Goal: Transaction & Acquisition: Purchase product/service

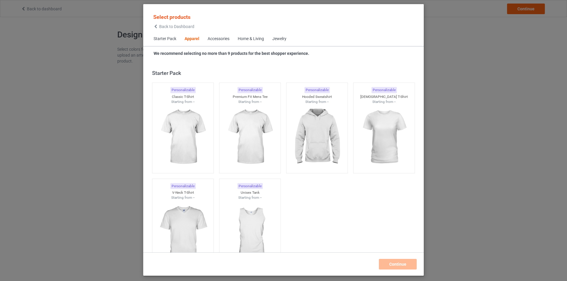
scroll to position [220, 0]
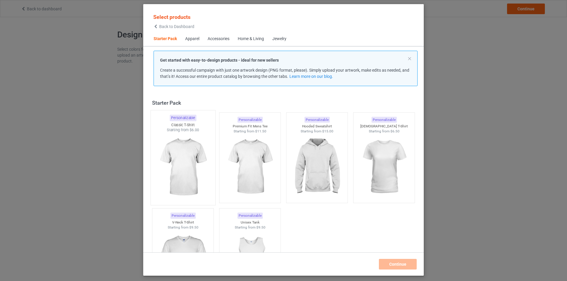
click at [181, 159] on img at bounding box center [182, 167] width 55 height 69
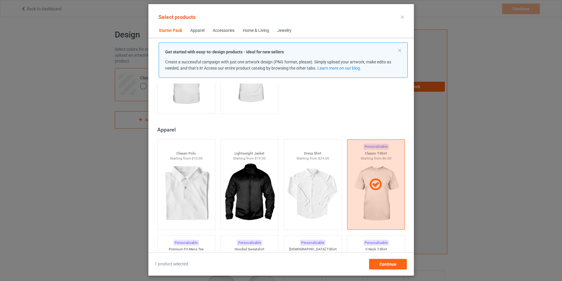
scroll to position [89, 0]
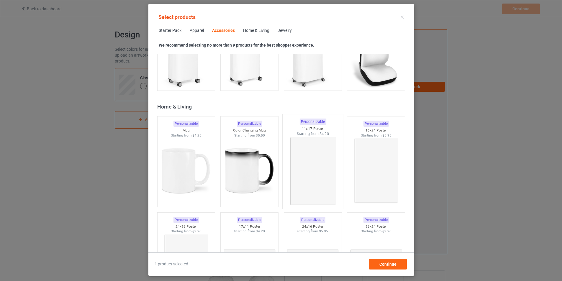
scroll to position [2656, 0]
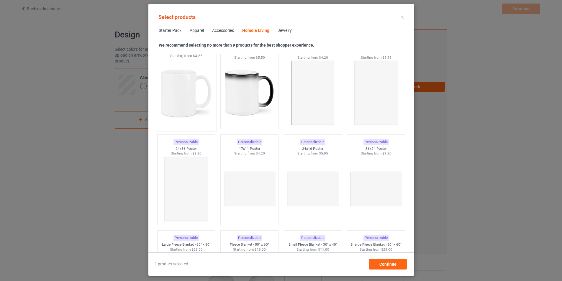
scroll to position [2686, 0]
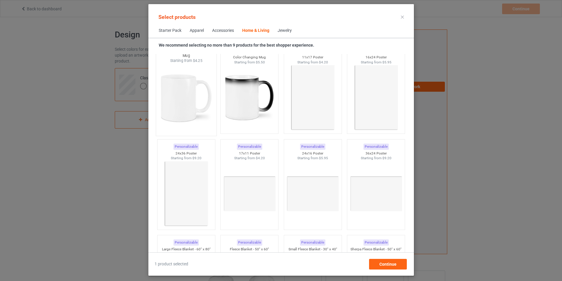
click at [187, 117] on img at bounding box center [185, 97] width 55 height 69
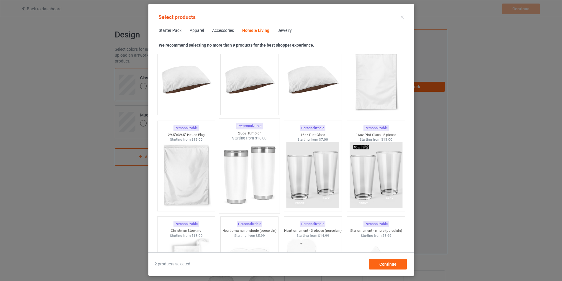
scroll to position [3866, 0]
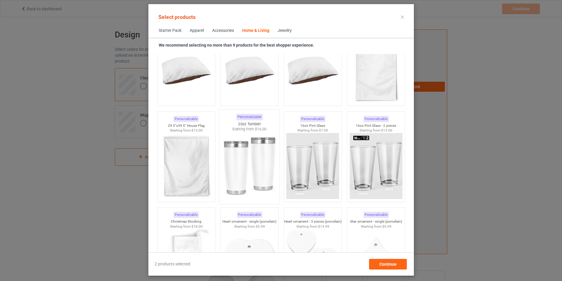
click at [252, 173] on img at bounding box center [249, 166] width 55 height 69
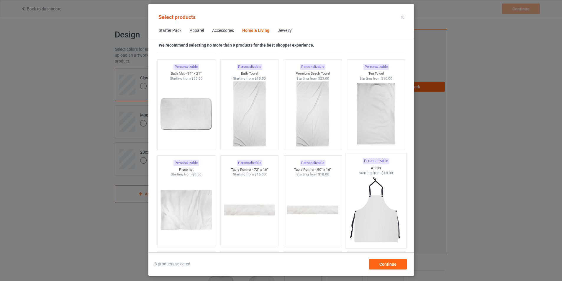
scroll to position [3600, 0]
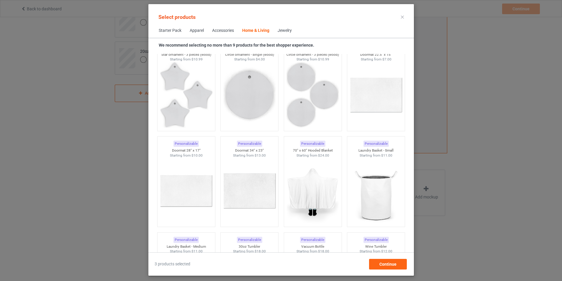
scroll to position [3738, 0]
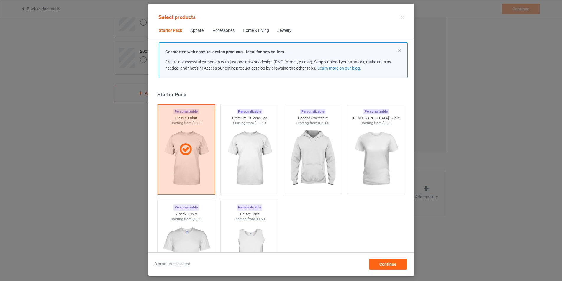
click at [194, 31] on div "Apparel" at bounding box center [197, 31] width 14 height 6
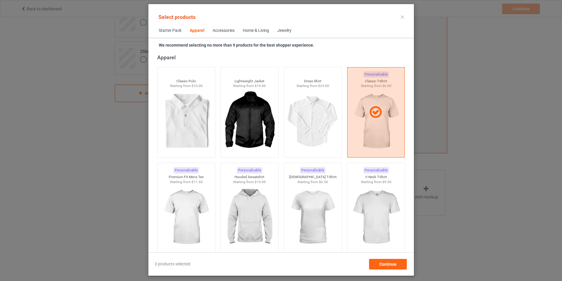
click at [215, 32] on div "Accessories" at bounding box center [224, 31] width 22 height 6
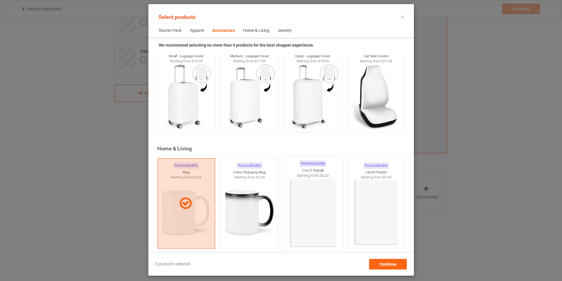
scroll to position [2627, 0]
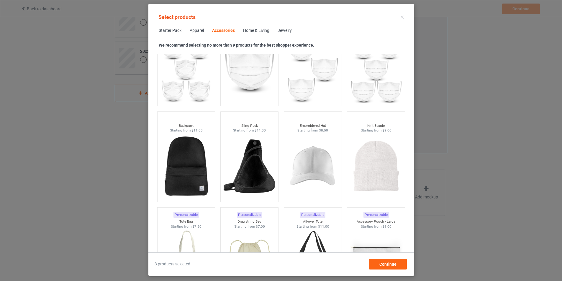
scroll to position [1667, 0]
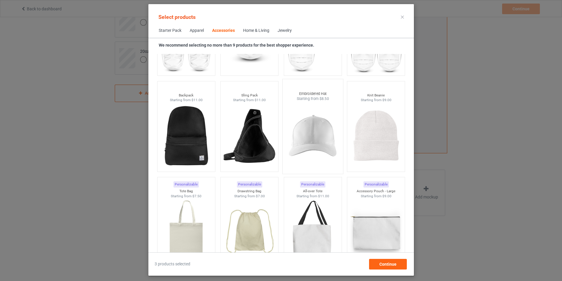
click at [311, 141] on img at bounding box center [312, 136] width 55 height 69
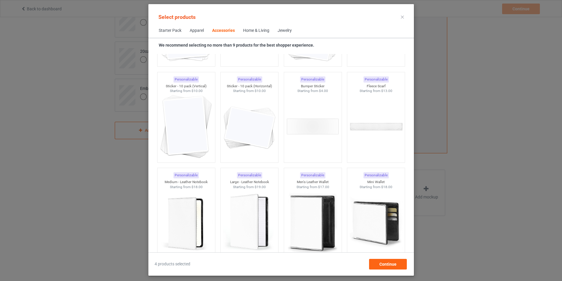
scroll to position [631, 0]
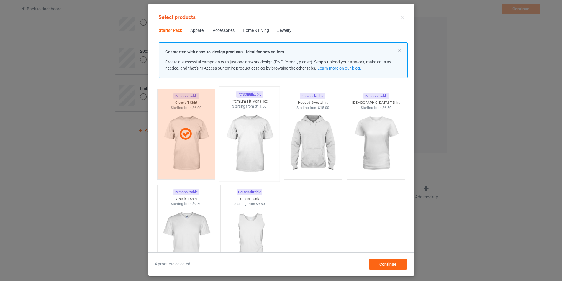
scroll to position [30, 0]
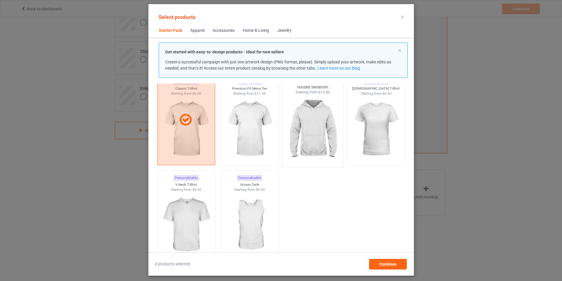
click at [308, 130] on img at bounding box center [312, 129] width 55 height 69
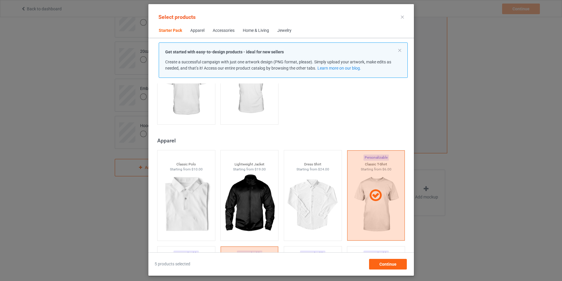
scroll to position [177, 0]
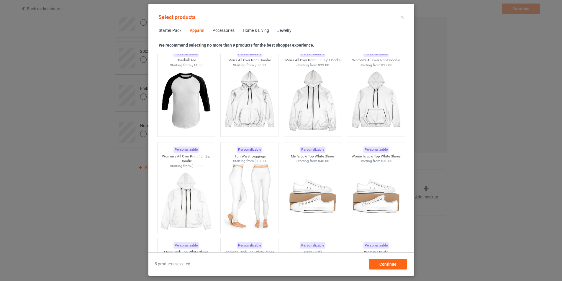
scroll to position [531, 0]
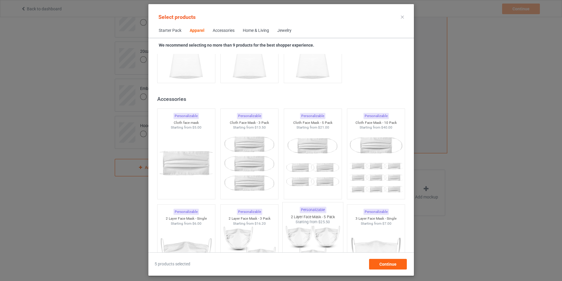
scroll to position [1239, 0]
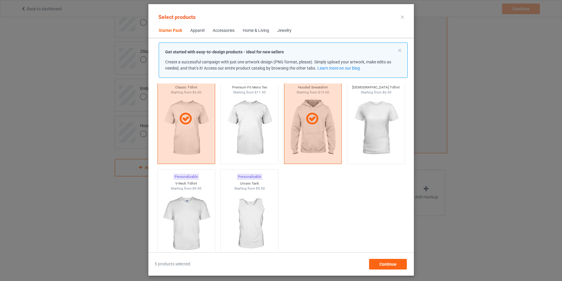
scroll to position [30, 0]
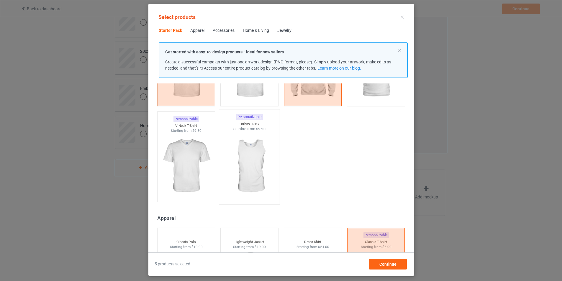
click at [251, 162] on img at bounding box center [249, 166] width 55 height 69
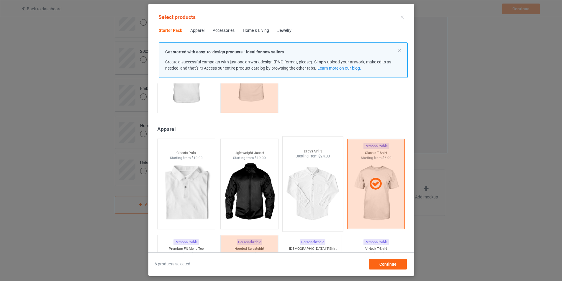
scroll to position [207, 0]
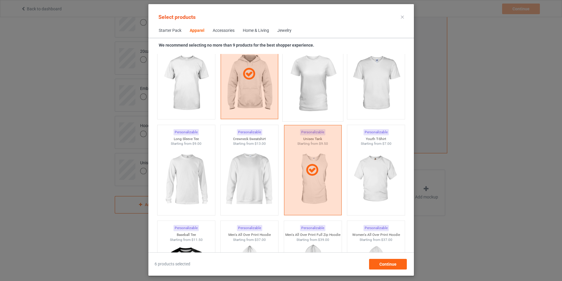
scroll to position [384, 0]
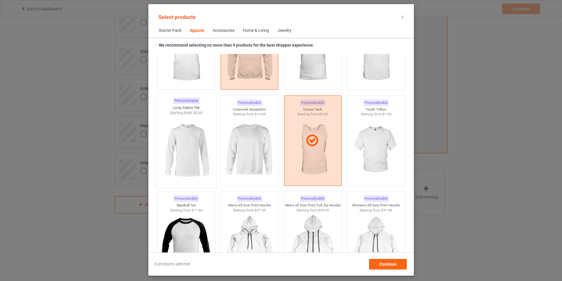
click at [177, 153] on img at bounding box center [185, 150] width 55 height 69
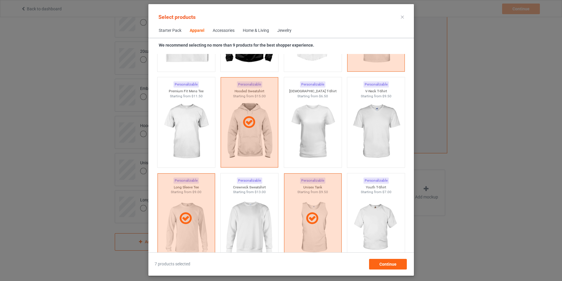
scroll to position [354, 0]
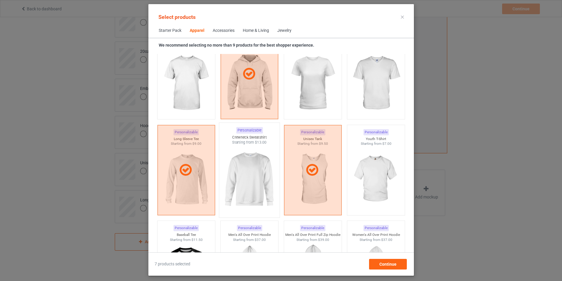
click at [253, 166] on img at bounding box center [249, 179] width 55 height 69
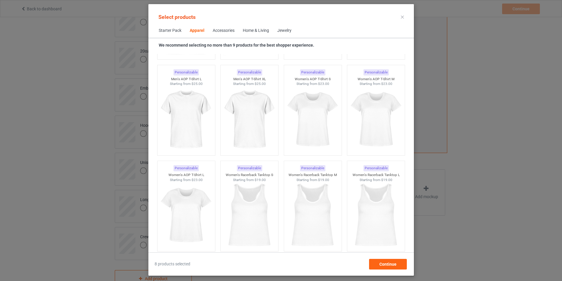
scroll to position [1003, 0]
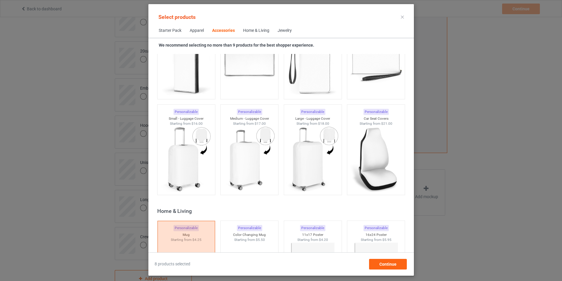
scroll to position [2508, 0]
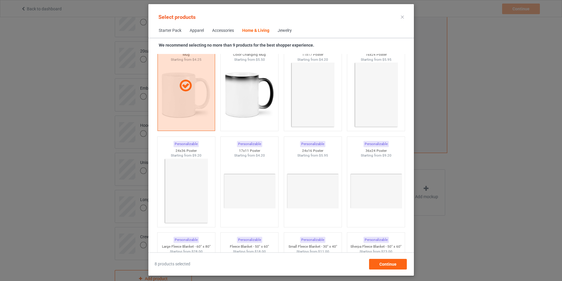
scroll to position [2686, 0]
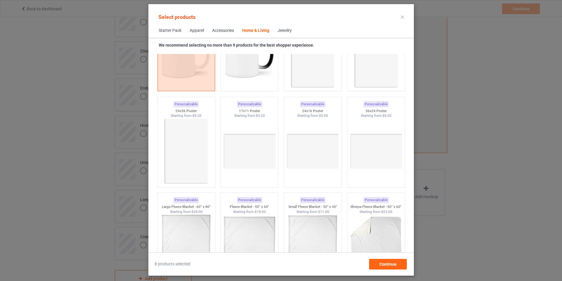
scroll to position [2728, 0]
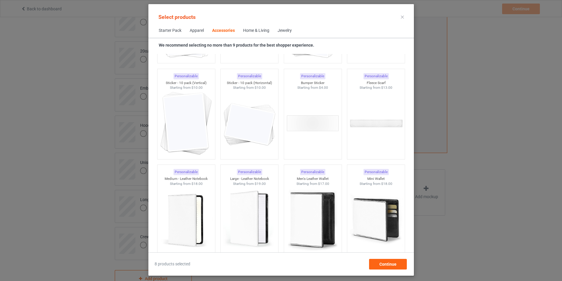
scroll to position [2167, 0]
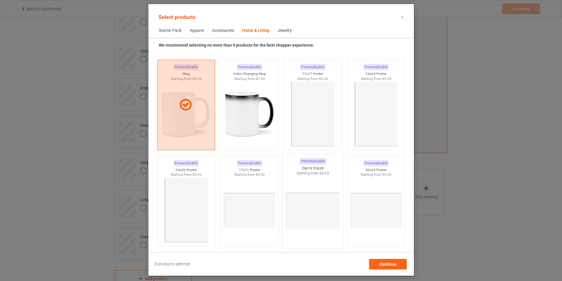
scroll to position [2669, 0]
click at [193, 203] on img at bounding box center [185, 210] width 55 height 69
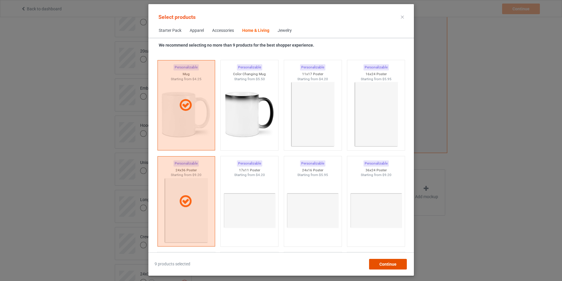
click at [388, 263] on span "Continue" at bounding box center [387, 264] width 17 height 5
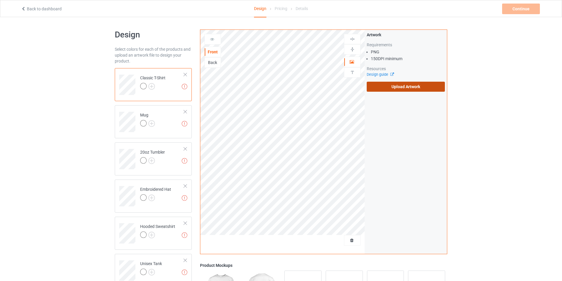
click at [406, 86] on label "Upload Artwork" at bounding box center [406, 87] width 78 height 10
click at [0, 0] on input "Upload Artwork" at bounding box center [0, 0] width 0 height 0
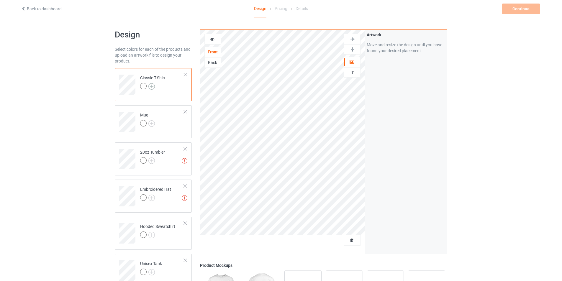
click at [151, 86] on img at bounding box center [151, 86] width 6 height 6
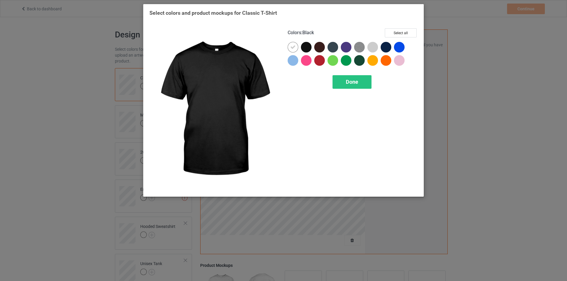
click at [304, 48] on div at bounding box center [306, 47] width 11 height 11
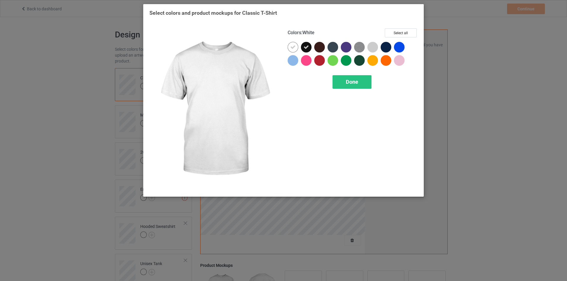
click at [287, 48] on div "Colors : White Select all Done" at bounding box center [352, 109] width 138 height 171
click at [293, 48] on icon at bounding box center [292, 47] width 5 height 5
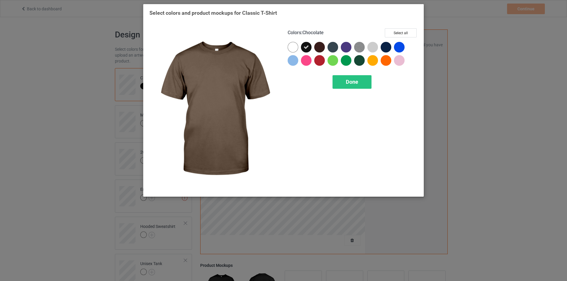
click at [318, 48] on div at bounding box center [319, 47] width 11 height 11
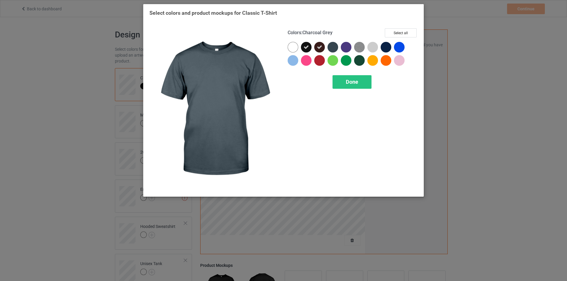
click at [336, 47] on div at bounding box center [332, 47] width 11 height 11
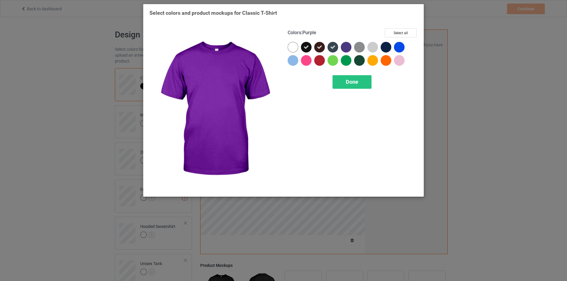
click at [345, 47] on div at bounding box center [346, 47] width 11 height 11
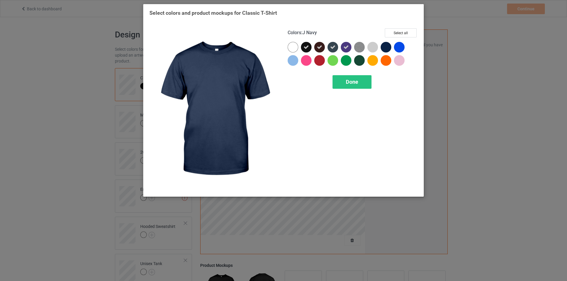
click at [386, 45] on div at bounding box center [385, 47] width 11 height 11
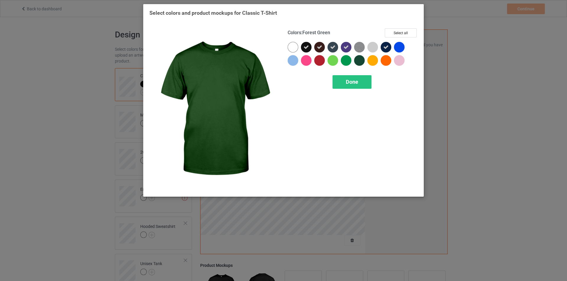
click at [356, 59] on div at bounding box center [359, 60] width 11 height 11
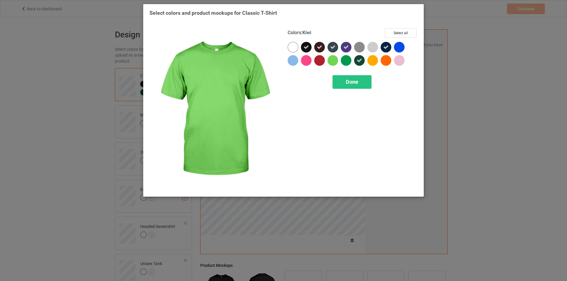
click at [333, 60] on div at bounding box center [332, 60] width 11 height 11
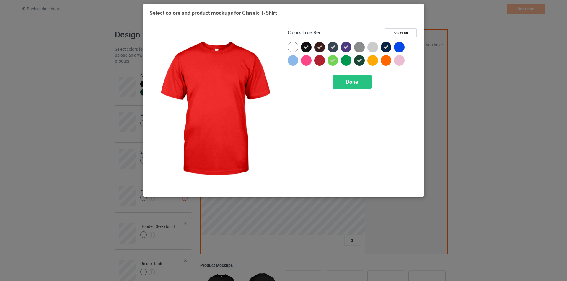
click at [318, 60] on div at bounding box center [319, 60] width 11 height 11
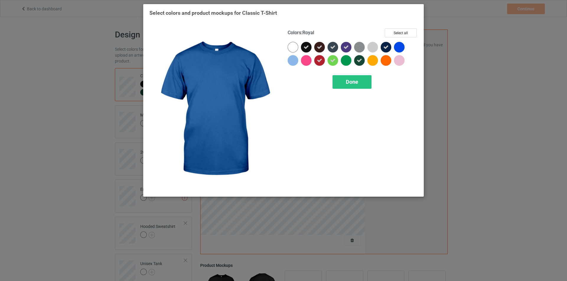
click at [398, 46] on div at bounding box center [399, 47] width 11 height 11
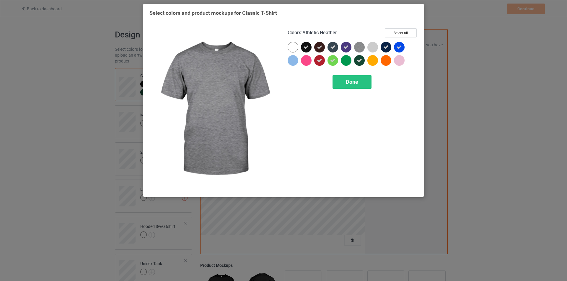
click at [359, 48] on img at bounding box center [359, 47] width 11 height 11
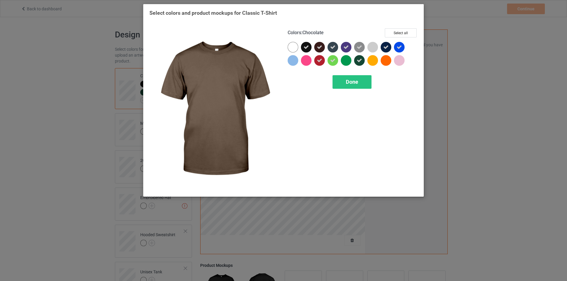
click at [321, 46] on icon at bounding box center [319, 47] width 5 height 5
click at [318, 47] on div at bounding box center [319, 47] width 11 height 11
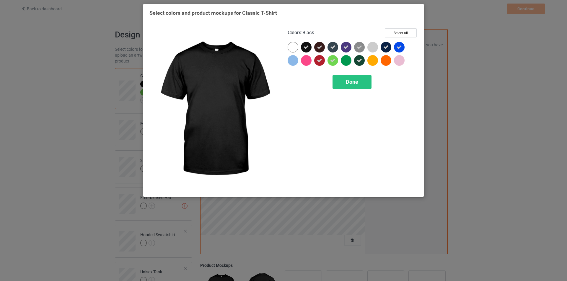
click at [307, 47] on icon at bounding box center [305, 47] width 5 height 5
click at [307, 47] on div at bounding box center [306, 47] width 11 height 11
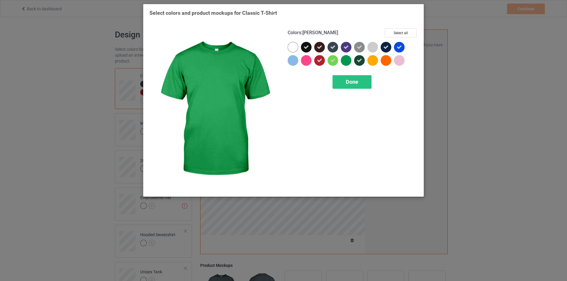
click at [346, 60] on div at bounding box center [346, 60] width 11 height 11
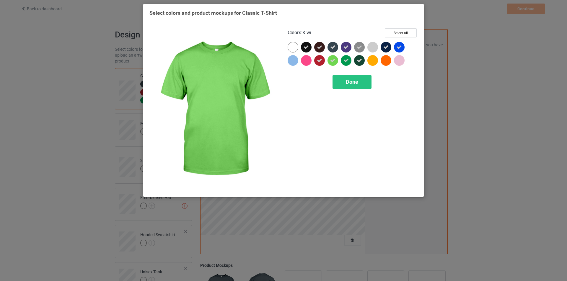
click at [334, 60] on icon at bounding box center [332, 60] width 5 height 5
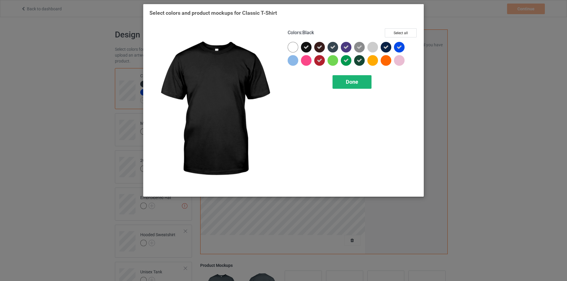
click at [349, 86] on div "Done" at bounding box center [351, 82] width 39 height 14
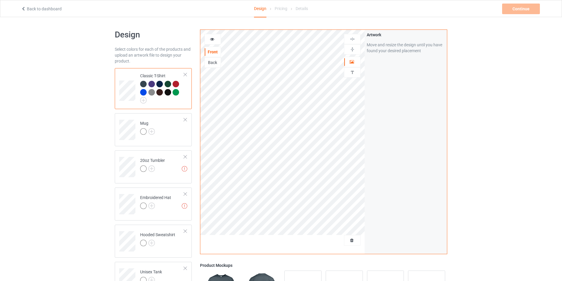
click at [166, 92] on div at bounding box center [168, 92] width 6 height 6
click at [351, 61] on icon at bounding box center [351, 61] width 5 height 4
click at [150, 131] on img at bounding box center [151, 131] width 6 height 6
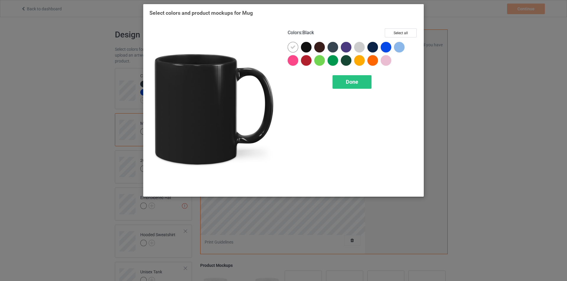
click at [305, 47] on div at bounding box center [306, 47] width 11 height 11
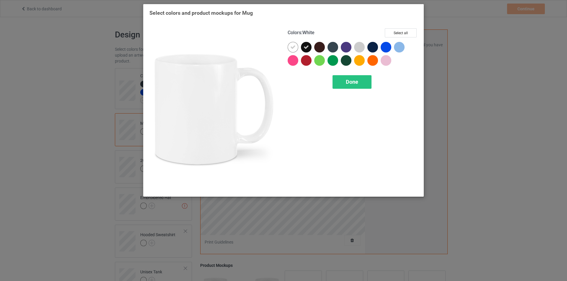
click at [292, 47] on icon at bounding box center [292, 47] width 5 height 5
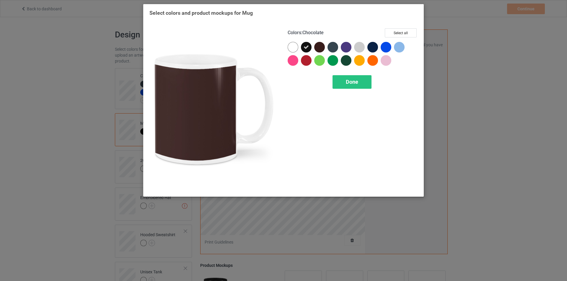
click at [319, 47] on div at bounding box center [319, 47] width 11 height 11
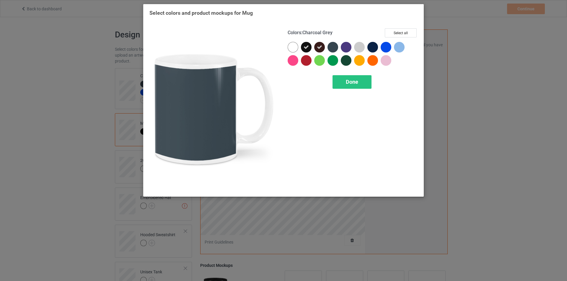
click at [335, 47] on div at bounding box center [332, 47] width 11 height 11
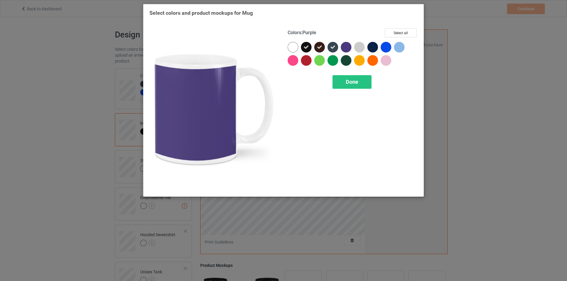
click at [345, 47] on div at bounding box center [346, 47] width 11 height 11
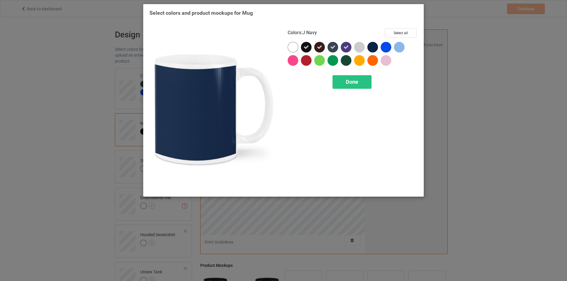
click at [371, 47] on div at bounding box center [372, 47] width 11 height 11
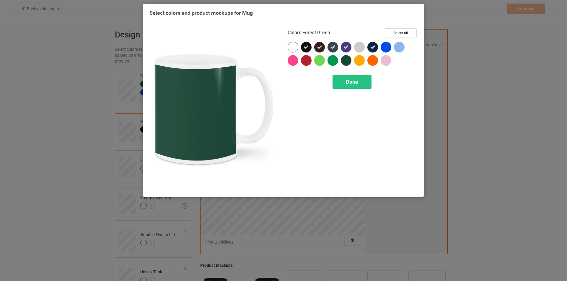
click at [344, 61] on div at bounding box center [346, 60] width 11 height 11
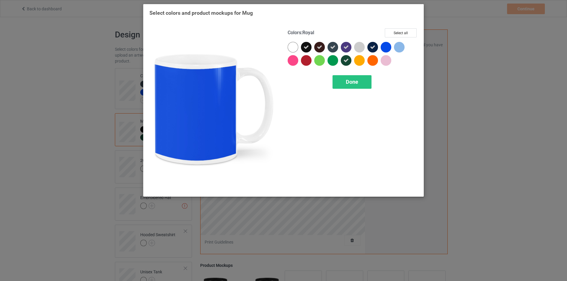
click at [384, 48] on div at bounding box center [385, 47] width 11 height 11
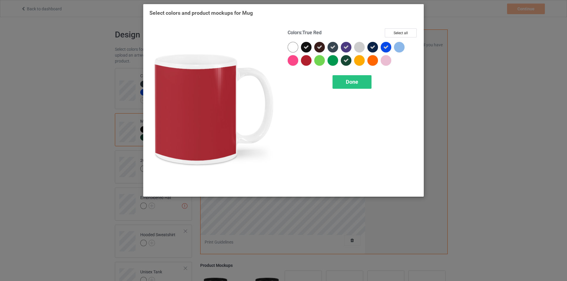
click at [307, 62] on div at bounding box center [306, 60] width 11 height 11
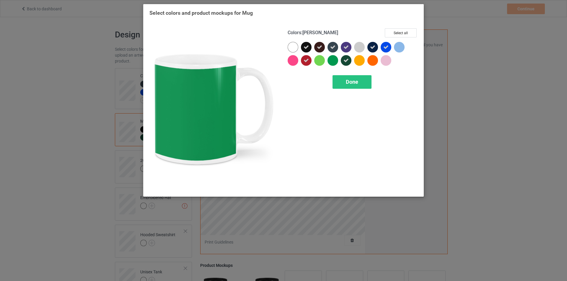
click at [330, 62] on div at bounding box center [332, 60] width 11 height 11
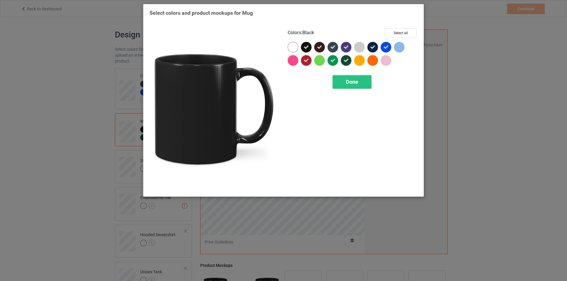
click at [307, 47] on icon at bounding box center [305, 47] width 5 height 5
click at [307, 47] on div at bounding box center [306, 47] width 11 height 11
click at [356, 81] on span "Done" at bounding box center [352, 82] width 12 height 6
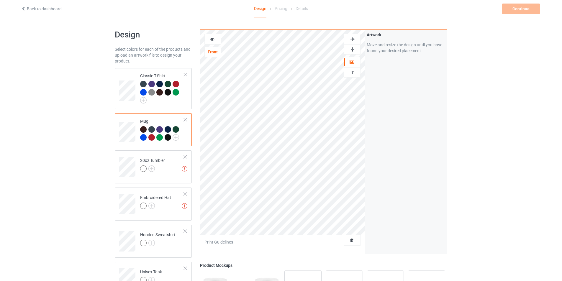
click at [216, 39] on div at bounding box center [213, 39] width 16 height 6
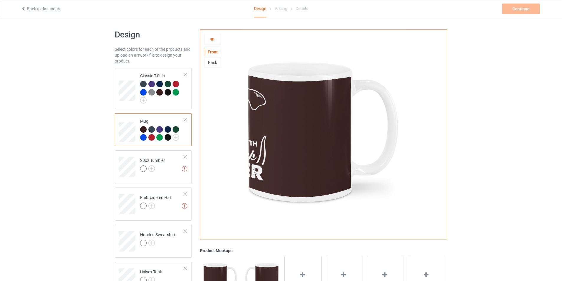
click at [214, 41] on div at bounding box center [213, 39] width 16 height 6
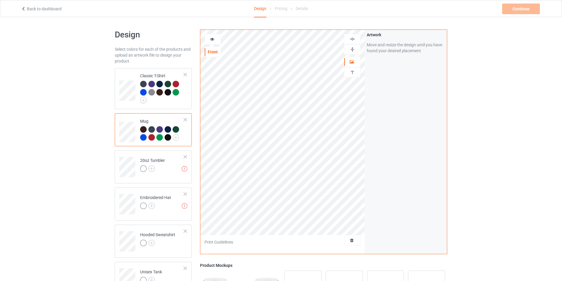
click at [215, 40] on icon at bounding box center [212, 38] width 5 height 4
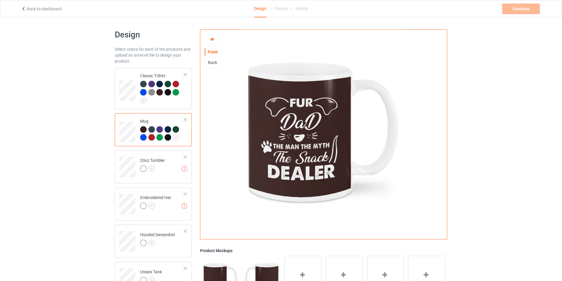
click at [187, 122] on div at bounding box center [185, 120] width 4 height 4
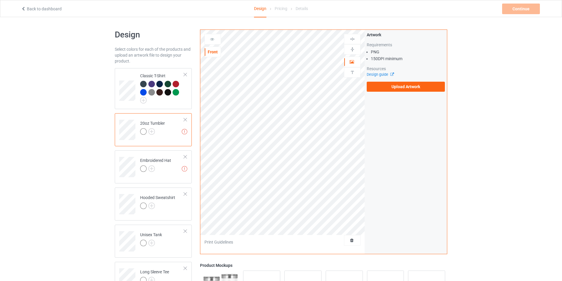
click at [213, 40] on icon at bounding box center [212, 38] width 5 height 4
click at [215, 52] on div "Front" at bounding box center [213, 52] width 16 height 6
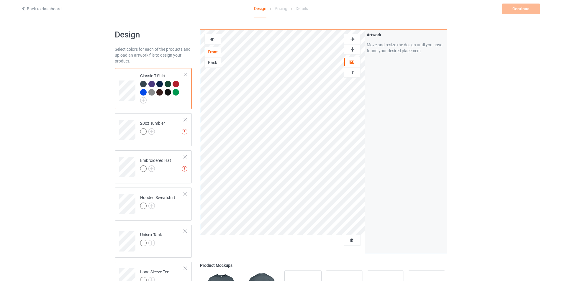
click at [210, 40] on icon at bounding box center [212, 38] width 5 height 4
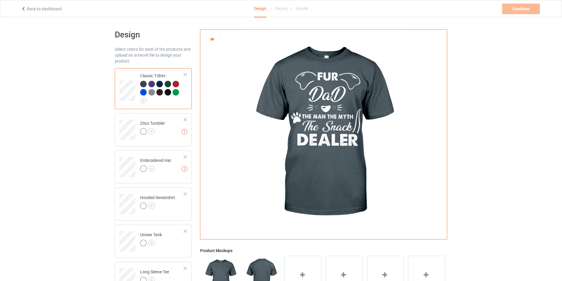
click at [210, 40] on icon at bounding box center [212, 38] width 5 height 4
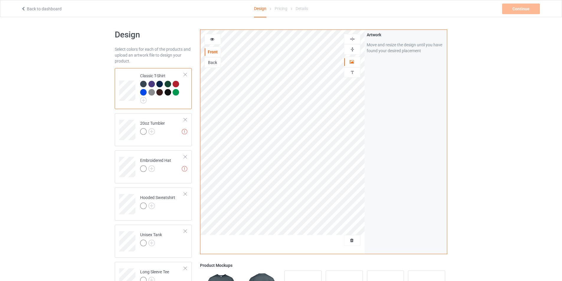
click at [152, 89] on img at bounding box center [151, 92] width 6 height 6
click at [144, 100] on img at bounding box center [143, 100] width 6 height 6
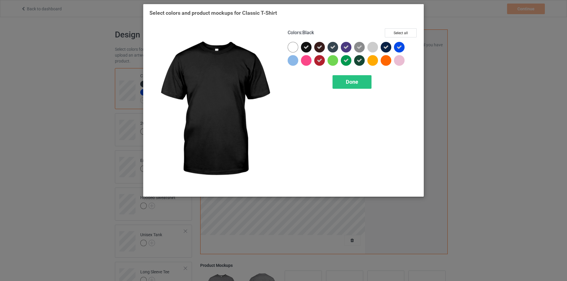
click at [303, 45] on div at bounding box center [306, 47] width 11 height 11
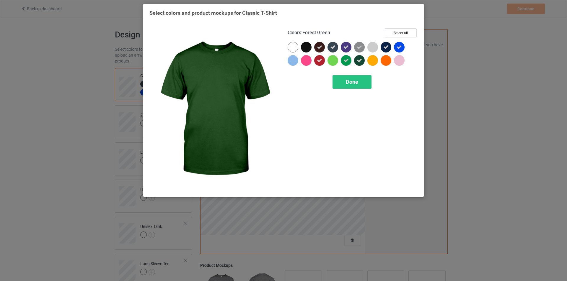
click at [362, 59] on icon at bounding box center [358, 60] width 5 height 5
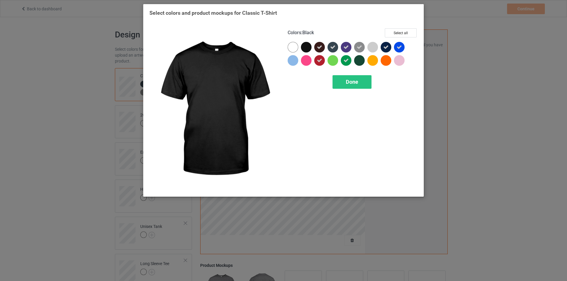
click at [308, 47] on div at bounding box center [306, 47] width 11 height 11
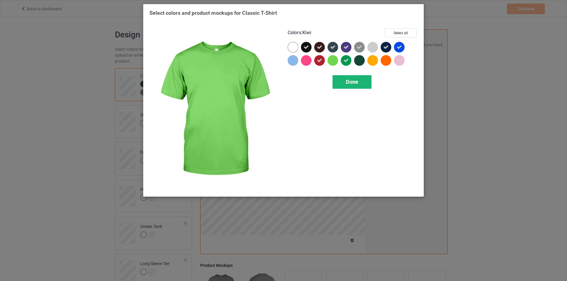
click at [344, 83] on div "Done" at bounding box center [351, 82] width 39 height 14
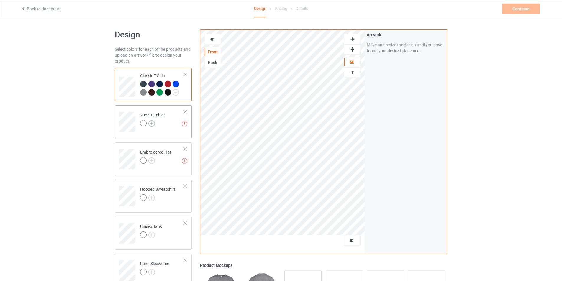
click at [151, 125] on img at bounding box center [151, 123] width 6 height 6
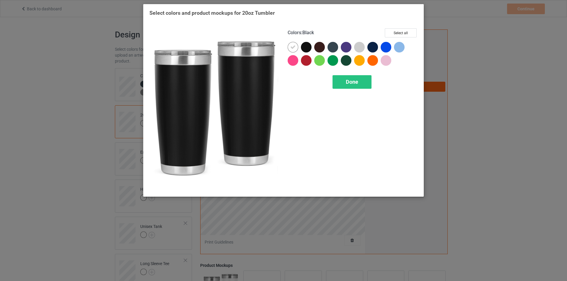
click at [307, 49] on div at bounding box center [306, 47] width 11 height 11
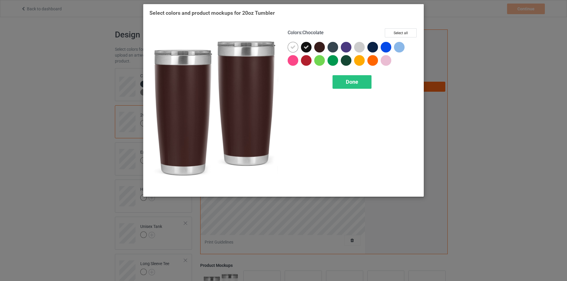
click at [318, 48] on div at bounding box center [319, 47] width 11 height 11
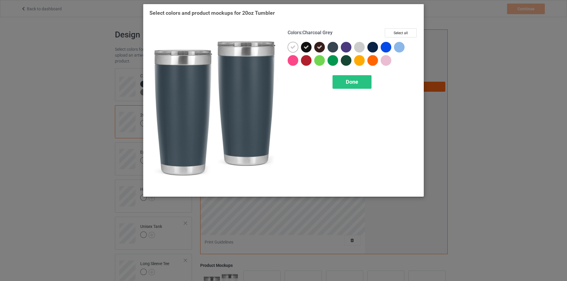
click at [332, 48] on div at bounding box center [332, 47] width 11 height 11
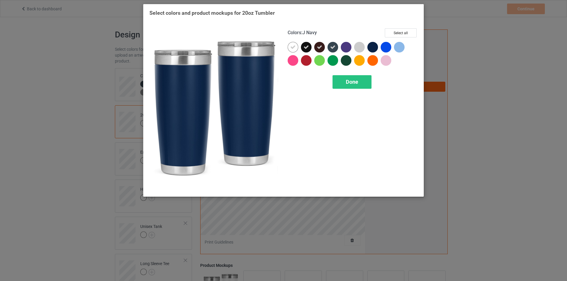
click at [372, 47] on div at bounding box center [372, 47] width 11 height 11
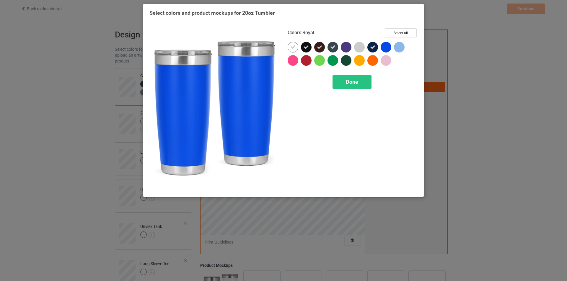
click at [386, 47] on div at bounding box center [385, 47] width 11 height 11
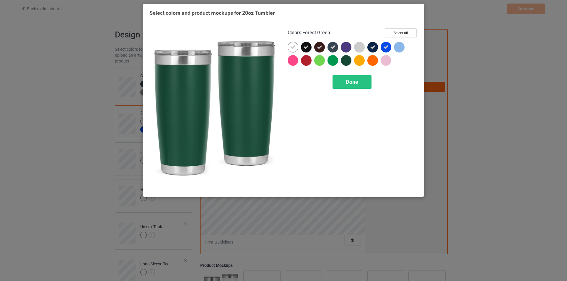
click at [344, 60] on div at bounding box center [346, 60] width 11 height 11
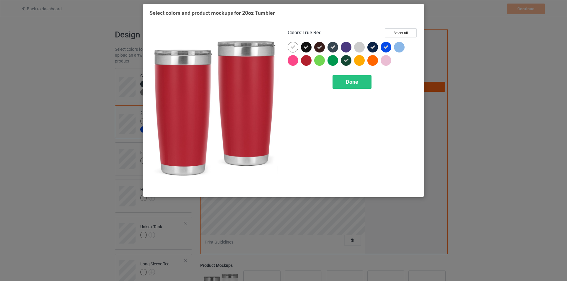
click at [310, 60] on div at bounding box center [306, 60] width 11 height 11
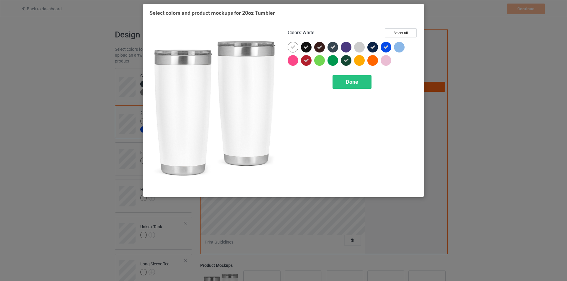
click at [291, 48] on icon at bounding box center [292, 47] width 5 height 5
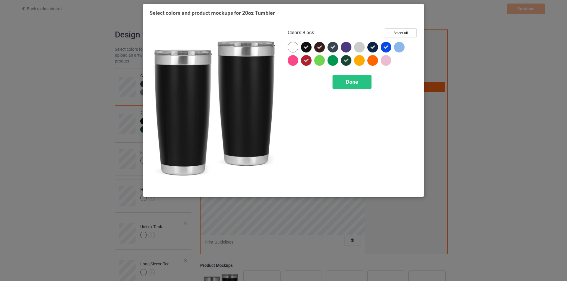
click at [306, 47] on icon at bounding box center [305, 47] width 5 height 5
click at [306, 47] on div at bounding box center [306, 47] width 11 height 11
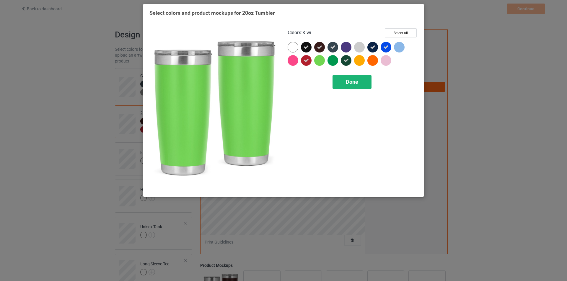
click at [352, 83] on span "Done" at bounding box center [352, 82] width 12 height 6
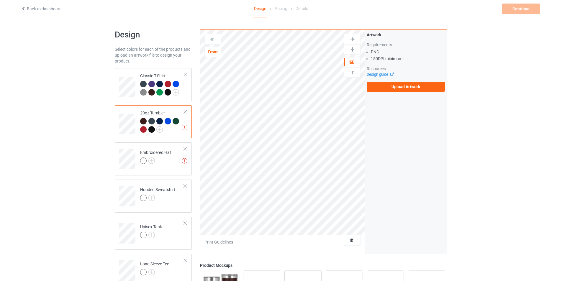
click at [213, 40] on icon at bounding box center [212, 38] width 5 height 4
click at [213, 55] on div "Front" at bounding box center [213, 52] width 16 height 6
click at [139, 85] on td "Classic T-Shirt" at bounding box center [162, 85] width 50 height 28
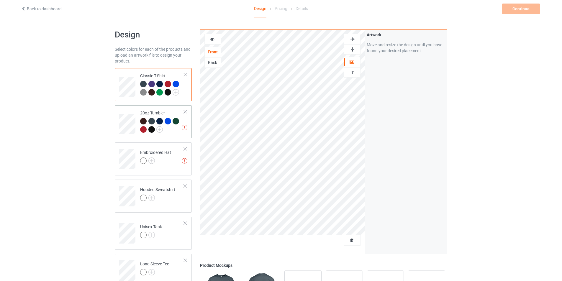
click at [143, 129] on div at bounding box center [143, 129] width 6 height 6
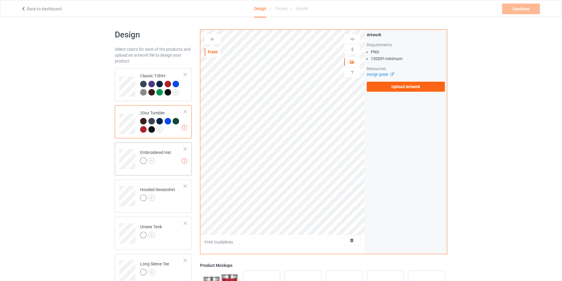
click at [143, 162] on div at bounding box center [143, 161] width 6 height 6
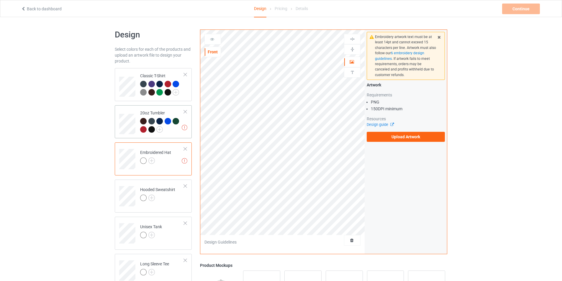
click at [143, 123] on div at bounding box center [143, 121] width 6 height 6
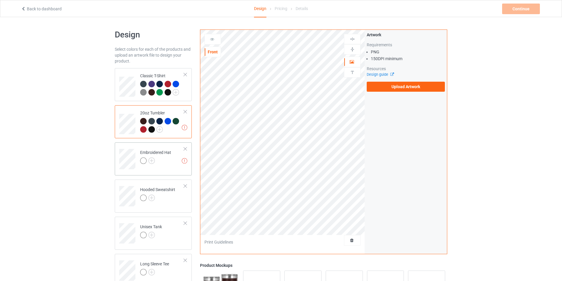
click at [144, 158] on div "Embroidered Hat" at bounding box center [155, 157] width 31 height 14
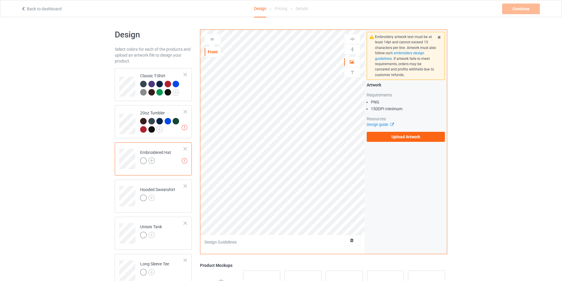
click at [154, 161] on img at bounding box center [151, 161] width 6 height 6
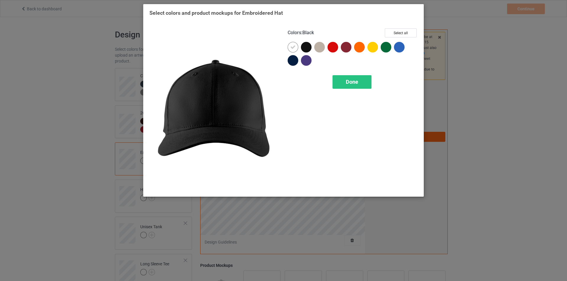
click at [306, 50] on div at bounding box center [306, 47] width 11 height 11
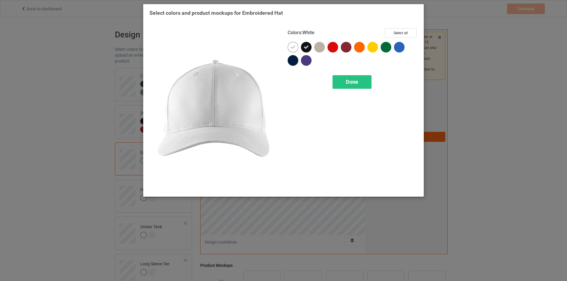
click at [296, 48] on div at bounding box center [292, 47] width 11 height 11
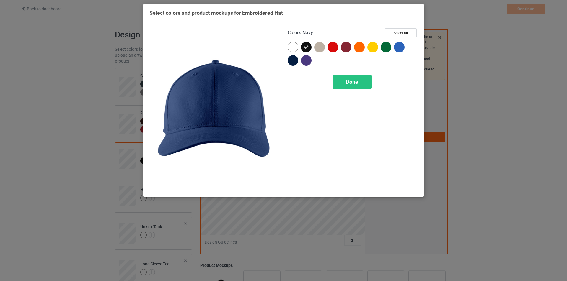
click at [292, 60] on div at bounding box center [292, 60] width 11 height 11
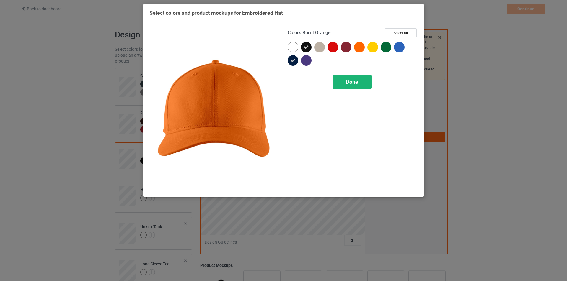
click at [357, 81] on span "Done" at bounding box center [352, 82] width 12 height 6
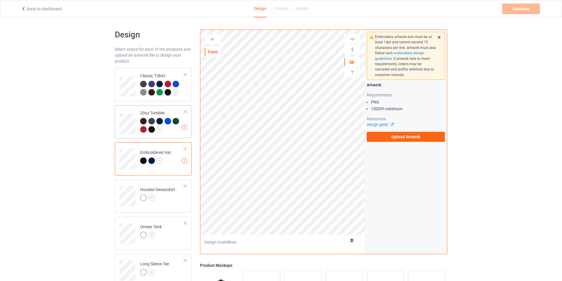
click at [144, 122] on div at bounding box center [143, 121] width 6 height 6
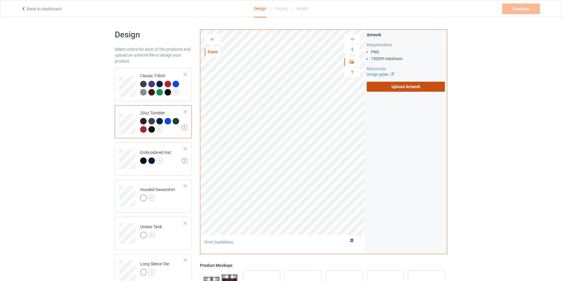
click at [399, 87] on label "Upload Artwork" at bounding box center [406, 87] width 78 height 10
click at [0, 0] on input "Upload Artwork" at bounding box center [0, 0] width 0 height 0
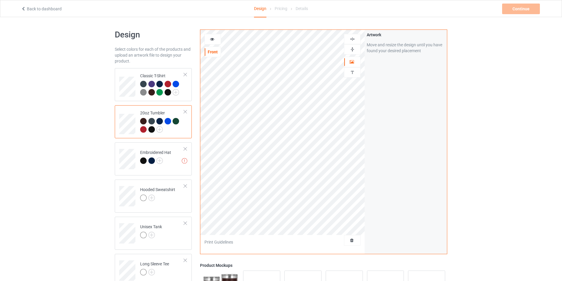
click at [212, 40] on icon at bounding box center [212, 38] width 5 height 4
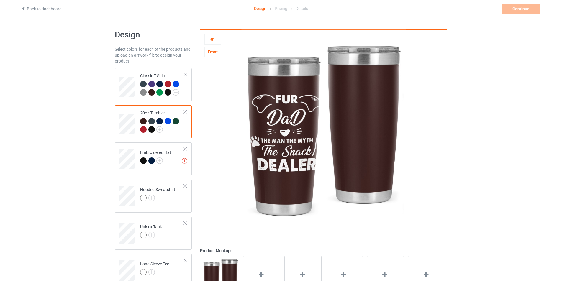
click at [212, 40] on icon at bounding box center [212, 38] width 5 height 4
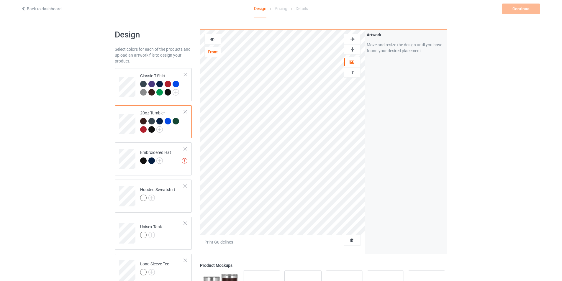
click at [215, 40] on div at bounding box center [213, 39] width 16 height 6
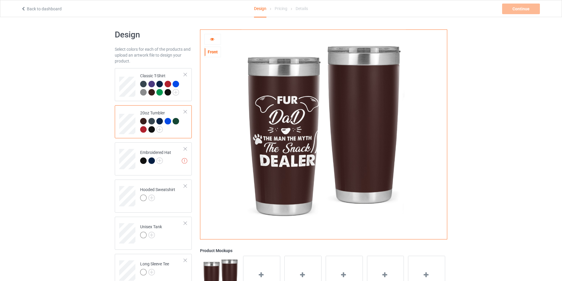
click at [212, 40] on icon at bounding box center [212, 38] width 5 height 4
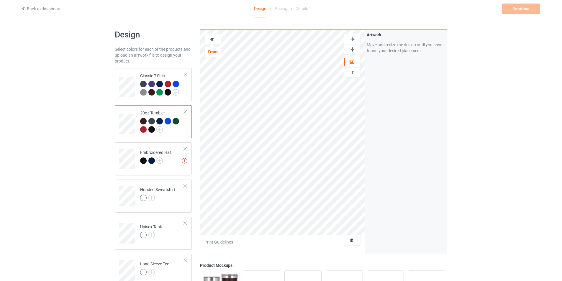
click at [211, 42] on div at bounding box center [213, 39] width 16 height 6
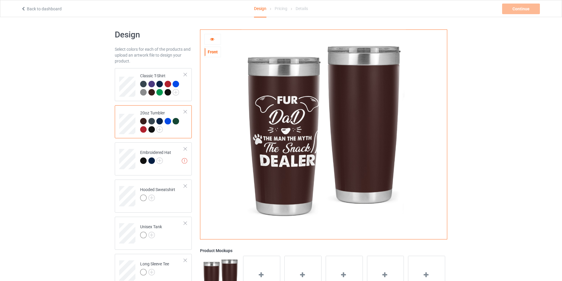
click at [212, 41] on div at bounding box center [213, 39] width 16 height 6
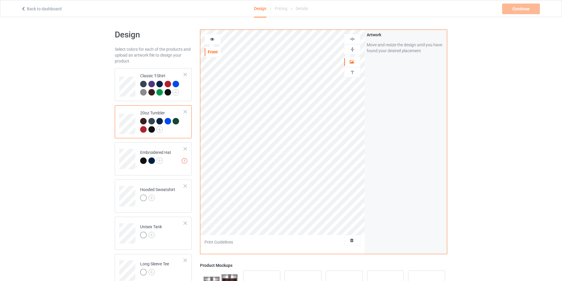
click at [211, 40] on icon at bounding box center [212, 38] width 5 height 4
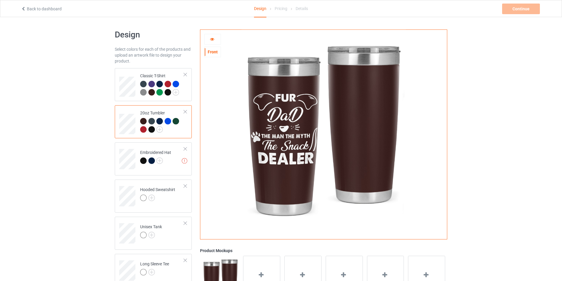
click at [211, 40] on icon at bounding box center [212, 38] width 5 height 4
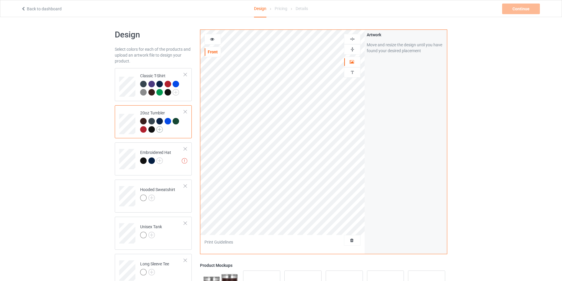
click at [158, 129] on img at bounding box center [159, 129] width 6 height 6
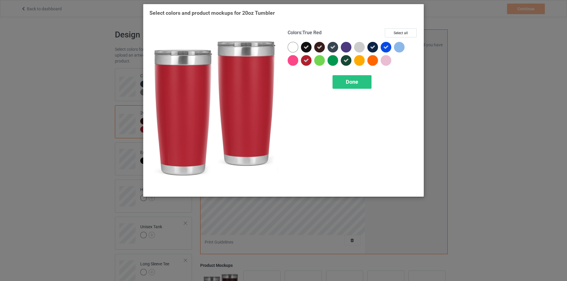
click at [305, 60] on icon at bounding box center [305, 60] width 5 height 5
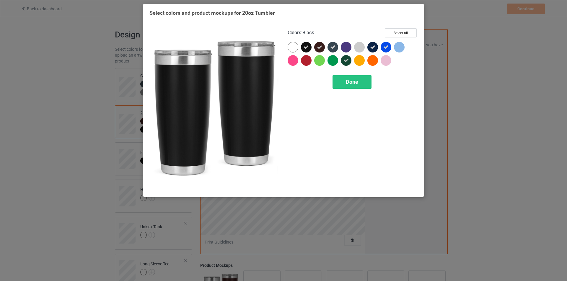
click at [309, 45] on div at bounding box center [306, 47] width 11 height 11
click at [306, 45] on div at bounding box center [306, 47] width 11 height 11
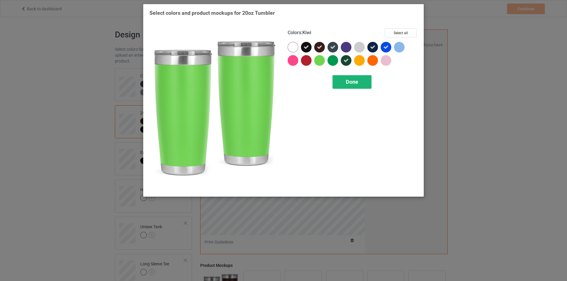
click at [353, 82] on span "Done" at bounding box center [352, 82] width 12 height 6
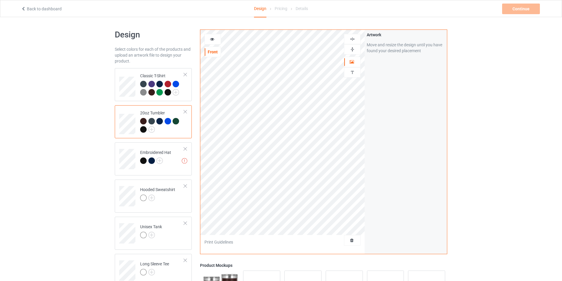
click at [212, 37] on icon at bounding box center [212, 38] width 5 height 4
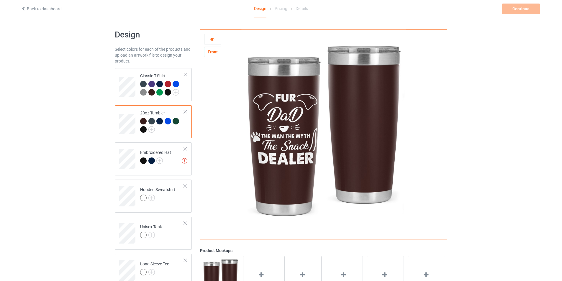
click at [212, 37] on icon at bounding box center [212, 38] width 5 height 4
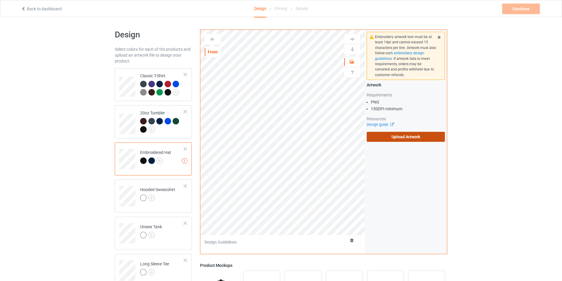
click at [397, 137] on label "Upload Artwork" at bounding box center [406, 137] width 78 height 10
click at [0, 0] on input "Upload Artwork" at bounding box center [0, 0] width 0 height 0
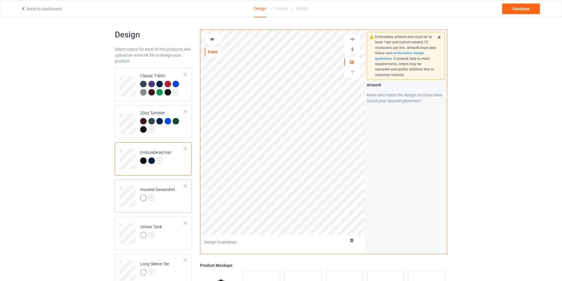
click at [141, 204] on td "Hooded Sweatshirt" at bounding box center [162, 194] width 50 height 24
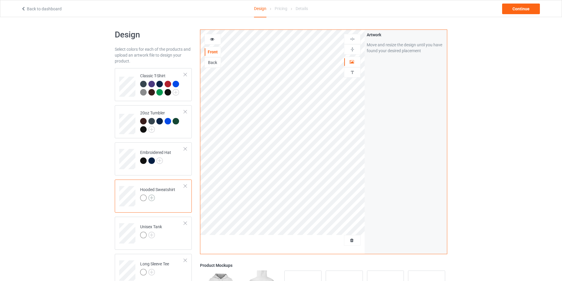
click at [154, 198] on img at bounding box center [151, 198] width 6 height 6
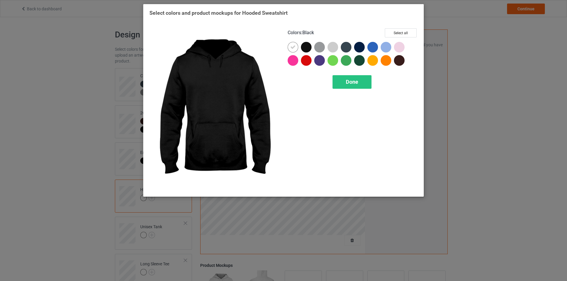
click at [308, 47] on div at bounding box center [306, 47] width 11 height 11
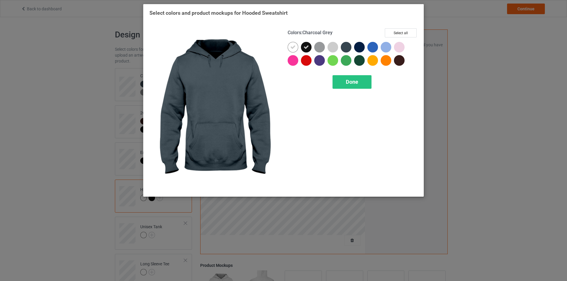
click at [346, 47] on div at bounding box center [346, 47] width 11 height 11
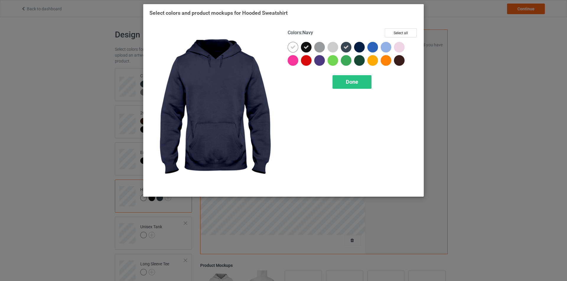
click at [359, 46] on div at bounding box center [359, 47] width 11 height 11
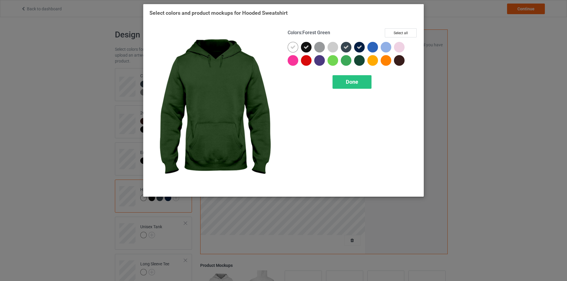
click at [360, 61] on div at bounding box center [359, 60] width 11 height 11
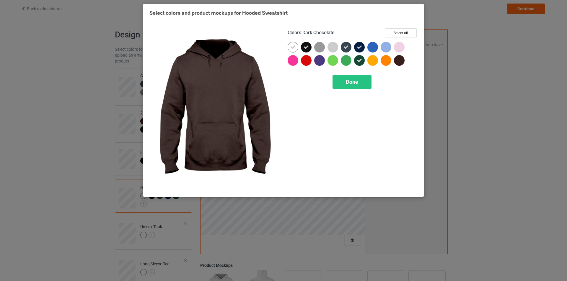
click at [399, 61] on div at bounding box center [399, 60] width 11 height 11
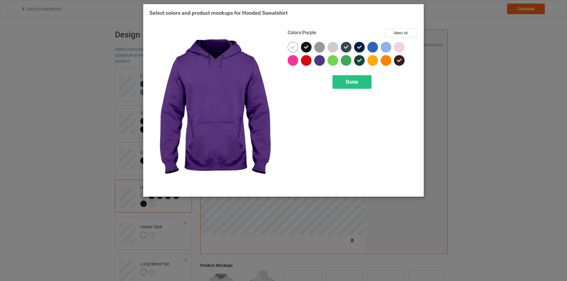
click at [319, 61] on div at bounding box center [319, 60] width 11 height 11
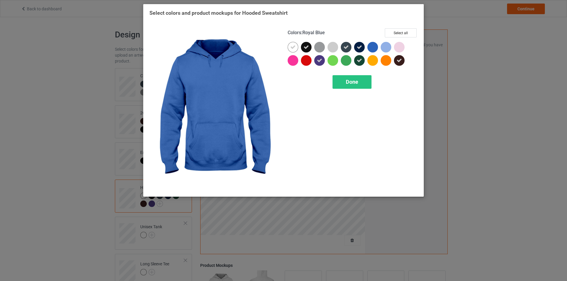
click at [371, 45] on div at bounding box center [372, 47] width 11 height 11
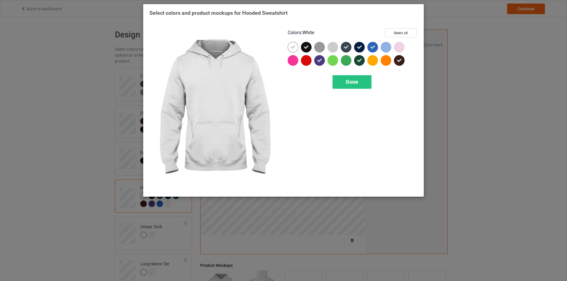
click at [294, 48] on icon at bounding box center [292, 47] width 5 height 5
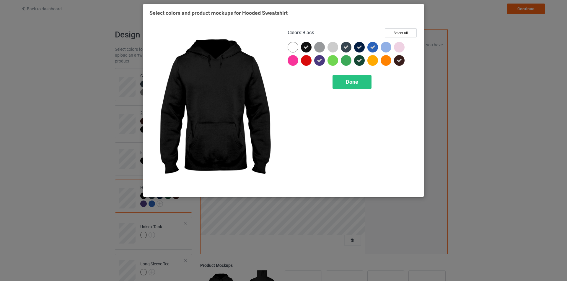
click at [306, 46] on icon at bounding box center [305, 47] width 5 height 5
click at [306, 46] on div at bounding box center [306, 47] width 11 height 11
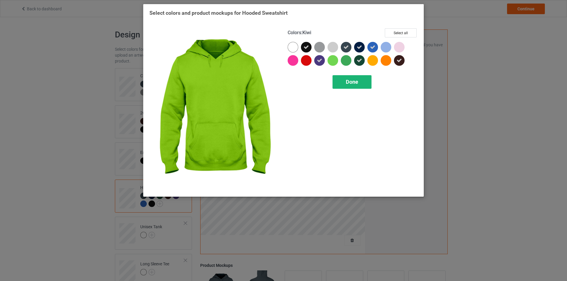
click at [349, 83] on span "Done" at bounding box center [352, 82] width 12 height 6
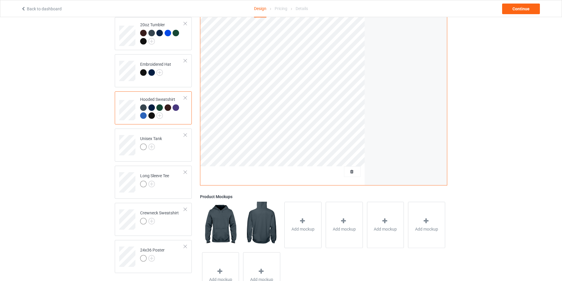
scroll to position [89, 0]
click at [150, 148] on img at bounding box center [151, 146] width 6 height 6
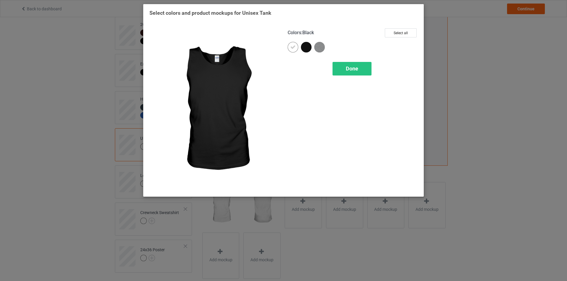
click at [306, 47] on div at bounding box center [306, 47] width 11 height 11
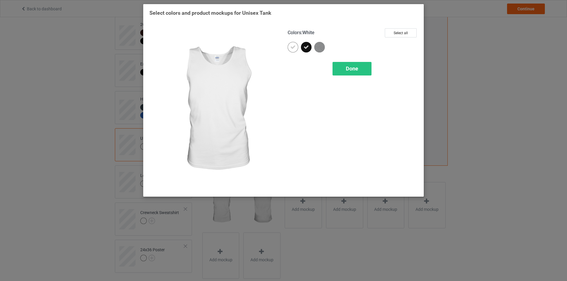
click at [294, 47] on icon at bounding box center [292, 47] width 5 height 5
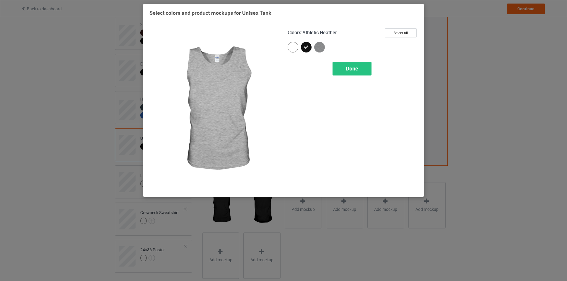
click at [319, 47] on img at bounding box center [319, 47] width 11 height 11
click at [356, 71] on span "Done" at bounding box center [352, 69] width 12 height 6
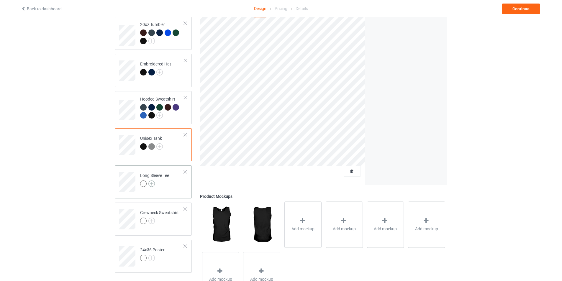
click at [151, 185] on img at bounding box center [151, 184] width 6 height 6
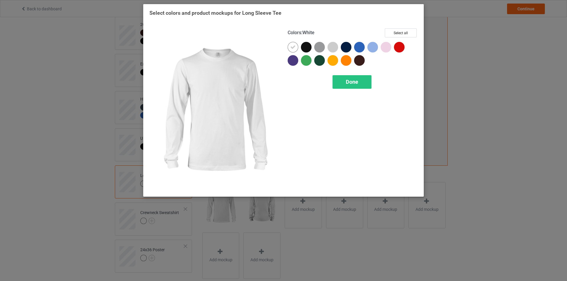
click at [294, 50] on icon at bounding box center [292, 47] width 5 height 5
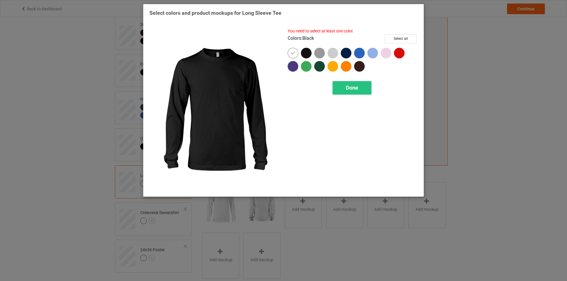
click at [304, 53] on div at bounding box center [306, 53] width 11 height 11
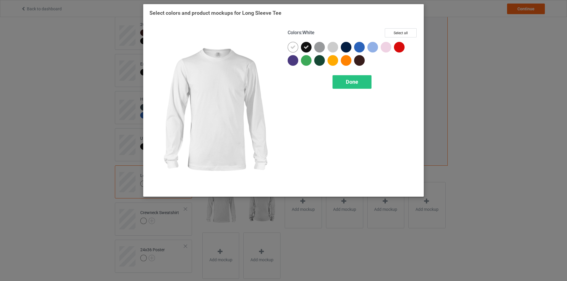
click at [293, 48] on icon at bounding box center [292, 47] width 5 height 5
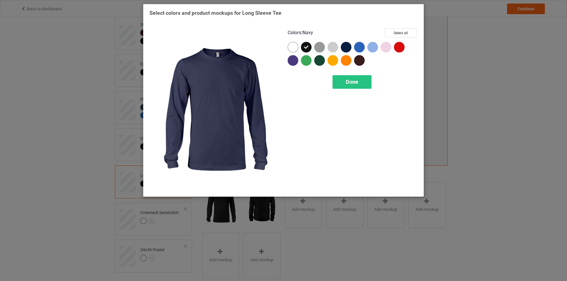
click at [349, 47] on div at bounding box center [346, 47] width 11 height 11
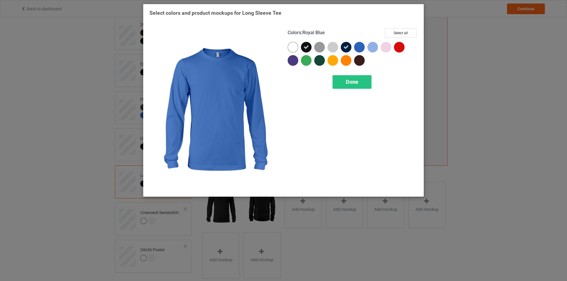
click at [362, 47] on div at bounding box center [359, 47] width 11 height 11
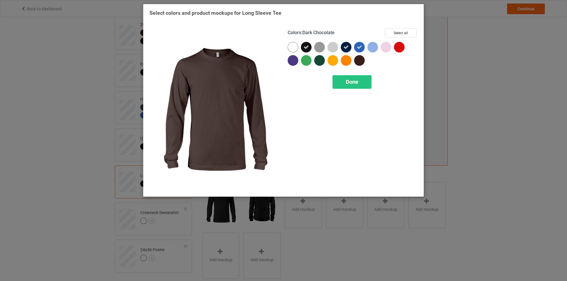
click at [360, 59] on div at bounding box center [359, 60] width 11 height 11
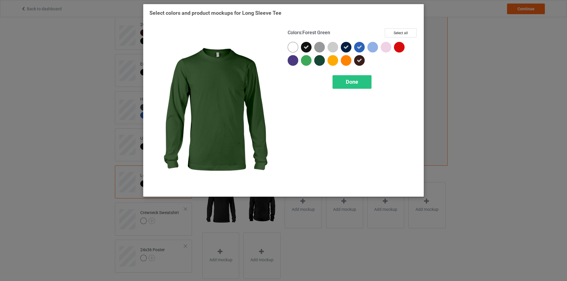
click at [318, 60] on div at bounding box center [319, 60] width 11 height 11
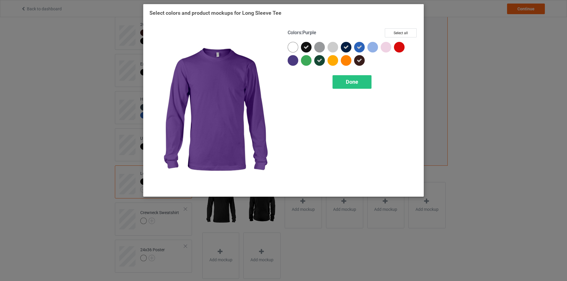
click at [288, 63] on div at bounding box center [292, 60] width 11 height 11
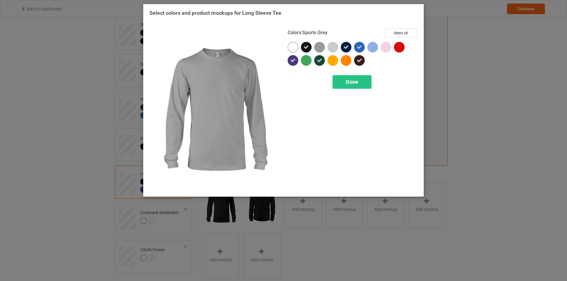
click at [323, 48] on div at bounding box center [319, 47] width 11 height 11
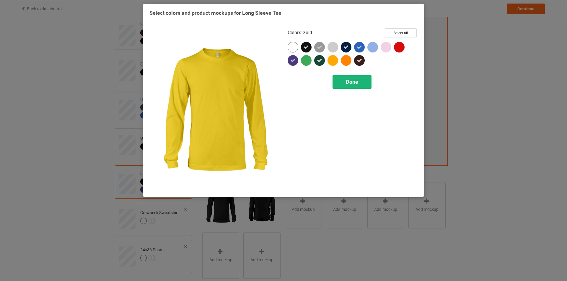
click at [346, 82] on span "Done" at bounding box center [352, 82] width 12 height 6
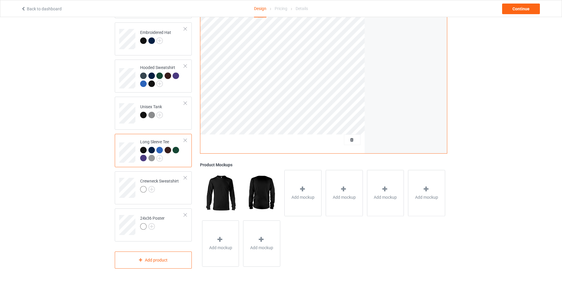
scroll to position [122, 0]
click at [142, 190] on div at bounding box center [143, 189] width 6 height 6
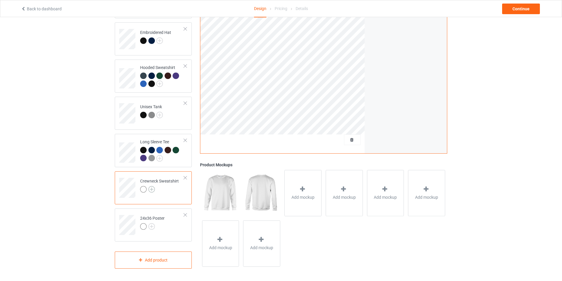
click at [153, 189] on img at bounding box center [151, 189] width 6 height 6
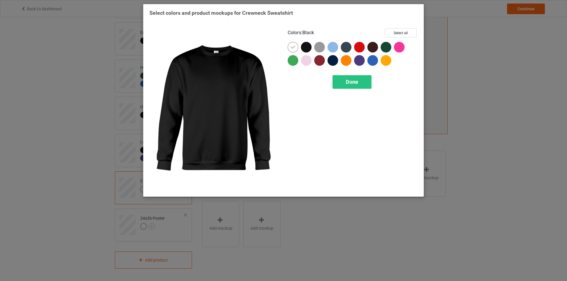
click at [305, 46] on div at bounding box center [306, 47] width 11 height 11
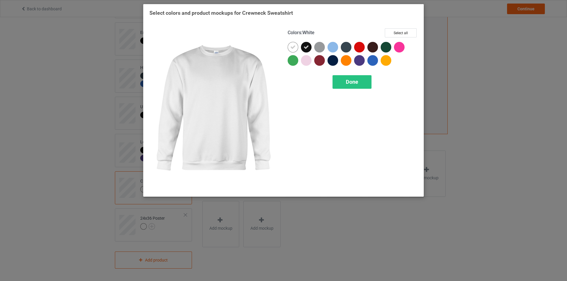
click at [294, 47] on icon at bounding box center [292, 47] width 5 height 5
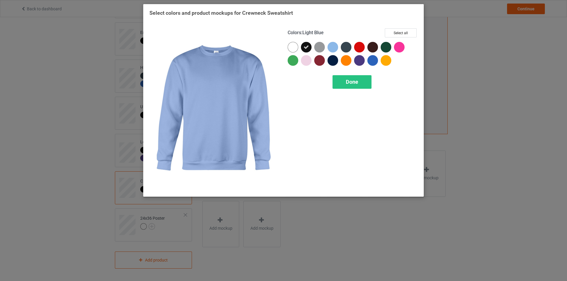
click at [340, 48] on div at bounding box center [333, 48] width 13 height 13
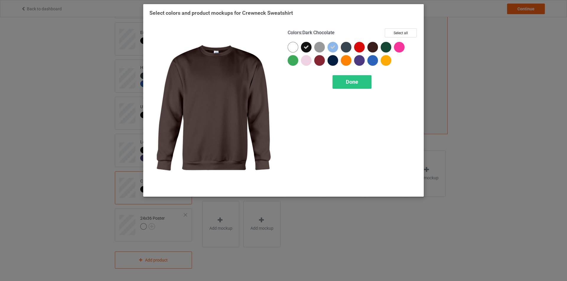
click at [370, 47] on div at bounding box center [372, 47] width 11 height 11
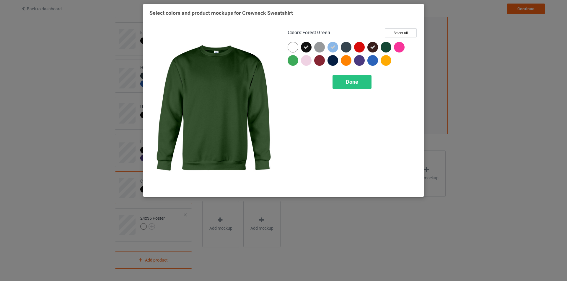
click at [385, 47] on div at bounding box center [385, 47] width 11 height 11
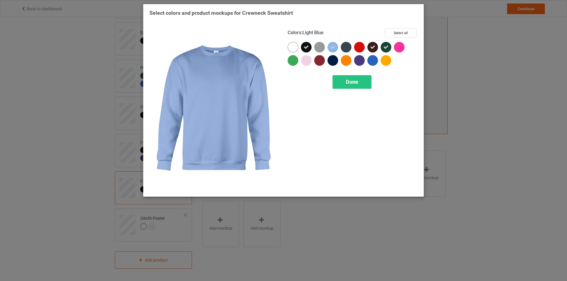
click at [332, 47] on icon at bounding box center [332, 47] width 5 height 5
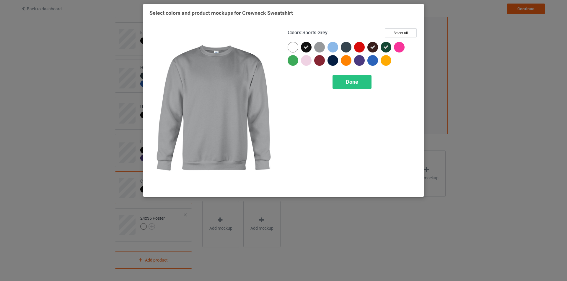
click at [319, 46] on div at bounding box center [319, 47] width 11 height 11
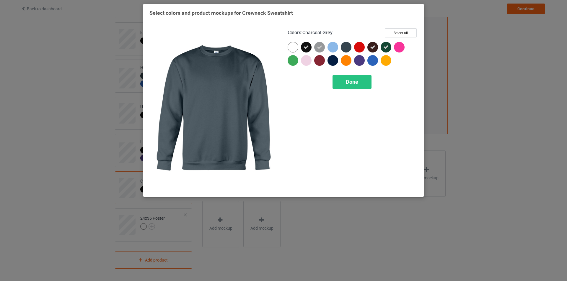
click at [346, 47] on div at bounding box center [346, 47] width 11 height 11
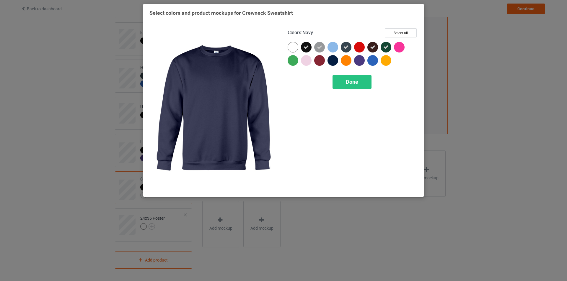
click at [331, 61] on div at bounding box center [332, 60] width 11 height 11
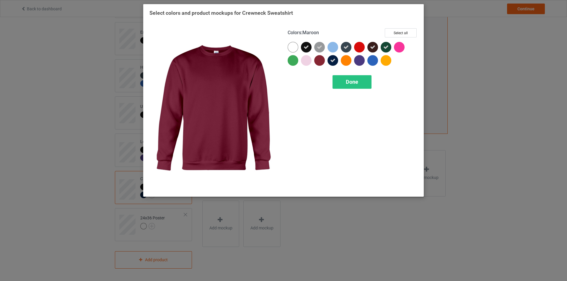
click at [320, 60] on div at bounding box center [319, 60] width 11 height 11
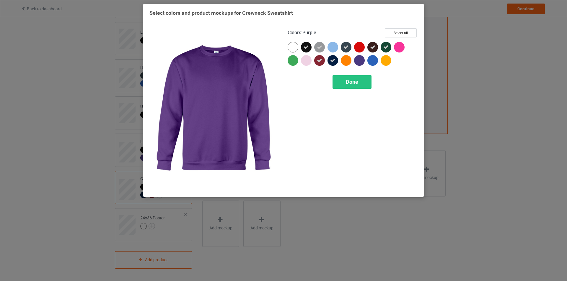
click at [361, 60] on div at bounding box center [359, 60] width 11 height 11
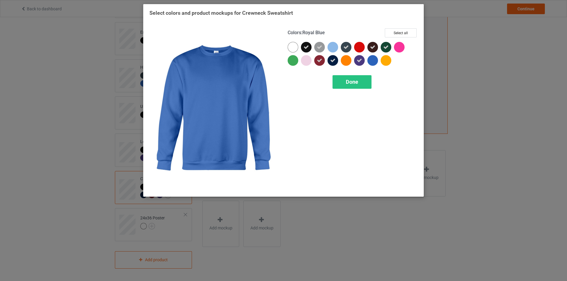
click at [369, 60] on div at bounding box center [372, 60] width 11 height 11
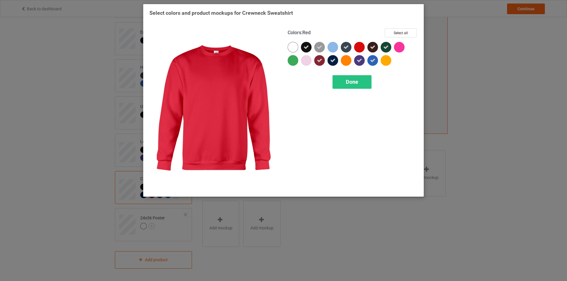
click at [362, 45] on div at bounding box center [359, 47] width 11 height 11
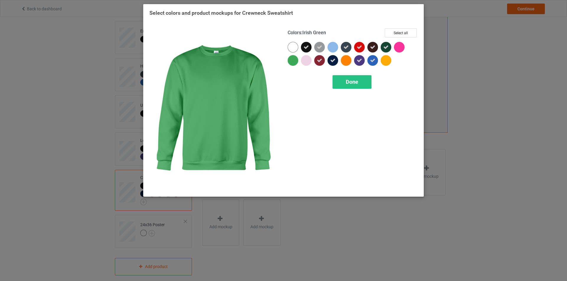
click at [295, 61] on div at bounding box center [292, 60] width 11 height 11
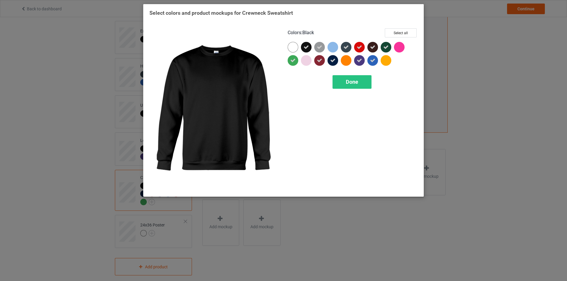
click at [306, 49] on icon at bounding box center [305, 47] width 5 height 5
click at [306, 49] on div at bounding box center [306, 47] width 11 height 11
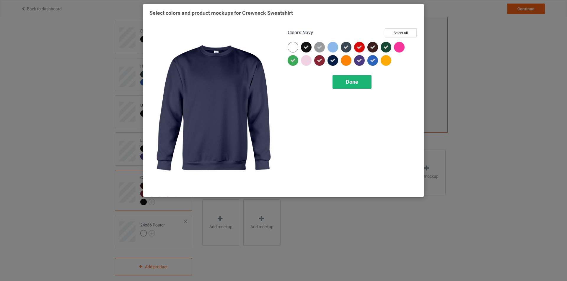
click at [344, 81] on div "Done" at bounding box center [351, 82] width 39 height 14
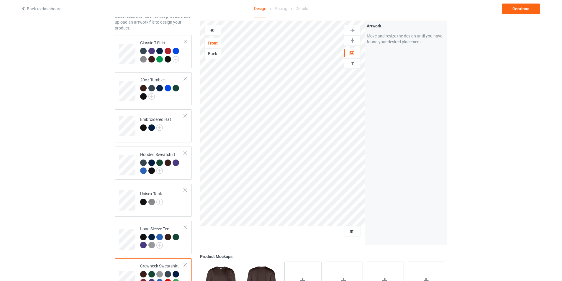
scroll to position [63, 0]
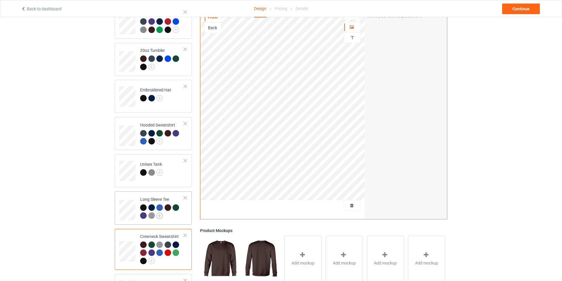
click at [158, 217] on img at bounding box center [159, 216] width 6 height 6
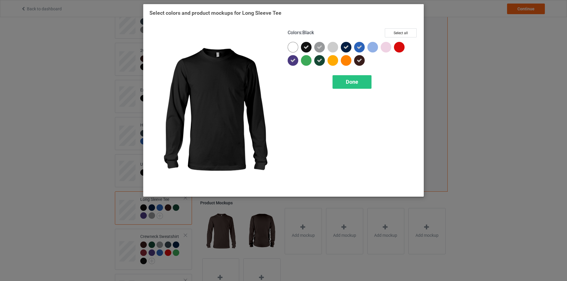
click at [309, 47] on div at bounding box center [306, 47] width 11 height 11
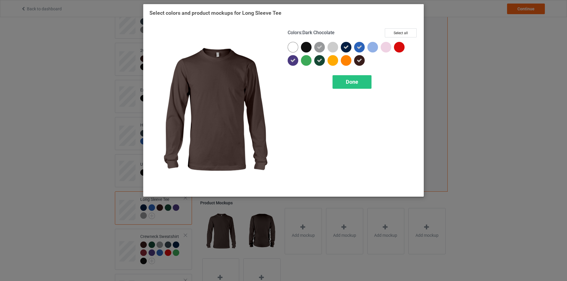
click at [358, 58] on icon at bounding box center [358, 60] width 5 height 5
click at [359, 60] on div at bounding box center [359, 60] width 11 height 11
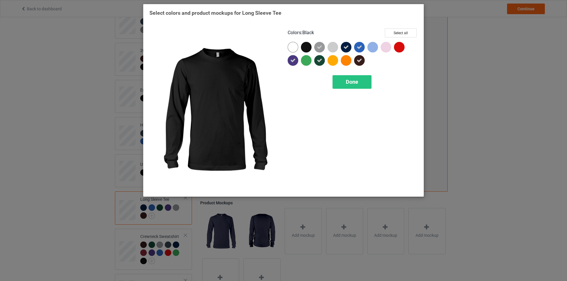
click at [309, 47] on div at bounding box center [306, 47] width 11 height 11
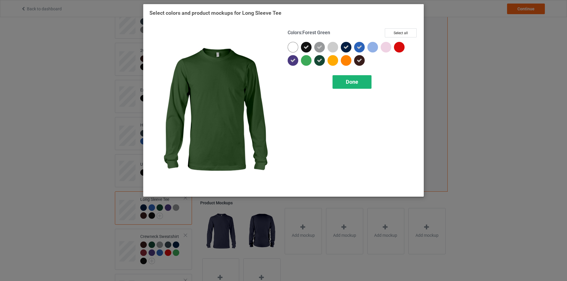
click at [346, 82] on span "Done" at bounding box center [352, 82] width 12 height 6
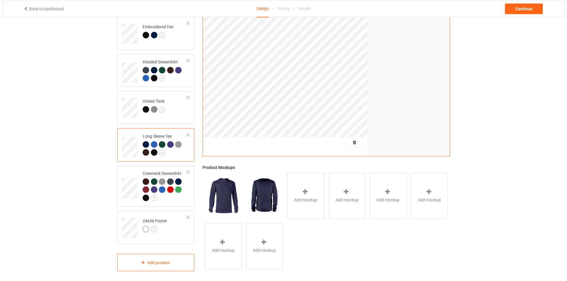
scroll to position [130, 0]
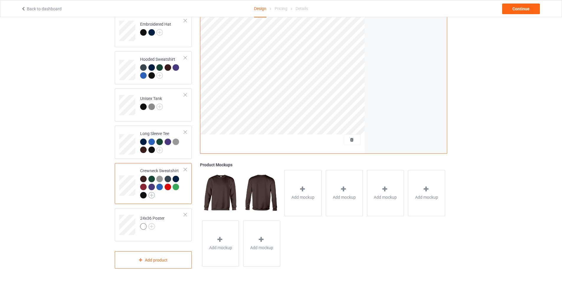
click at [152, 194] on img at bounding box center [151, 195] width 6 height 6
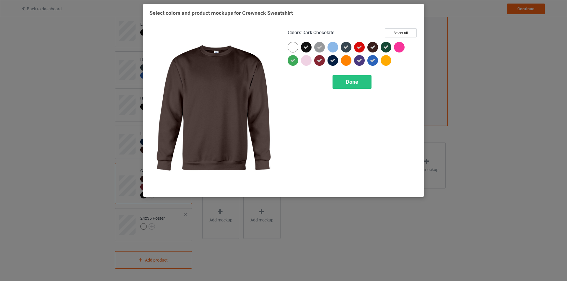
click at [372, 46] on icon at bounding box center [372, 47] width 5 height 5
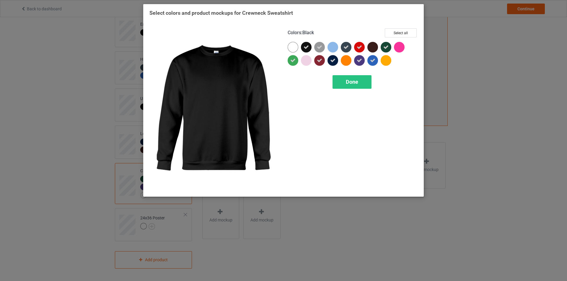
click at [305, 47] on icon at bounding box center [305, 47] width 5 height 5
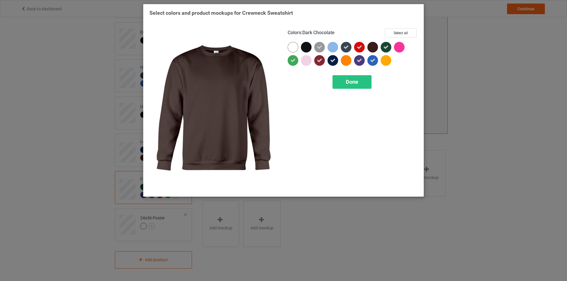
click at [372, 46] on div at bounding box center [372, 47] width 11 height 11
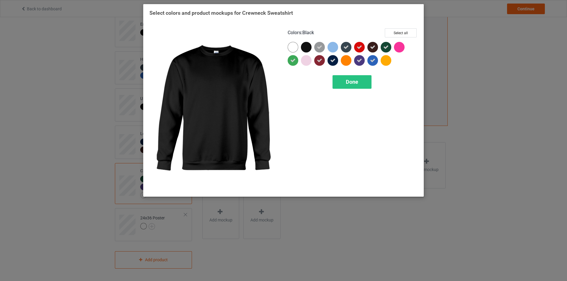
click at [305, 46] on div at bounding box center [306, 47] width 11 height 11
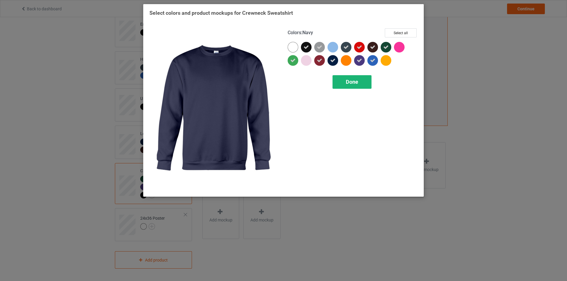
click at [341, 84] on div "Done" at bounding box center [351, 82] width 39 height 14
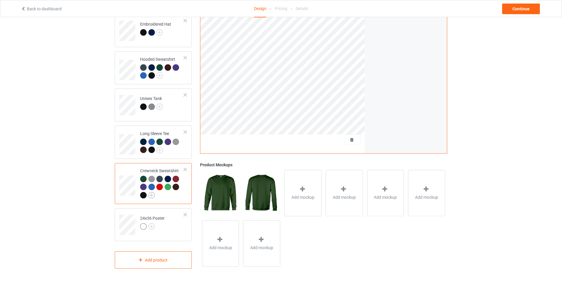
click at [150, 194] on img at bounding box center [151, 195] width 6 height 6
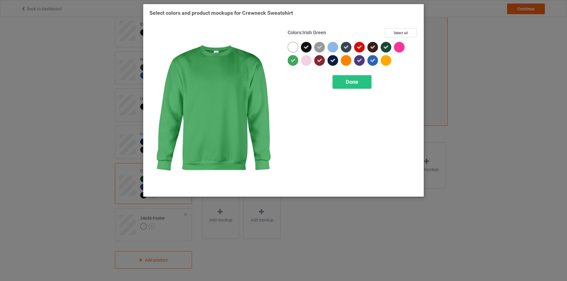
click at [292, 62] on icon at bounding box center [292, 60] width 5 height 5
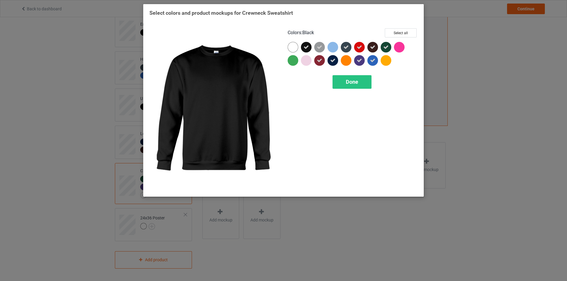
click at [306, 48] on icon at bounding box center [305, 47] width 5 height 5
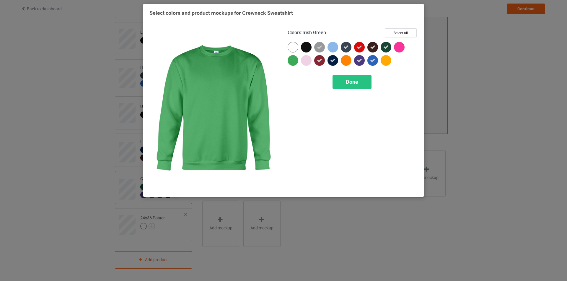
click at [295, 60] on div at bounding box center [292, 60] width 11 height 11
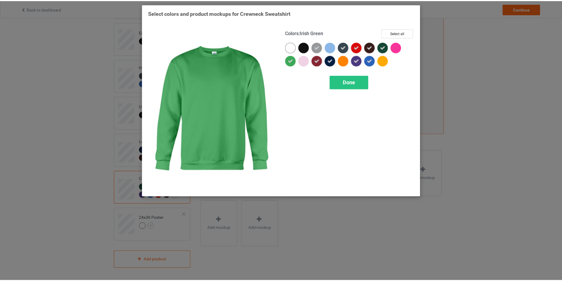
scroll to position [130, 0]
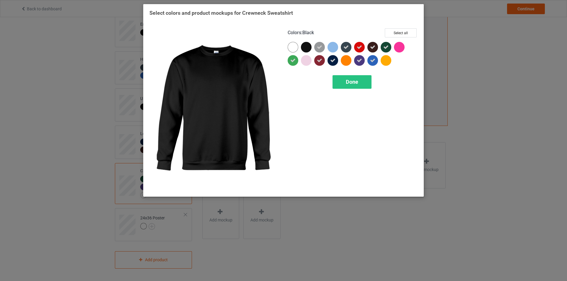
click at [304, 46] on div at bounding box center [306, 47] width 11 height 11
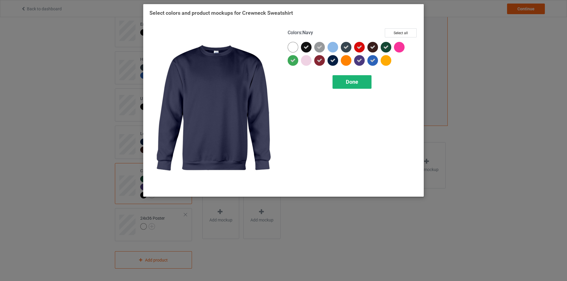
click at [349, 82] on span "Done" at bounding box center [352, 82] width 12 height 6
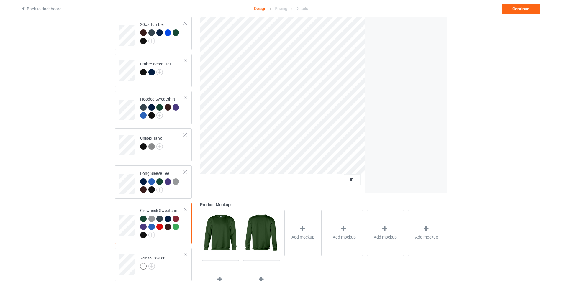
scroll to position [130, 0]
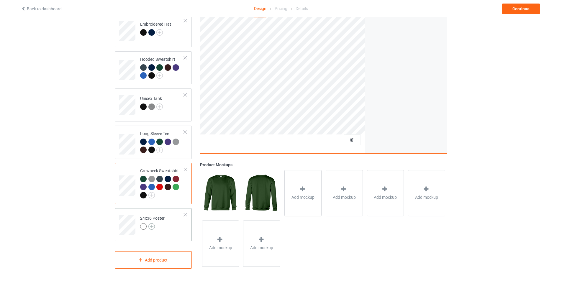
click at [151, 226] on img at bounding box center [151, 226] width 6 height 6
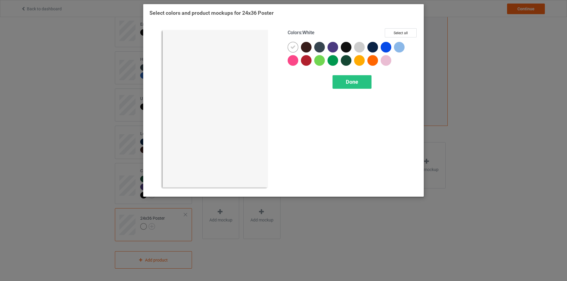
click at [293, 49] on icon at bounding box center [292, 47] width 5 height 5
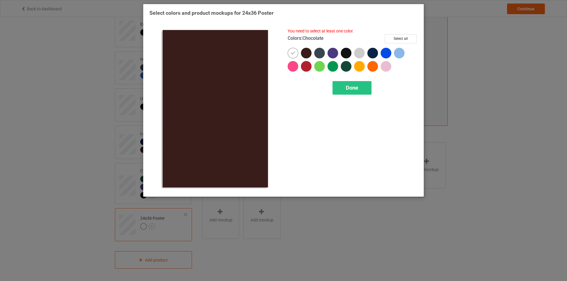
click at [306, 54] on div at bounding box center [306, 53] width 11 height 11
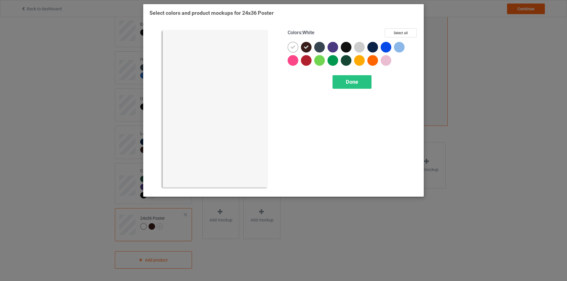
click at [293, 51] on div at bounding box center [292, 47] width 11 height 11
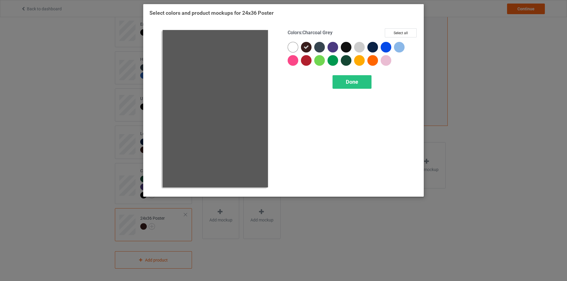
click at [320, 50] on div at bounding box center [319, 47] width 11 height 11
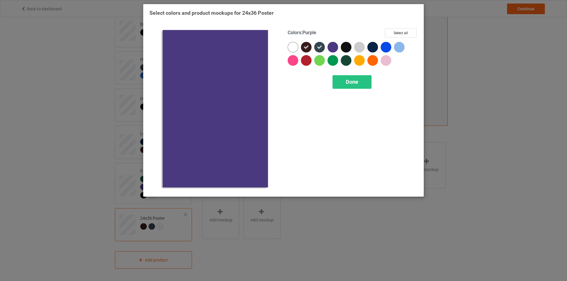
click at [334, 48] on div at bounding box center [332, 47] width 11 height 11
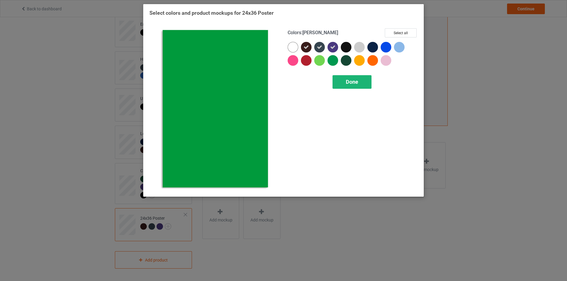
click at [346, 84] on span "Done" at bounding box center [352, 82] width 12 height 6
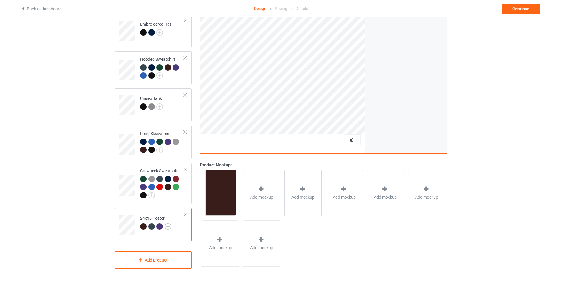
click at [166, 224] on img at bounding box center [168, 226] width 6 height 6
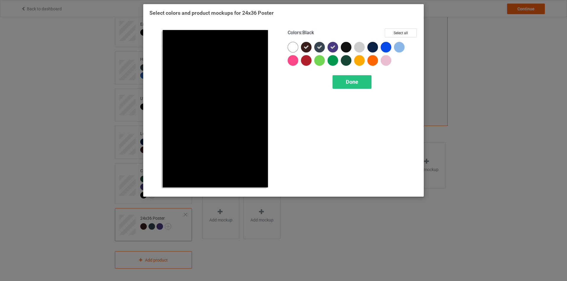
click at [343, 46] on div at bounding box center [346, 47] width 11 height 11
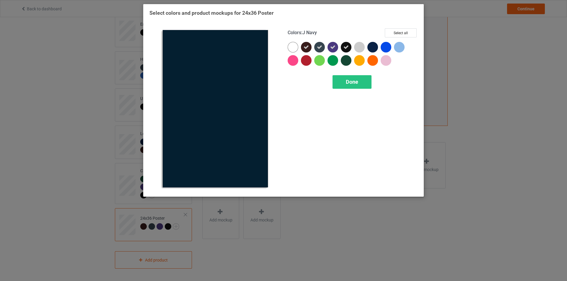
click at [372, 45] on div at bounding box center [372, 47] width 11 height 11
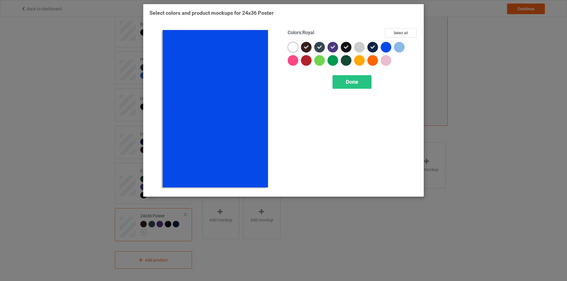
click at [386, 47] on div at bounding box center [385, 47] width 11 height 11
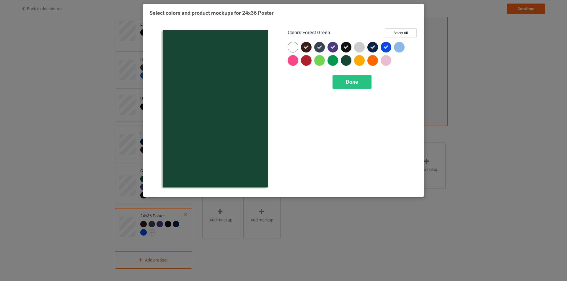
click at [347, 60] on div at bounding box center [346, 60] width 11 height 11
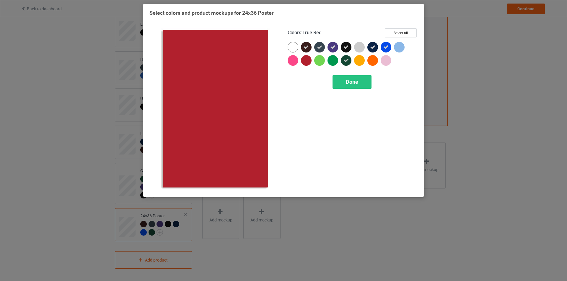
click at [307, 62] on div at bounding box center [306, 60] width 11 height 11
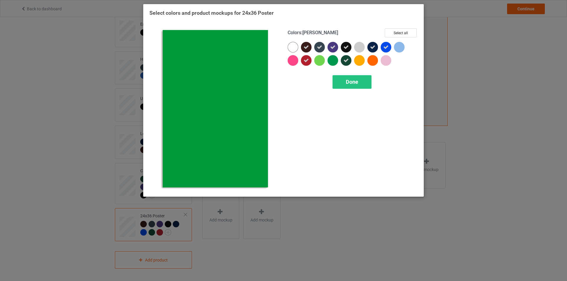
click at [330, 61] on div at bounding box center [332, 60] width 11 height 11
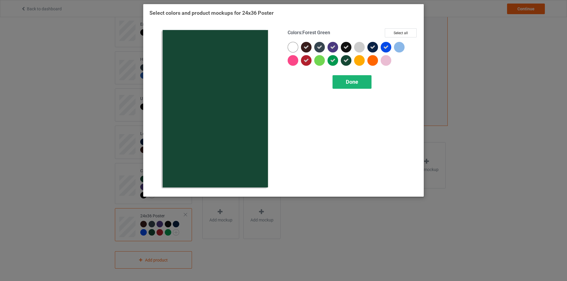
click at [353, 82] on span "Done" at bounding box center [352, 82] width 12 height 6
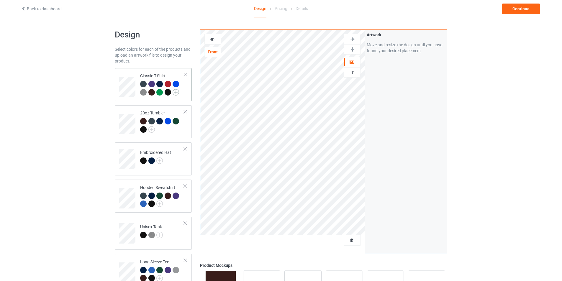
click at [176, 94] on img at bounding box center [176, 92] width 6 height 6
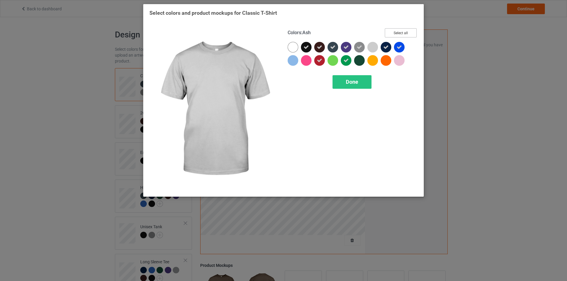
click at [396, 35] on button "Select all" at bounding box center [401, 32] width 32 height 9
click at [396, 35] on button "Reset to Default" at bounding box center [395, 32] width 43 height 9
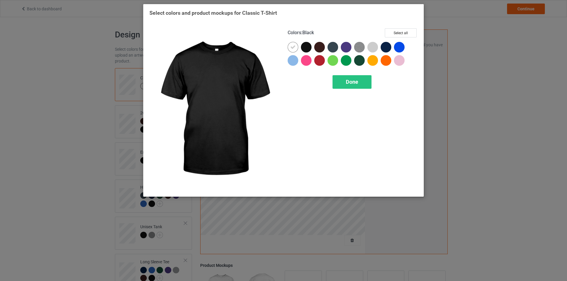
click at [304, 45] on div at bounding box center [306, 47] width 11 height 11
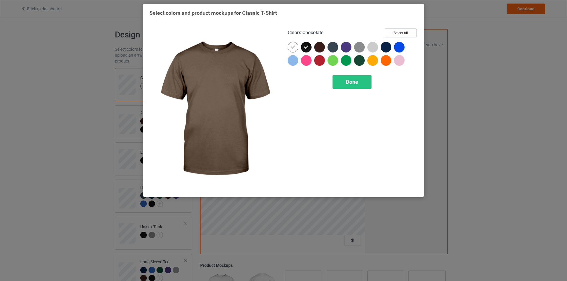
click at [322, 48] on div at bounding box center [319, 47] width 11 height 11
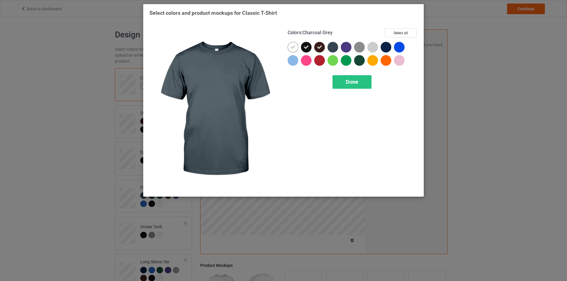
click at [333, 48] on div at bounding box center [332, 47] width 11 height 11
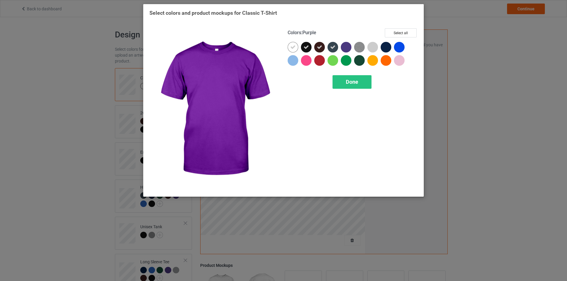
click at [344, 47] on div at bounding box center [346, 47] width 11 height 11
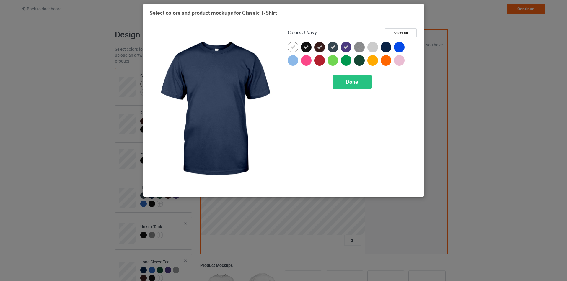
click at [385, 47] on div at bounding box center [385, 47] width 11 height 11
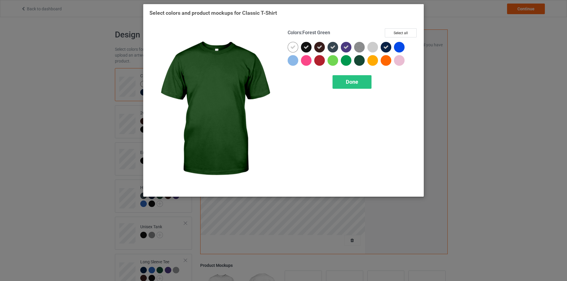
click at [358, 60] on div at bounding box center [359, 60] width 11 height 11
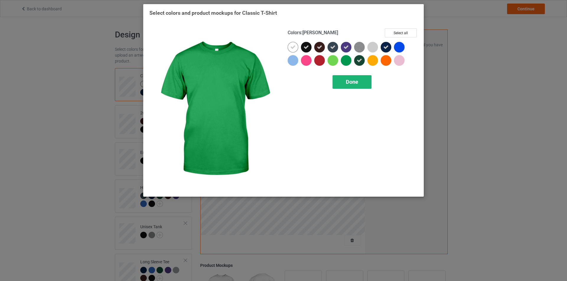
click at [350, 86] on div "Done" at bounding box center [351, 82] width 39 height 14
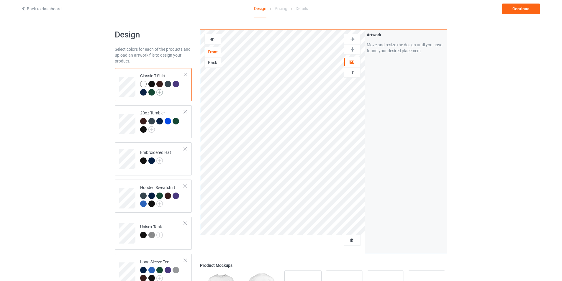
click at [160, 93] on img at bounding box center [159, 92] width 6 height 6
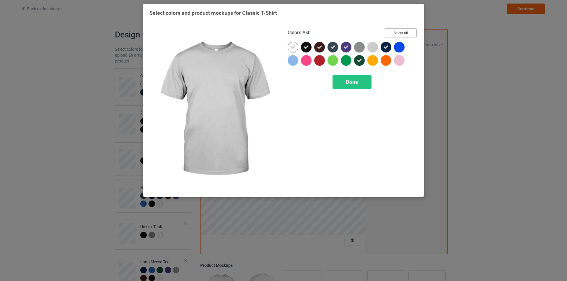
click at [404, 33] on button "Select all" at bounding box center [401, 32] width 32 height 9
click at [401, 33] on button "Reset to Default" at bounding box center [395, 32] width 43 height 9
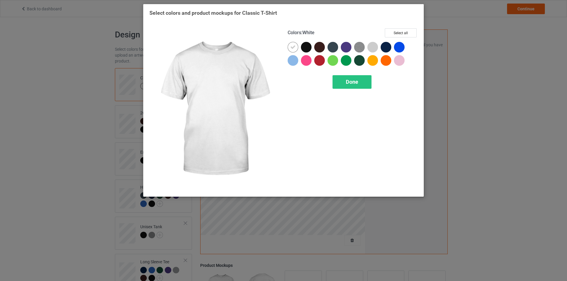
click at [291, 47] on icon at bounding box center [292, 47] width 5 height 5
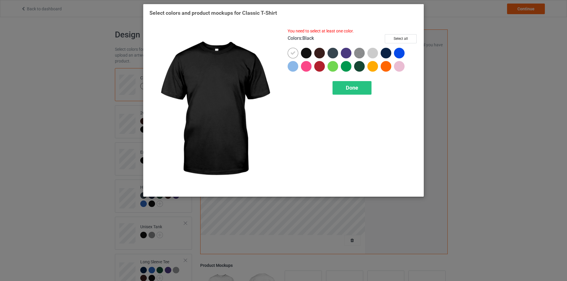
click at [307, 55] on div at bounding box center [306, 53] width 11 height 11
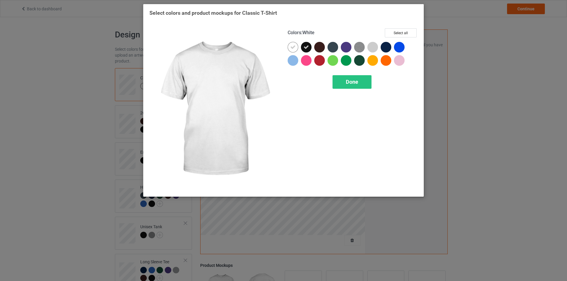
click at [292, 48] on icon at bounding box center [292, 47] width 5 height 5
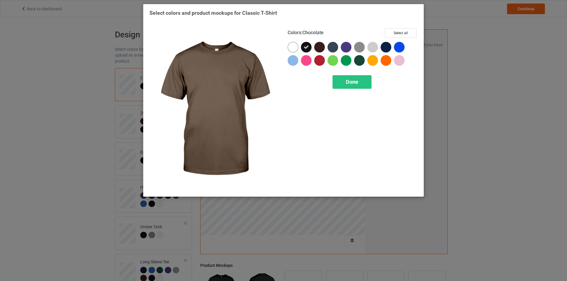
click at [320, 47] on div at bounding box center [319, 47] width 11 height 11
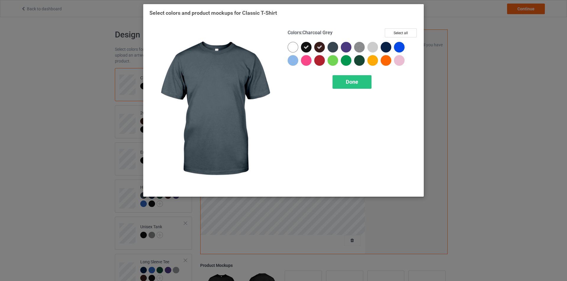
click at [335, 48] on div at bounding box center [332, 47] width 11 height 11
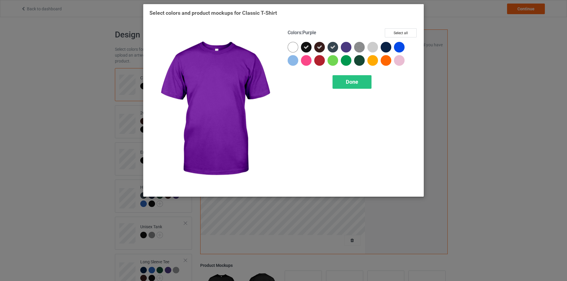
click at [345, 48] on div at bounding box center [346, 47] width 11 height 11
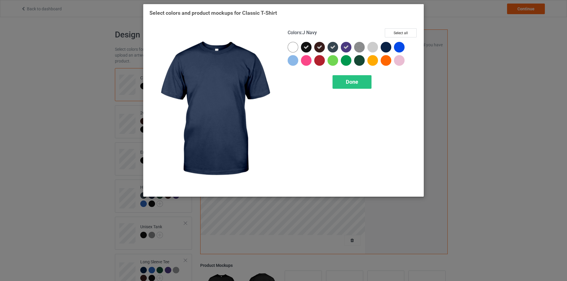
click at [387, 44] on div at bounding box center [385, 47] width 11 height 11
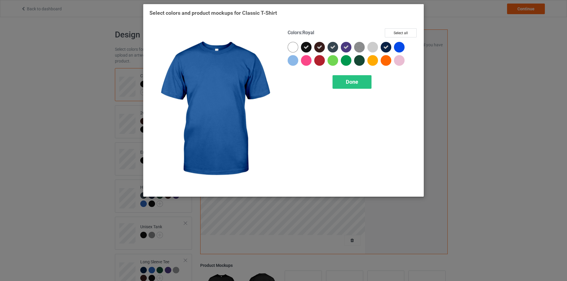
click at [399, 46] on div at bounding box center [399, 47] width 11 height 11
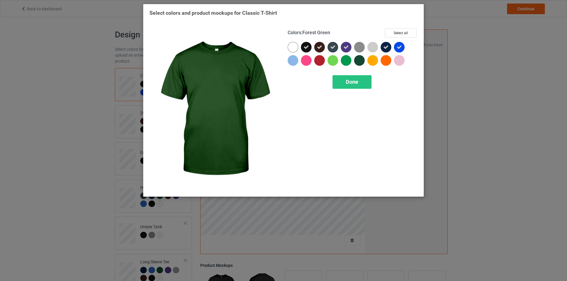
click at [361, 58] on div at bounding box center [359, 60] width 11 height 11
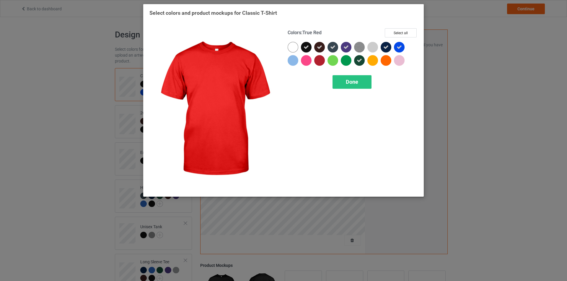
click at [317, 60] on div at bounding box center [319, 60] width 11 height 11
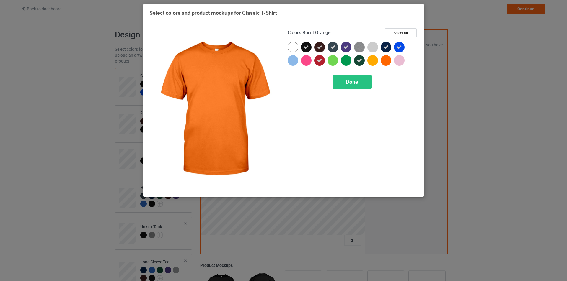
click at [383, 61] on div at bounding box center [385, 60] width 11 height 11
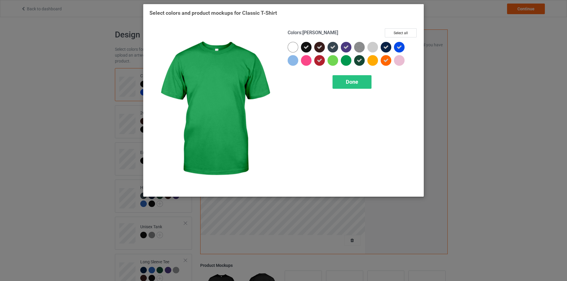
click at [346, 61] on div at bounding box center [346, 60] width 11 height 11
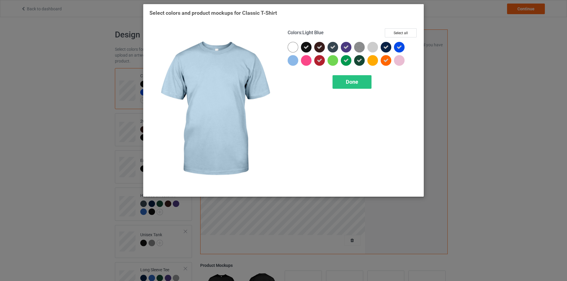
click at [297, 61] on div at bounding box center [292, 60] width 11 height 11
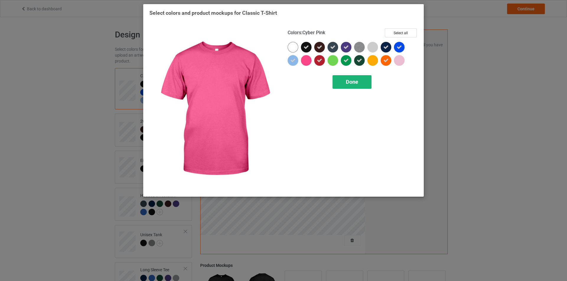
click at [344, 83] on div "Done" at bounding box center [351, 82] width 39 height 14
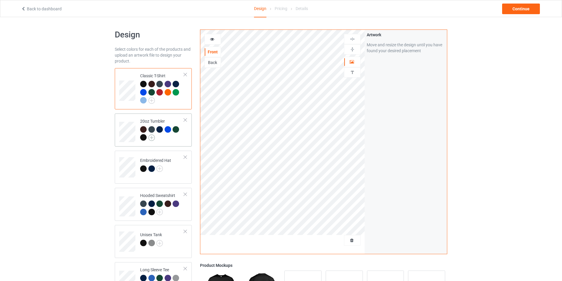
click at [151, 139] on img at bounding box center [151, 138] width 6 height 6
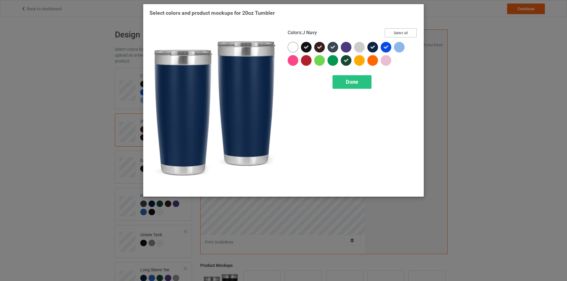
click at [393, 34] on button "Select all" at bounding box center [401, 32] width 32 height 9
click at [393, 34] on button "Reset to Default" at bounding box center [395, 32] width 43 height 9
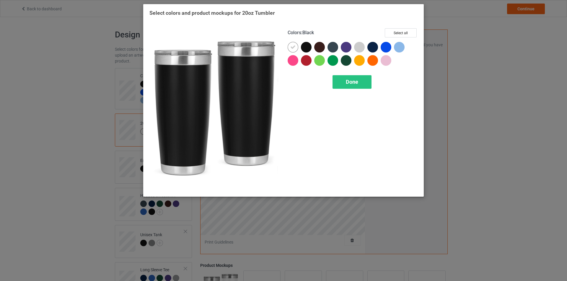
click at [309, 48] on div at bounding box center [306, 47] width 11 height 11
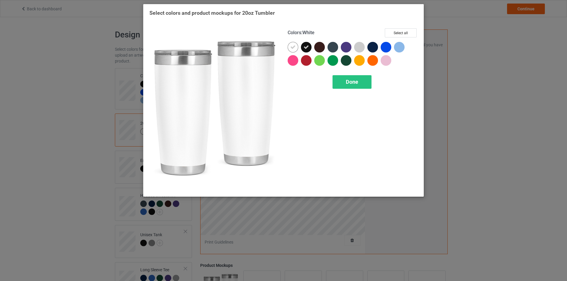
click at [298, 48] on div at bounding box center [292, 47] width 11 height 11
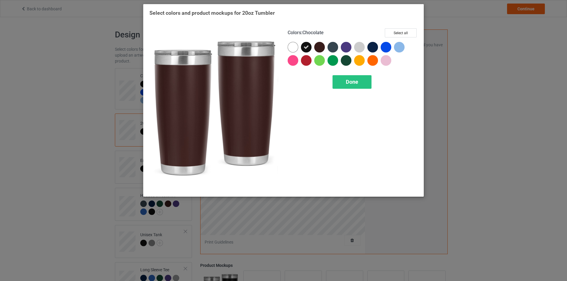
click at [321, 48] on div at bounding box center [319, 47] width 11 height 11
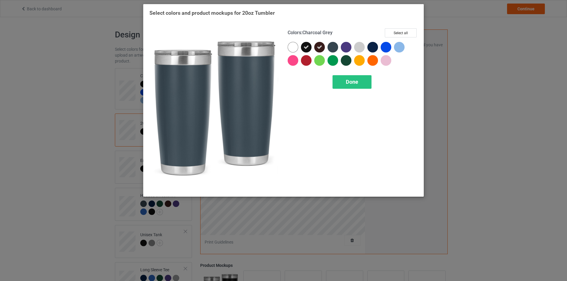
drag, startPoint x: 331, startPoint y: 48, endPoint x: 344, endPoint y: 48, distance: 13.3
click at [331, 48] on div at bounding box center [332, 47] width 11 height 11
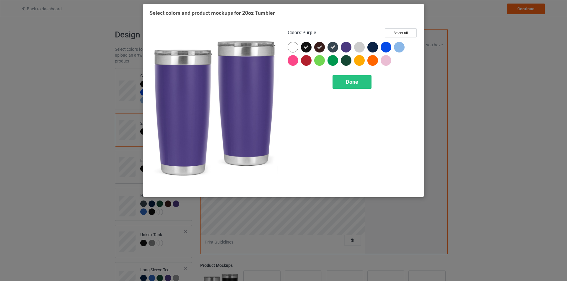
click at [344, 48] on div at bounding box center [346, 47] width 11 height 11
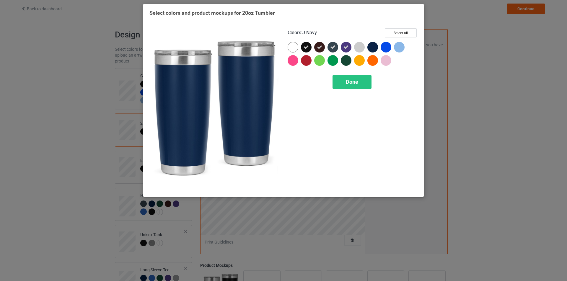
click at [372, 48] on div at bounding box center [372, 47] width 11 height 11
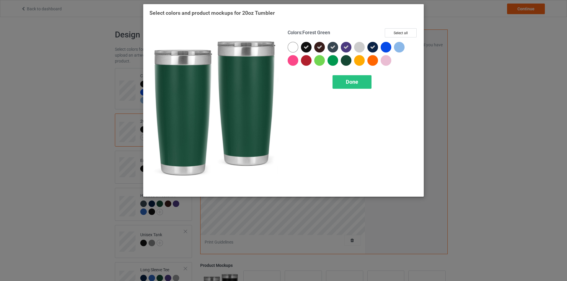
click at [349, 60] on div at bounding box center [346, 60] width 11 height 11
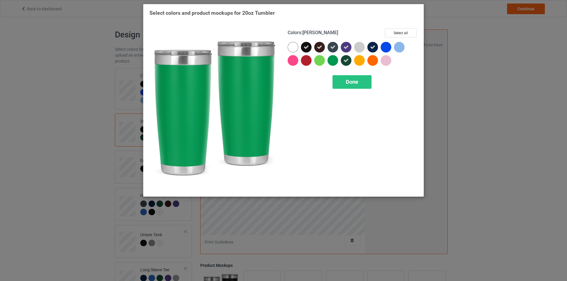
click at [331, 60] on div at bounding box center [332, 60] width 11 height 11
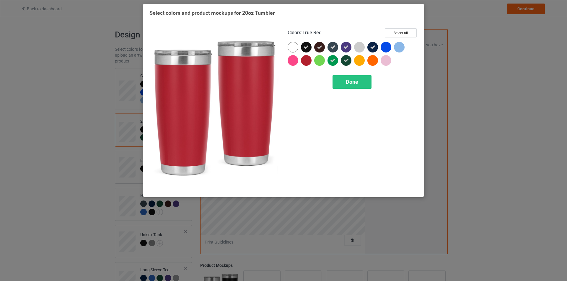
click at [305, 60] on div at bounding box center [306, 60] width 11 height 11
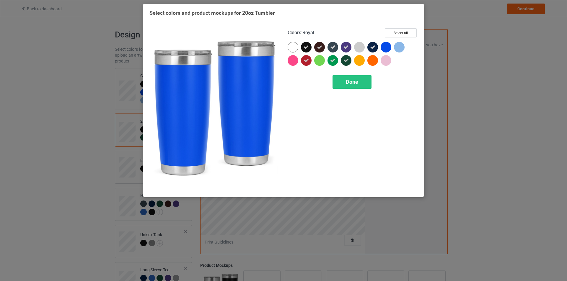
click at [385, 47] on div at bounding box center [385, 47] width 11 height 11
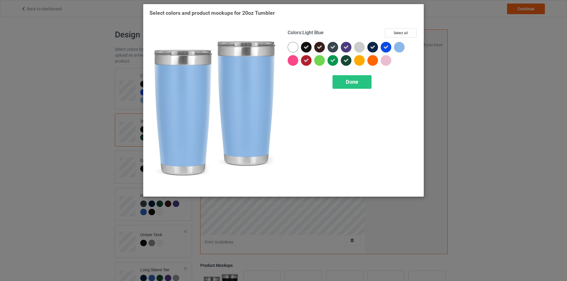
click at [395, 47] on div at bounding box center [399, 47] width 11 height 11
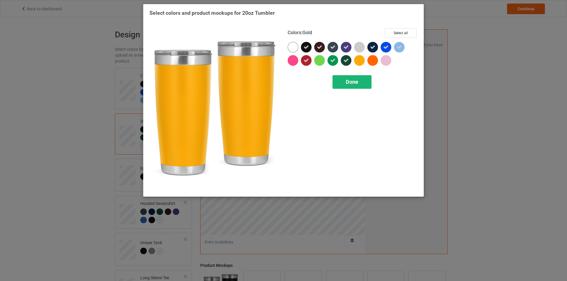
click at [354, 81] on span "Done" at bounding box center [352, 82] width 12 height 6
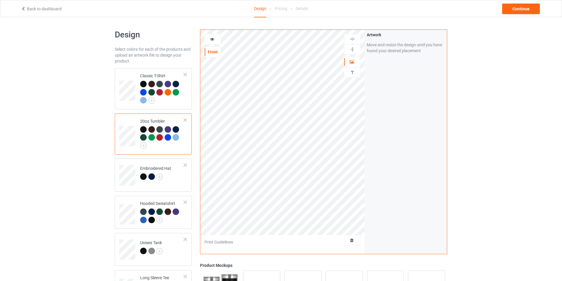
click at [214, 42] on div at bounding box center [213, 39] width 16 height 6
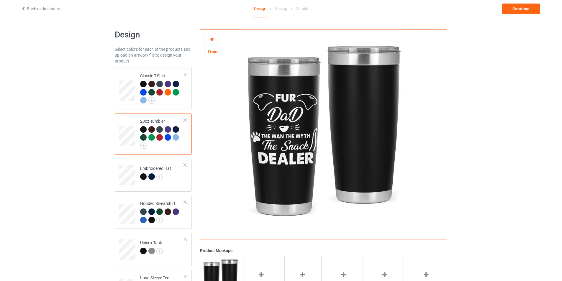
click at [212, 54] on div "Front" at bounding box center [213, 52] width 16 height 6
click at [213, 40] on icon at bounding box center [212, 38] width 5 height 4
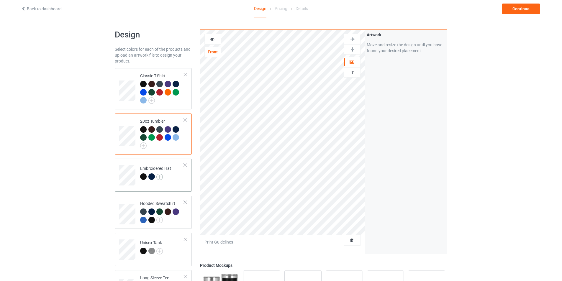
click at [159, 178] on img at bounding box center [159, 177] width 6 height 6
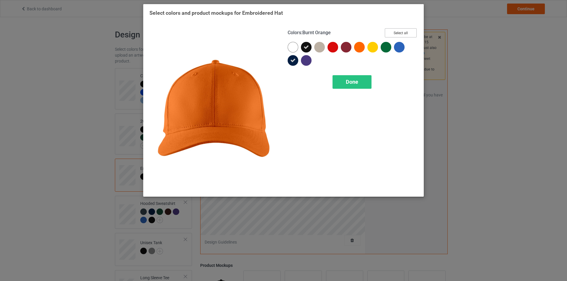
click at [390, 35] on button "Select all" at bounding box center [401, 32] width 32 height 9
click at [392, 35] on button "Reset to Default" at bounding box center [395, 32] width 43 height 9
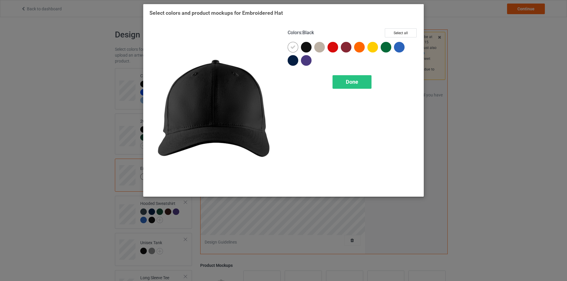
click at [307, 48] on div at bounding box center [306, 47] width 11 height 11
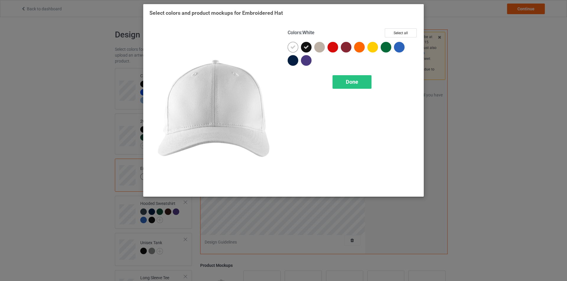
click at [297, 48] on div at bounding box center [292, 47] width 11 height 11
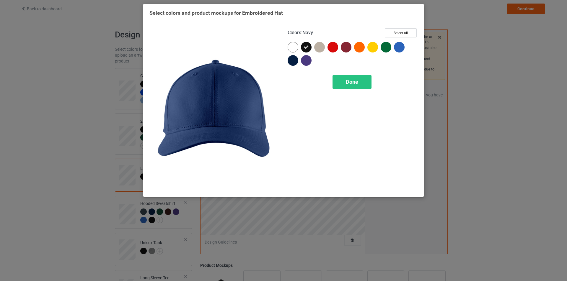
click at [296, 61] on div at bounding box center [292, 60] width 11 height 11
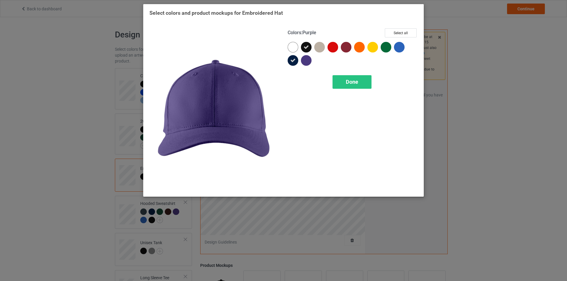
click at [308, 63] on div at bounding box center [306, 60] width 11 height 11
click at [356, 83] on span "Done" at bounding box center [352, 82] width 12 height 6
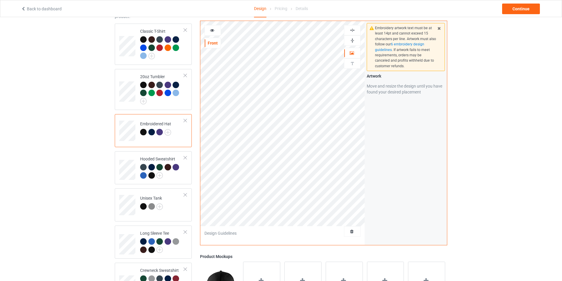
scroll to position [59, 0]
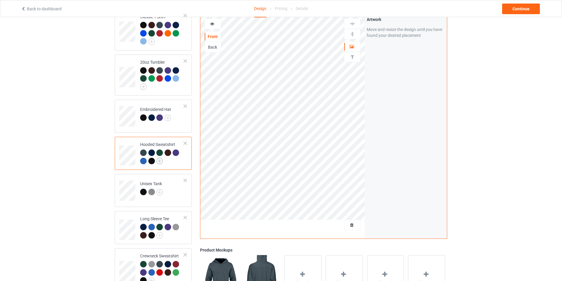
click at [162, 160] on img at bounding box center [159, 161] width 6 height 6
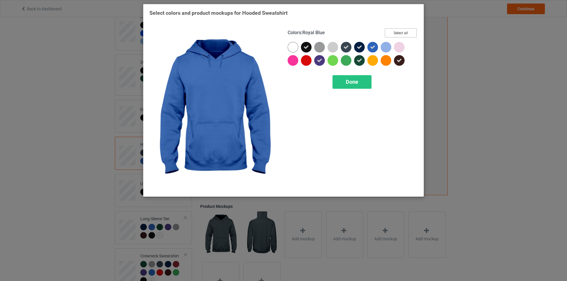
click at [401, 33] on button "Select all" at bounding box center [401, 32] width 32 height 9
click at [401, 33] on button "Reset to Default" at bounding box center [395, 32] width 43 height 9
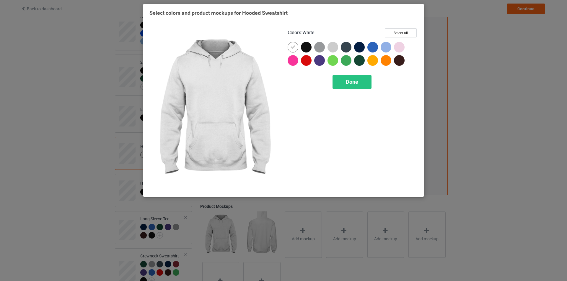
click at [293, 46] on icon at bounding box center [292, 47] width 5 height 5
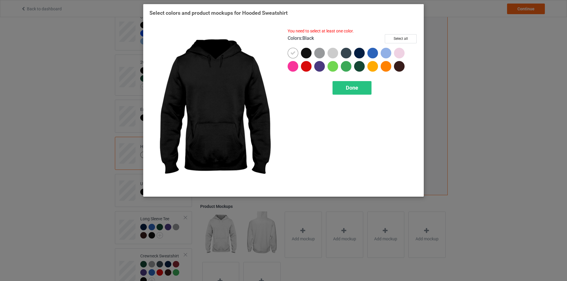
click at [305, 51] on div at bounding box center [306, 53] width 11 height 11
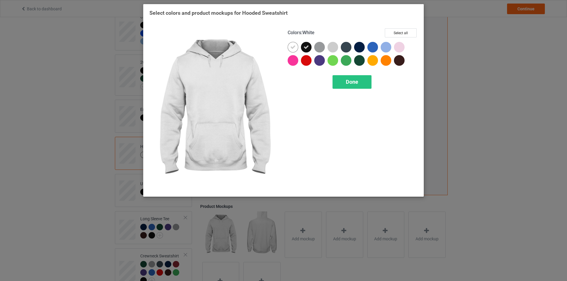
click at [294, 47] on icon at bounding box center [292, 47] width 5 height 5
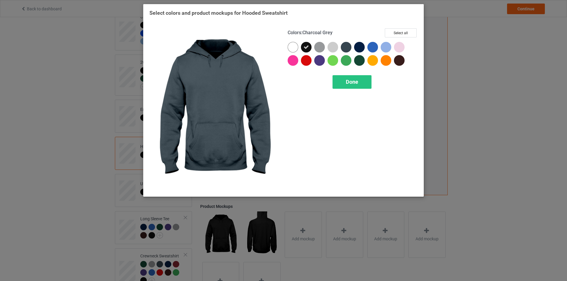
click at [350, 46] on div at bounding box center [346, 47] width 11 height 11
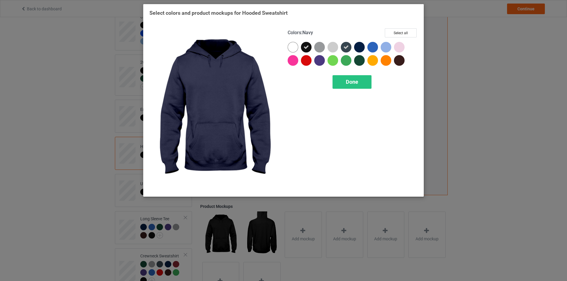
click at [357, 46] on div at bounding box center [359, 47] width 11 height 11
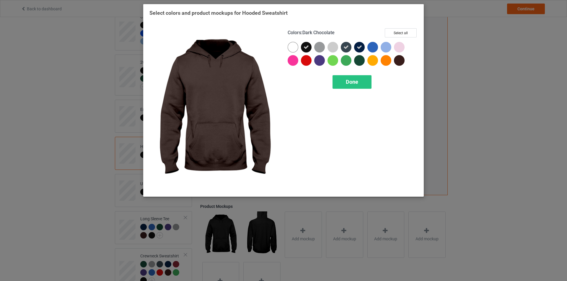
click at [396, 58] on div at bounding box center [399, 60] width 11 height 11
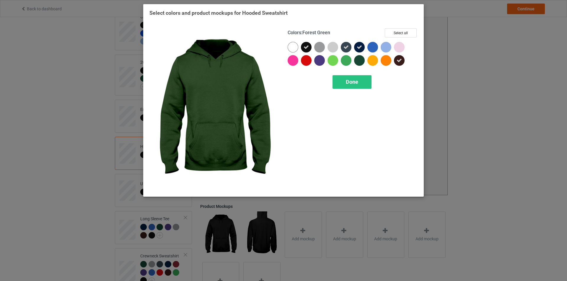
click at [361, 59] on div at bounding box center [359, 60] width 11 height 11
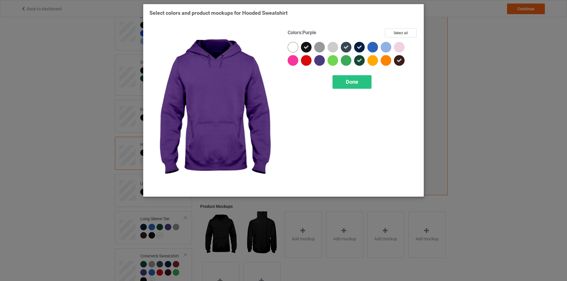
click at [321, 62] on div at bounding box center [319, 60] width 11 height 11
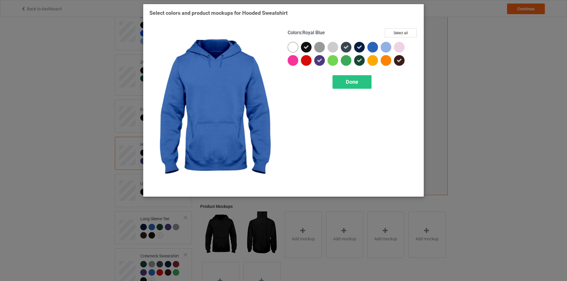
click at [372, 47] on div at bounding box center [372, 47] width 11 height 11
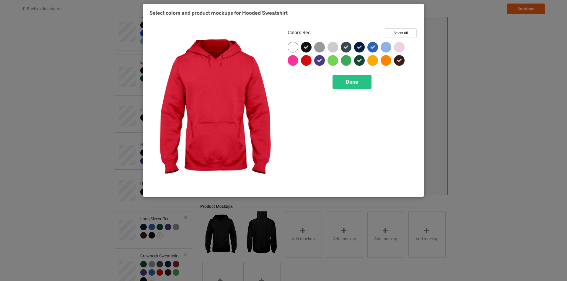
click at [305, 63] on div at bounding box center [306, 60] width 11 height 11
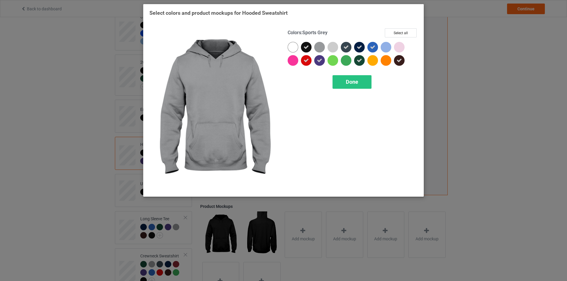
click at [321, 47] on div at bounding box center [319, 47] width 11 height 11
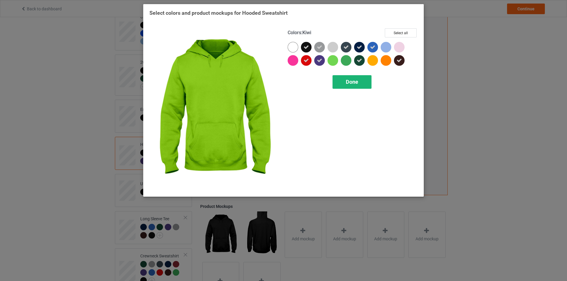
click at [345, 80] on div "Done" at bounding box center [351, 82] width 39 height 14
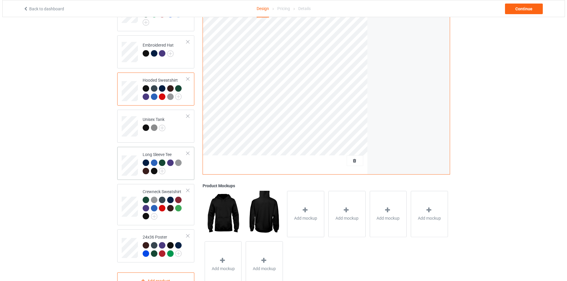
scroll to position [147, 0]
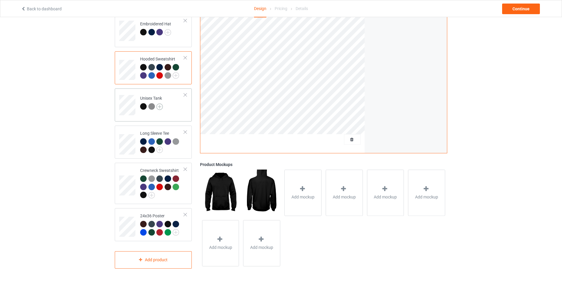
click at [161, 107] on img at bounding box center [159, 107] width 6 height 6
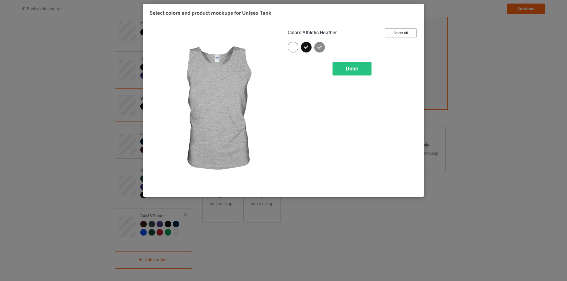
click at [390, 33] on button "Select all" at bounding box center [401, 32] width 32 height 9
click at [391, 33] on button "Reset to Default" at bounding box center [395, 32] width 43 height 9
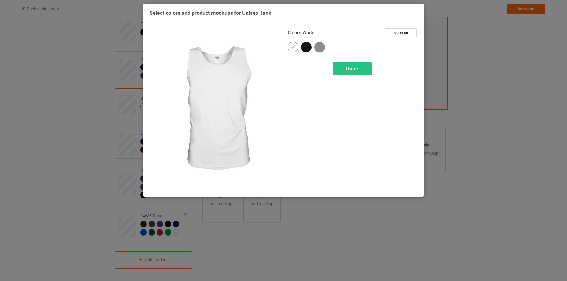
click at [295, 46] on icon at bounding box center [292, 47] width 5 height 5
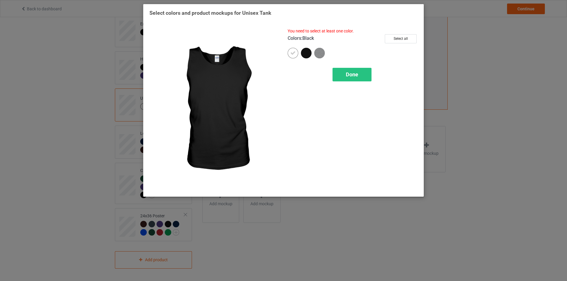
click at [303, 54] on div at bounding box center [306, 53] width 11 height 11
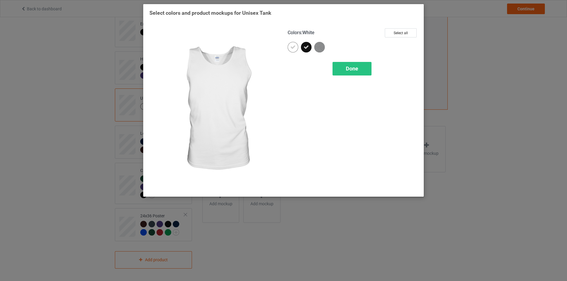
click at [294, 48] on icon at bounding box center [292, 47] width 5 height 5
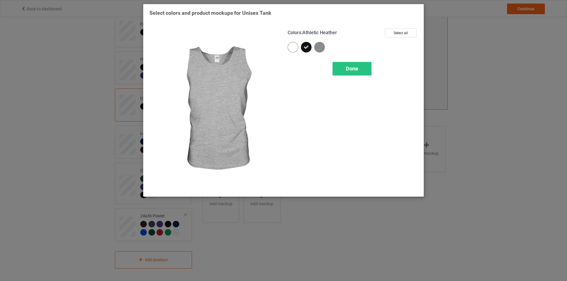
click at [319, 49] on img at bounding box center [319, 47] width 11 height 11
click at [351, 70] on span "Done" at bounding box center [352, 69] width 12 height 6
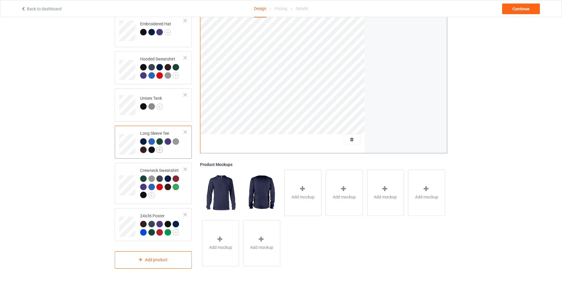
click at [161, 150] on img at bounding box center [159, 150] width 6 height 6
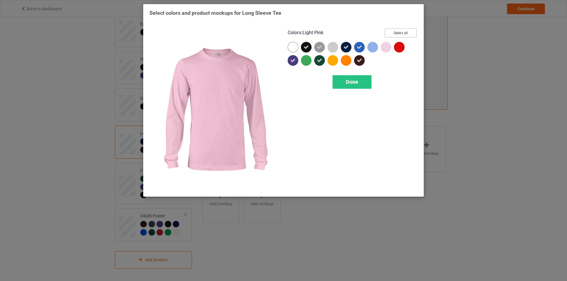
click at [405, 35] on button "Select all" at bounding box center [401, 32] width 32 height 9
click at [403, 35] on button "Reset to Default" at bounding box center [395, 32] width 43 height 9
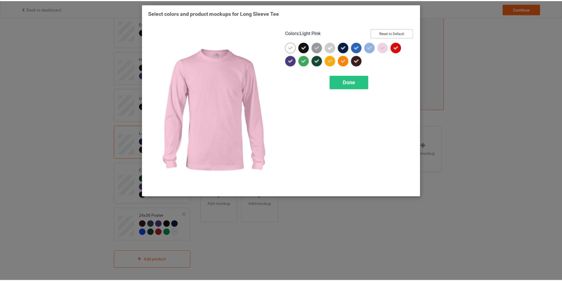
scroll to position [146, 0]
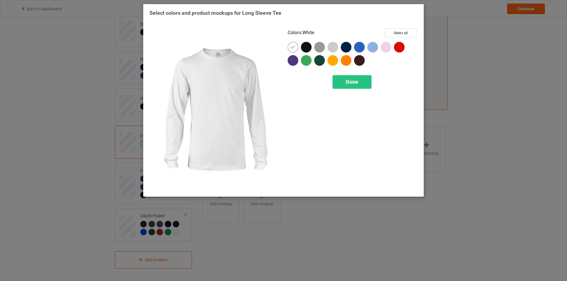
click at [305, 48] on div at bounding box center [306, 47] width 11 height 11
click at [294, 48] on icon at bounding box center [292, 47] width 5 height 5
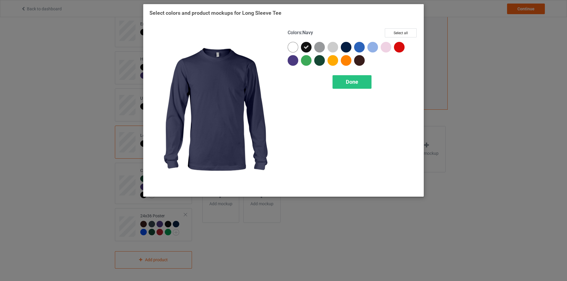
drag, startPoint x: 347, startPoint y: 48, endPoint x: 321, endPoint y: 48, distance: 25.4
click at [346, 48] on div at bounding box center [346, 47] width 11 height 11
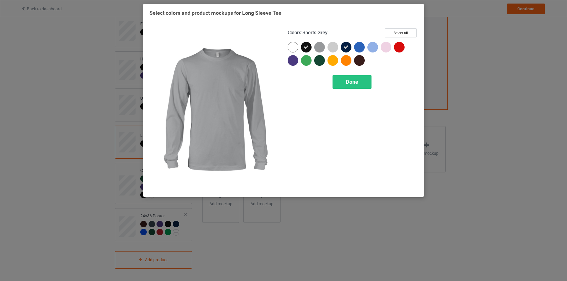
click at [321, 48] on div at bounding box center [319, 47] width 11 height 11
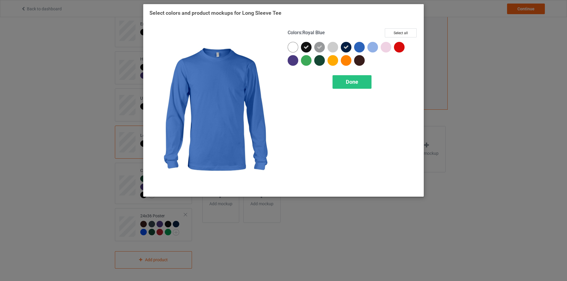
click at [360, 47] on div at bounding box center [359, 47] width 11 height 11
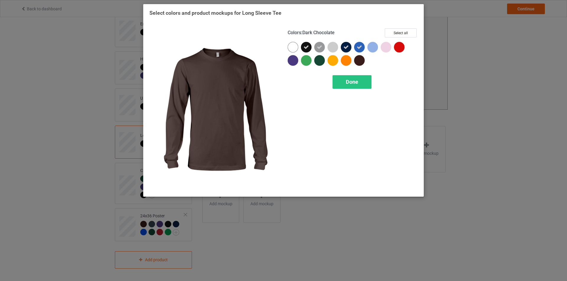
click at [358, 59] on div at bounding box center [359, 60] width 11 height 11
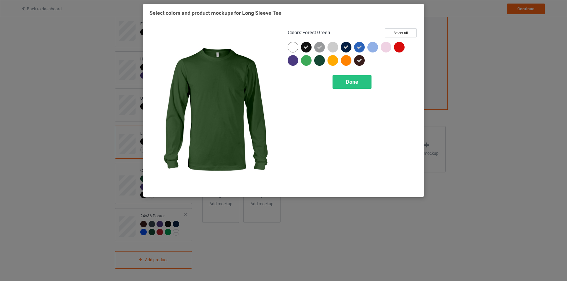
drag, startPoint x: 318, startPoint y: 60, endPoint x: 315, endPoint y: 60, distance: 3.2
click at [318, 60] on div at bounding box center [319, 60] width 11 height 11
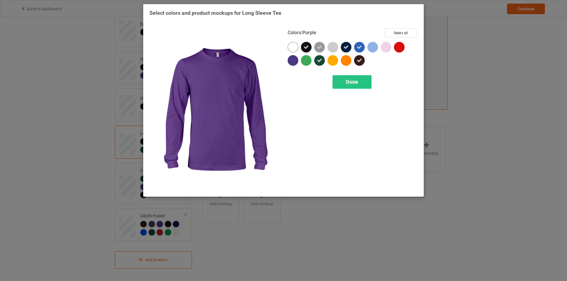
drag, startPoint x: 294, startPoint y: 62, endPoint x: 314, endPoint y: 62, distance: 19.5
click at [294, 62] on div at bounding box center [292, 60] width 11 height 11
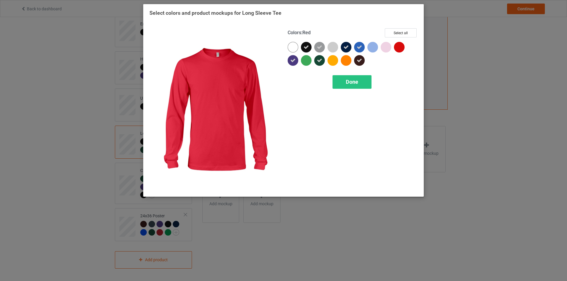
click at [401, 49] on div at bounding box center [399, 47] width 11 height 11
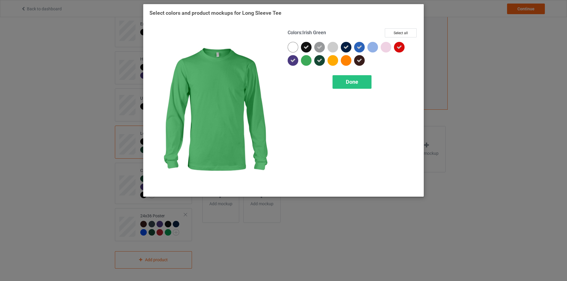
click at [305, 61] on div at bounding box center [306, 60] width 11 height 11
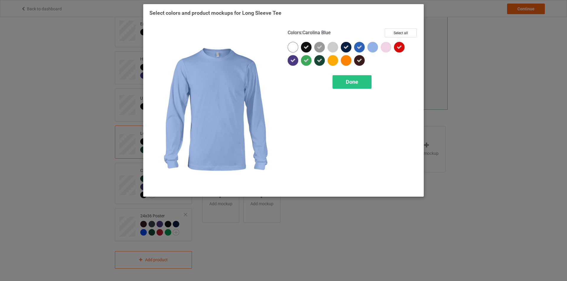
click at [372, 49] on div at bounding box center [372, 47] width 11 height 11
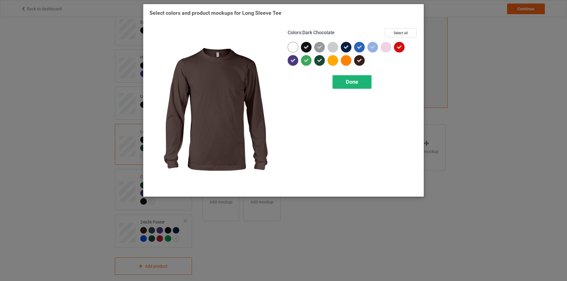
click at [349, 84] on span "Done" at bounding box center [352, 82] width 12 height 6
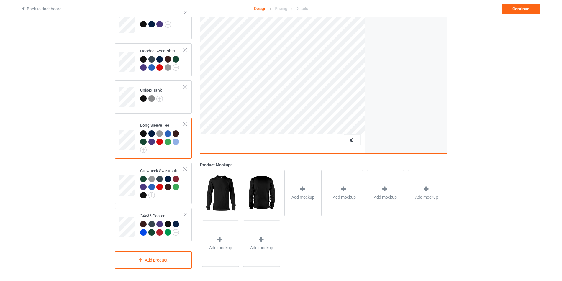
scroll to position [155, 0]
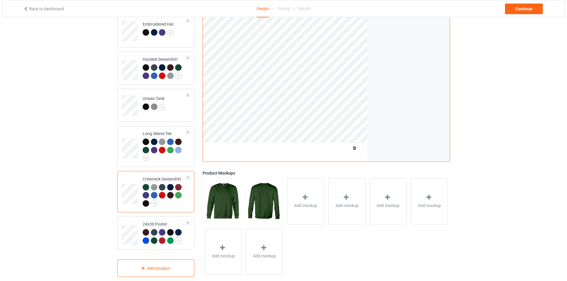
scroll to position [155, 0]
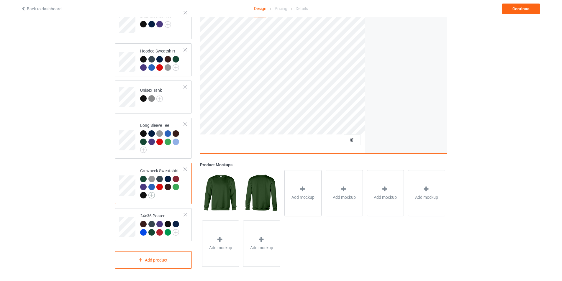
click at [149, 192] on img at bounding box center [151, 195] width 6 height 6
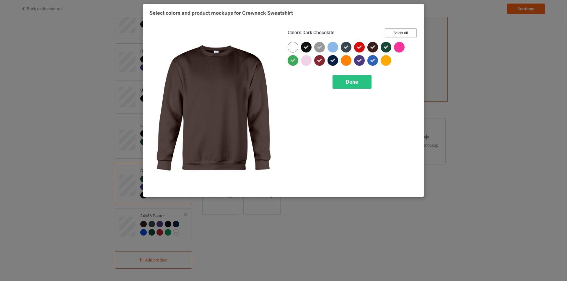
click at [395, 34] on button "Select all" at bounding box center [401, 32] width 32 height 9
click at [395, 34] on button "Reset to Default" at bounding box center [395, 32] width 43 height 9
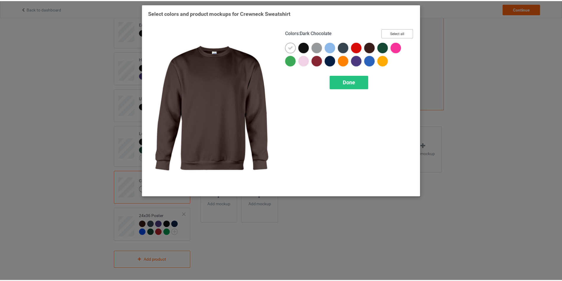
scroll to position [146, 0]
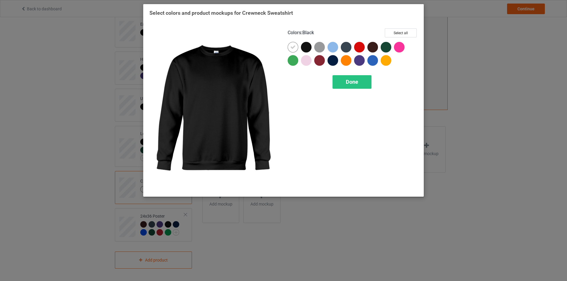
click at [306, 47] on div at bounding box center [306, 47] width 11 height 11
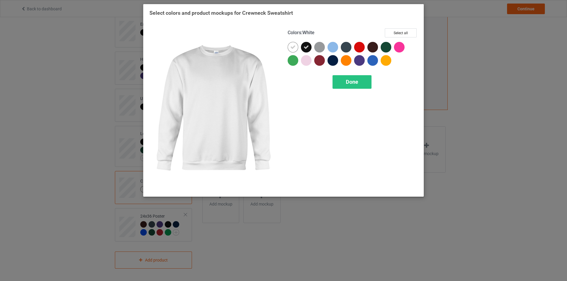
click at [295, 49] on icon at bounding box center [292, 47] width 5 height 5
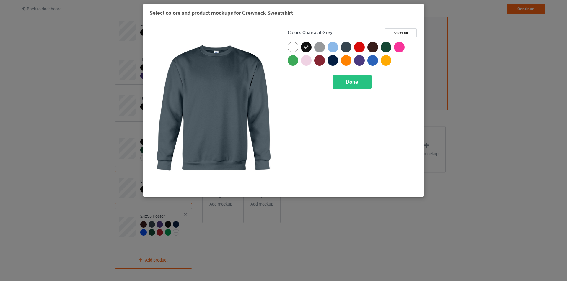
click at [346, 46] on div at bounding box center [346, 47] width 11 height 11
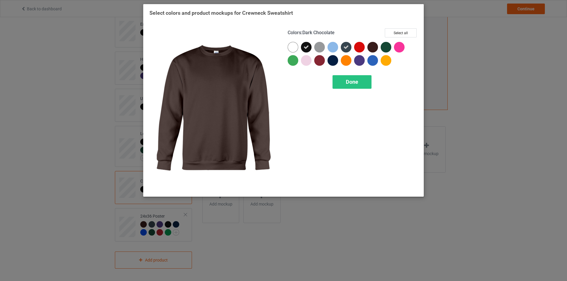
click at [374, 49] on div at bounding box center [372, 47] width 11 height 11
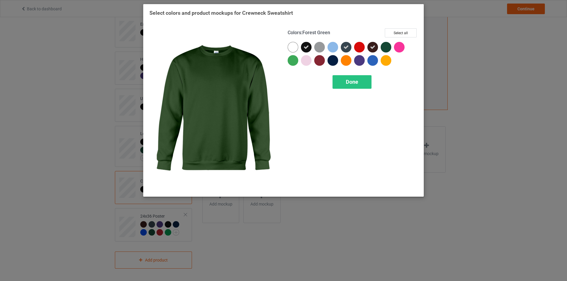
click at [387, 47] on div at bounding box center [385, 47] width 11 height 11
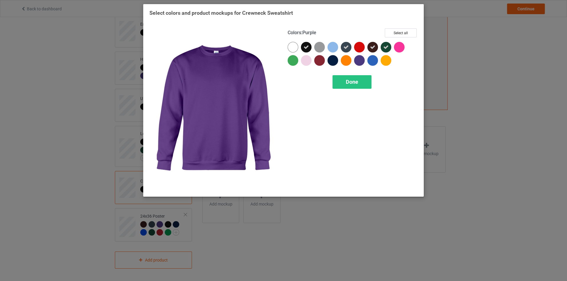
click at [361, 61] on div at bounding box center [359, 60] width 11 height 11
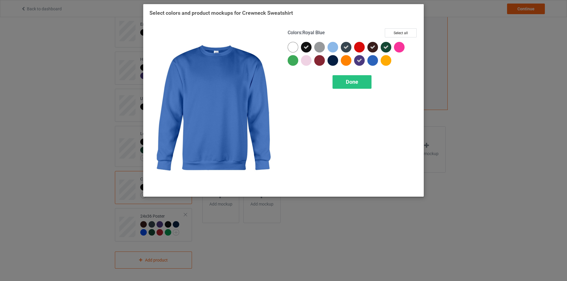
click at [371, 61] on div at bounding box center [372, 60] width 11 height 11
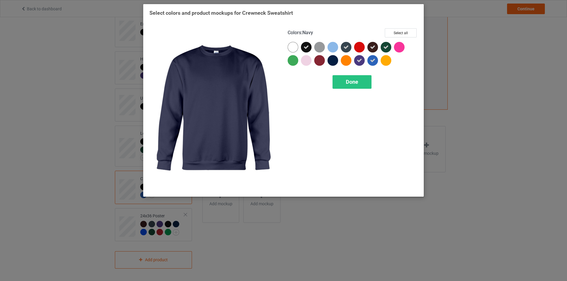
click at [335, 63] on div at bounding box center [332, 60] width 11 height 11
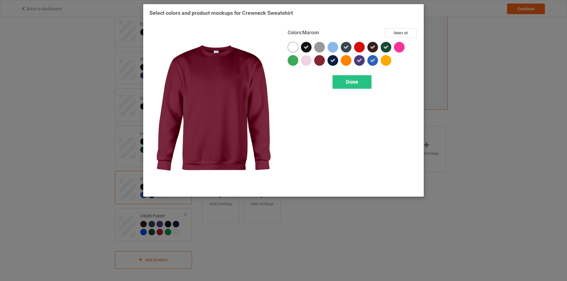
click at [314, 63] on div at bounding box center [319, 60] width 11 height 11
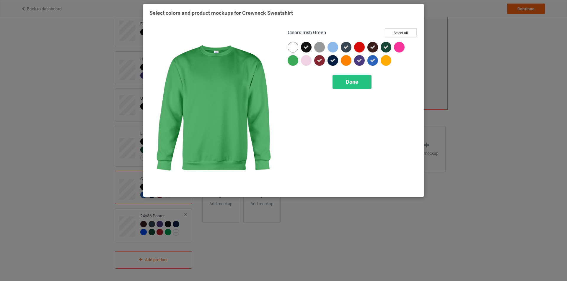
click at [291, 63] on div at bounding box center [292, 60] width 11 height 11
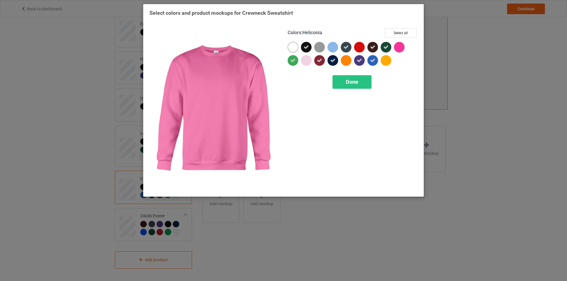
click at [398, 48] on div at bounding box center [399, 47] width 11 height 11
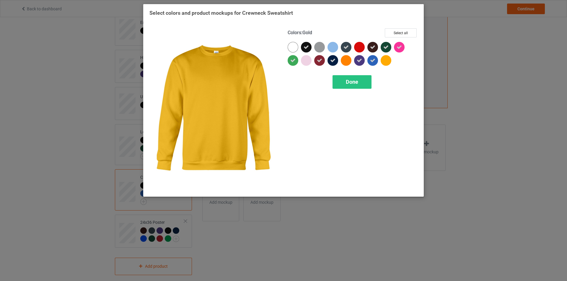
drag, startPoint x: 382, startPoint y: 61, endPoint x: 372, endPoint y: 61, distance: 10.0
click at [382, 61] on div at bounding box center [385, 60] width 11 height 11
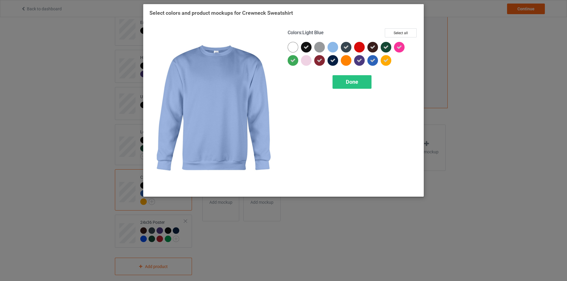
click at [332, 49] on div at bounding box center [332, 47] width 11 height 11
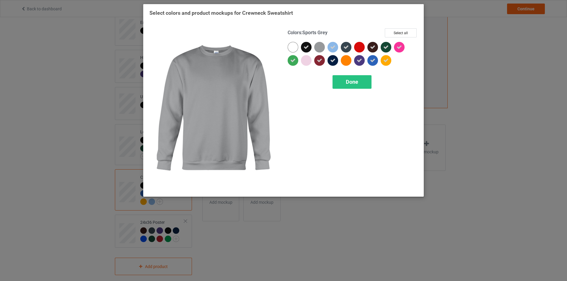
click at [321, 49] on div at bounding box center [319, 47] width 11 height 11
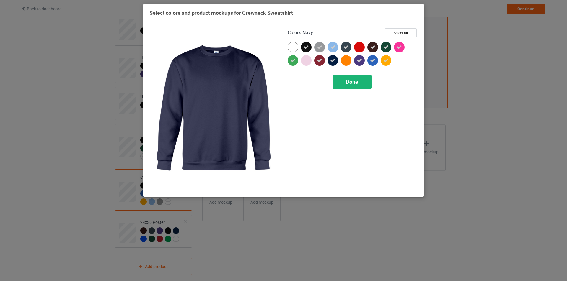
click at [344, 85] on div "Done" at bounding box center [351, 82] width 39 height 14
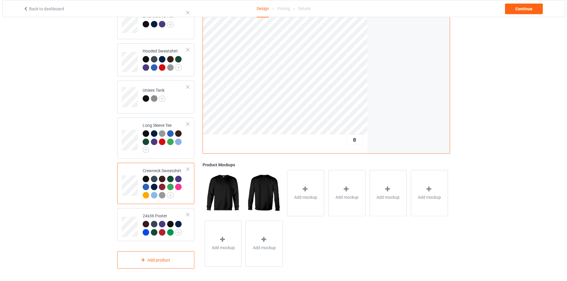
scroll to position [155, 0]
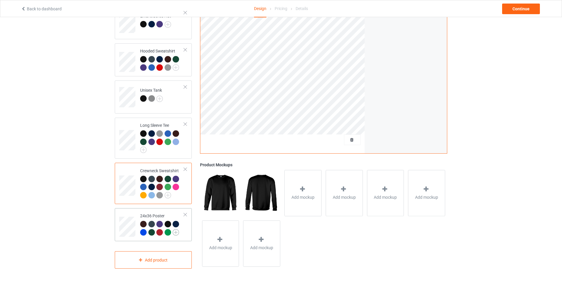
click at [173, 232] on img at bounding box center [176, 232] width 6 height 6
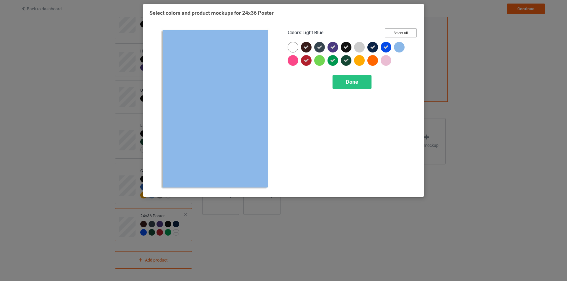
click at [399, 33] on button "Select all" at bounding box center [401, 32] width 32 height 9
click at [399, 33] on button "Reset to Default" at bounding box center [395, 32] width 43 height 9
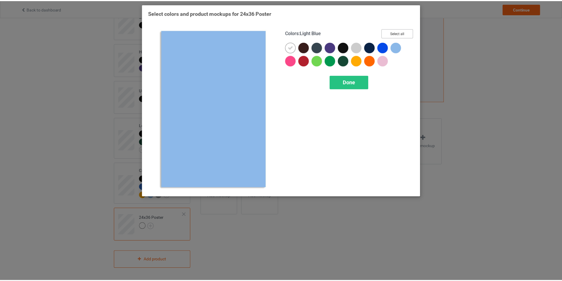
scroll to position [154, 0]
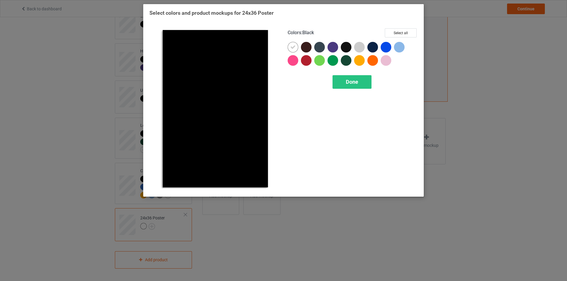
click at [345, 46] on div at bounding box center [346, 47] width 11 height 11
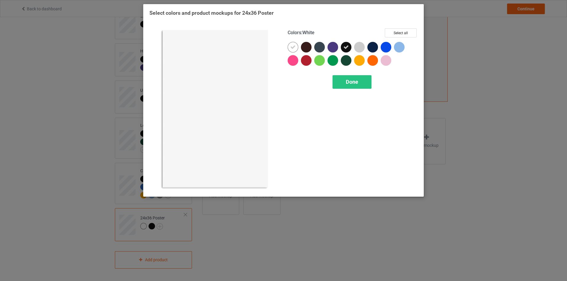
click at [291, 47] on icon at bounding box center [292, 47] width 5 height 5
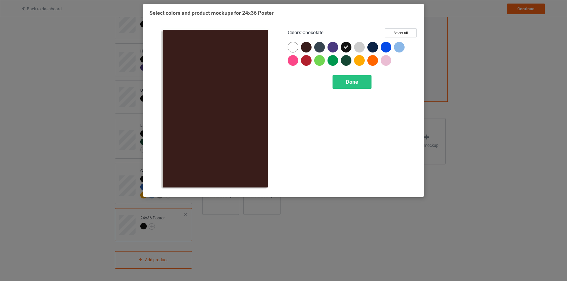
click at [308, 47] on div at bounding box center [306, 47] width 11 height 11
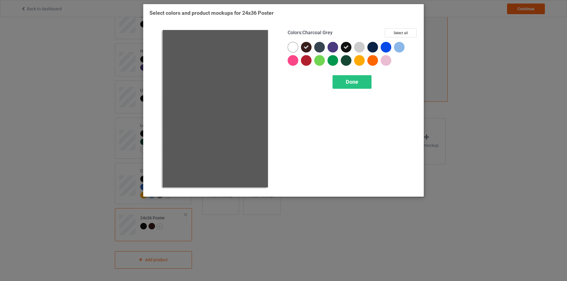
drag, startPoint x: 320, startPoint y: 49, endPoint x: 334, endPoint y: 50, distance: 13.9
click at [321, 49] on div at bounding box center [319, 47] width 11 height 11
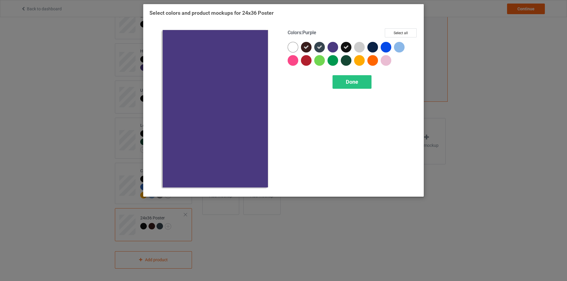
click at [335, 50] on div at bounding box center [332, 47] width 11 height 11
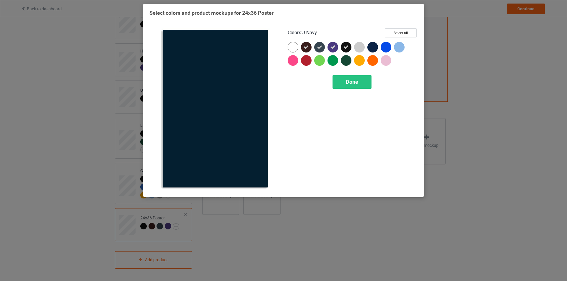
click at [373, 48] on div at bounding box center [372, 47] width 11 height 11
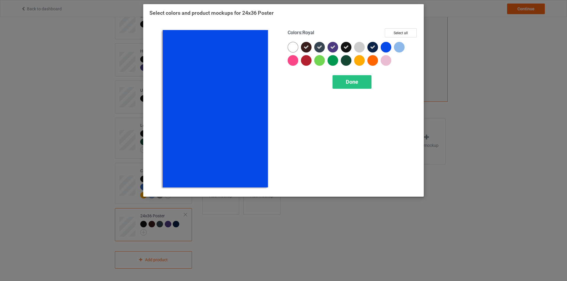
click at [387, 47] on div at bounding box center [385, 47] width 11 height 11
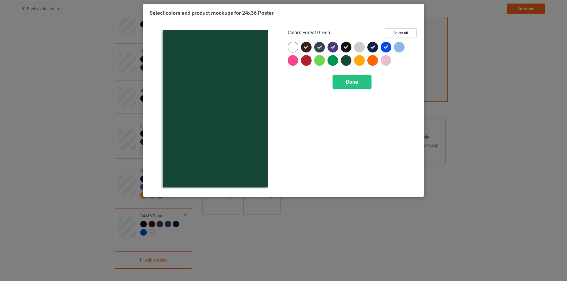
click at [348, 60] on div at bounding box center [346, 60] width 11 height 11
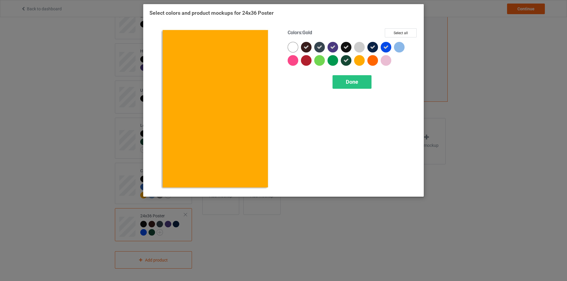
click at [361, 60] on div at bounding box center [359, 60] width 11 height 11
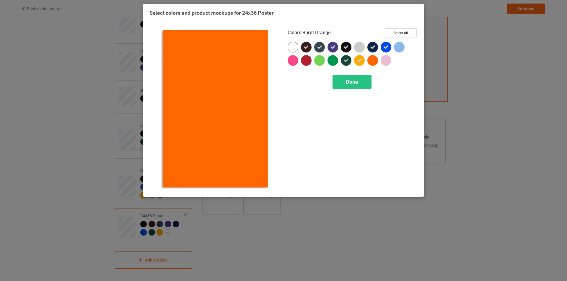
click at [373, 60] on div at bounding box center [372, 60] width 11 height 11
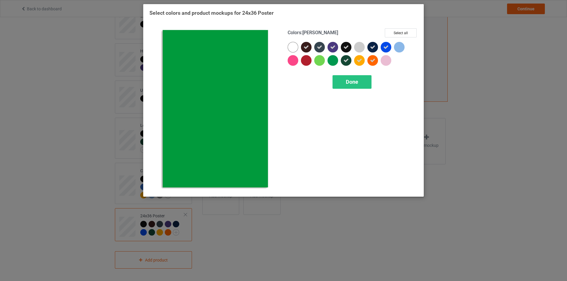
click at [332, 61] on div at bounding box center [332, 60] width 11 height 11
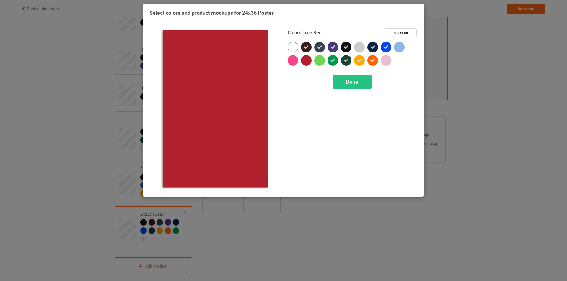
click at [307, 63] on div at bounding box center [306, 60] width 11 height 11
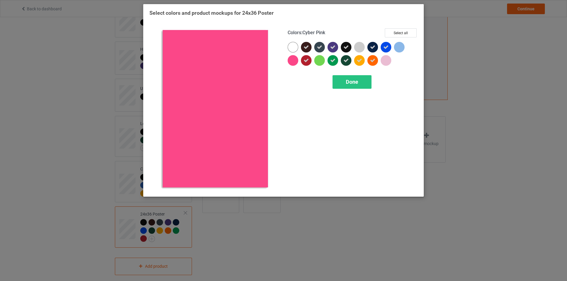
click at [292, 62] on div at bounding box center [292, 60] width 11 height 11
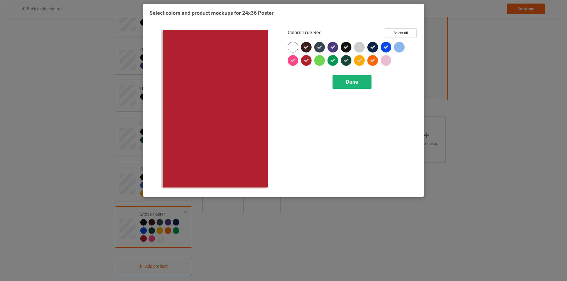
click at [352, 85] on span "Done" at bounding box center [352, 82] width 12 height 6
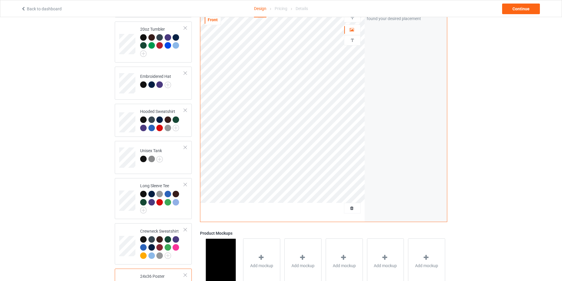
scroll to position [59, 0]
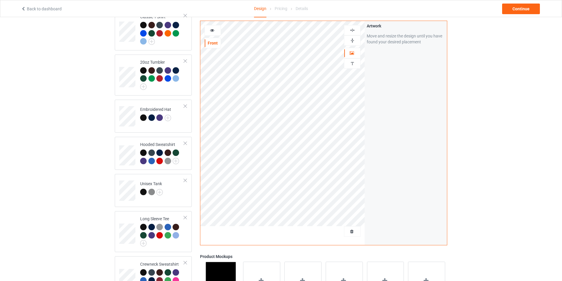
click at [393, 161] on div "Artwork Move and resize the design until you have found your desired placement" at bounding box center [406, 133] width 82 height 224
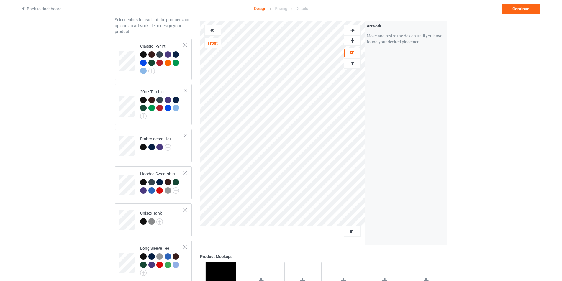
scroll to position [0, 0]
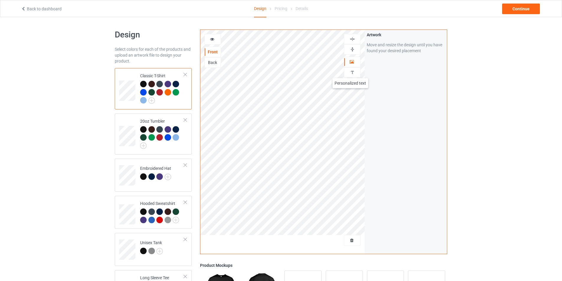
click at [351, 72] on img at bounding box center [353, 73] width 6 height 6
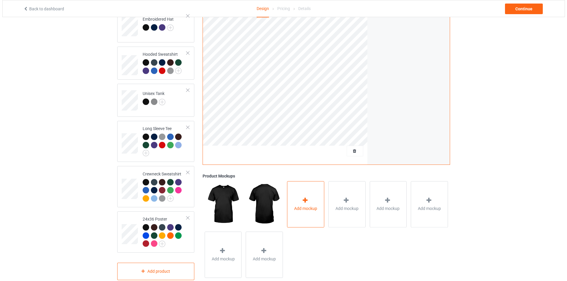
scroll to position [163, 0]
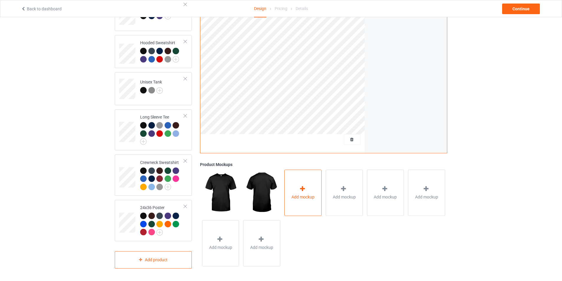
click at [301, 183] on div "Add mockup" at bounding box center [302, 193] width 37 height 46
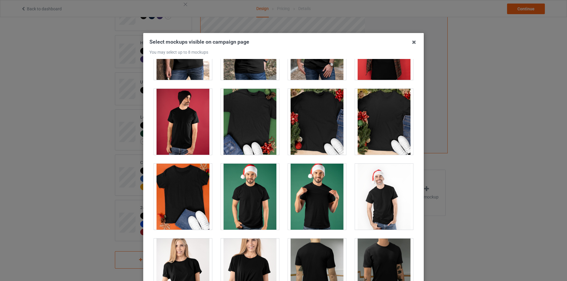
scroll to position [797, 0]
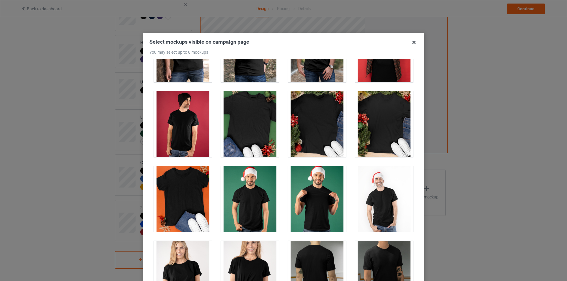
click at [329, 120] on div at bounding box center [317, 124] width 58 height 66
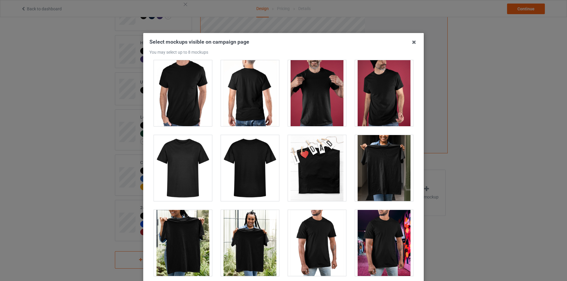
scroll to position [2597, 0]
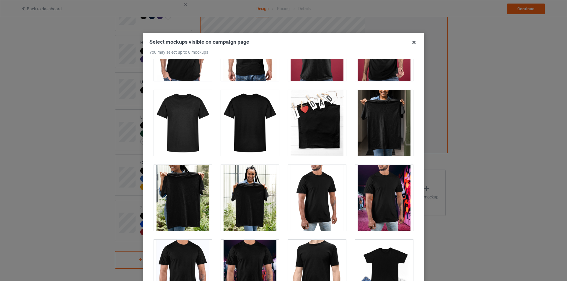
click at [316, 130] on div at bounding box center [317, 123] width 58 height 66
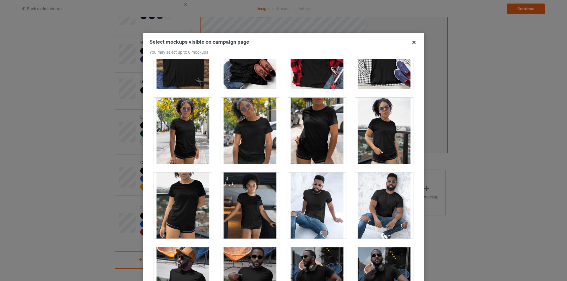
scroll to position [3955, 0]
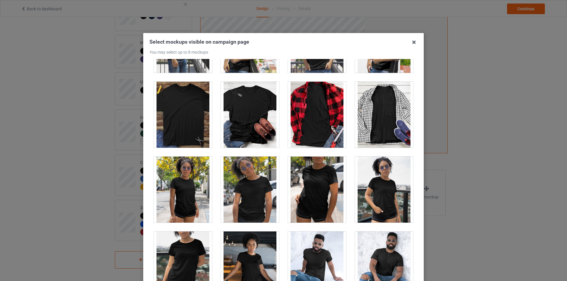
click at [232, 117] on div at bounding box center [250, 115] width 58 height 66
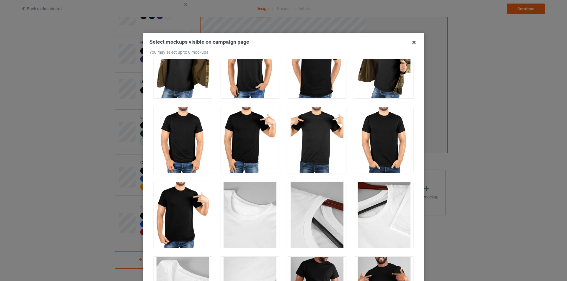
scroll to position [5135, 0]
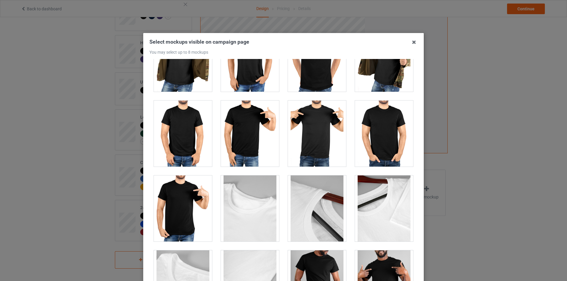
click at [307, 145] on div at bounding box center [317, 134] width 58 height 66
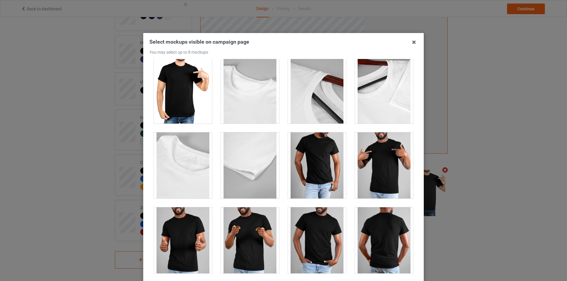
scroll to position [5164, 0]
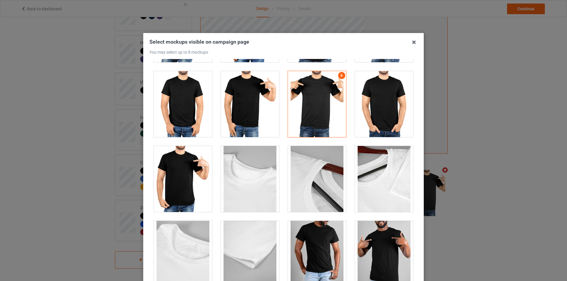
click at [304, 128] on div at bounding box center [317, 104] width 58 height 66
click at [187, 178] on div at bounding box center [183, 179] width 58 height 66
click at [195, 179] on div at bounding box center [183, 179] width 58 height 66
click at [242, 111] on div at bounding box center [250, 104] width 58 height 66
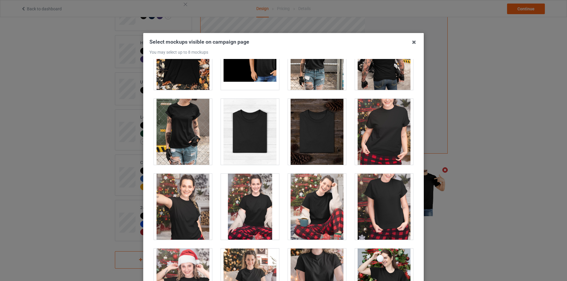
scroll to position [5902, 0]
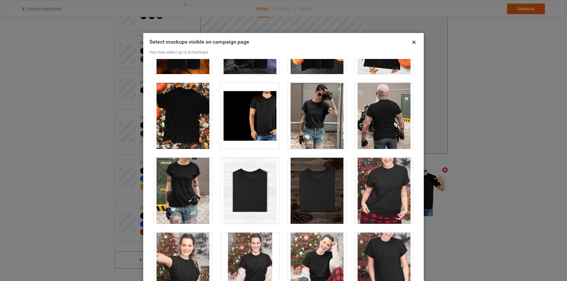
click at [185, 125] on div at bounding box center [183, 116] width 58 height 66
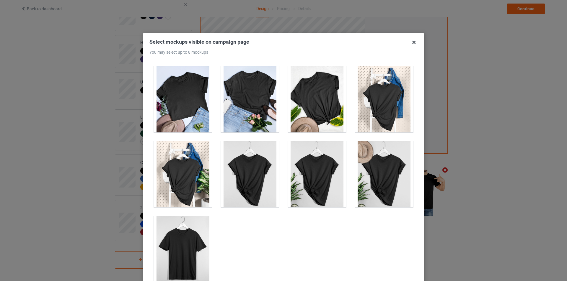
scroll to position [8395, 0]
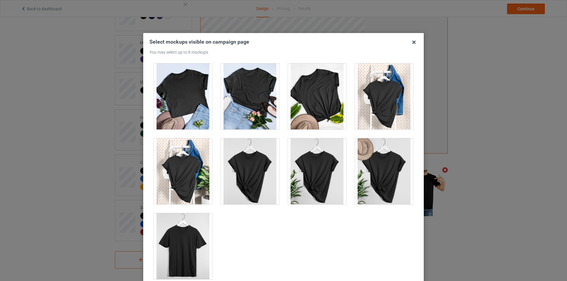
click at [189, 235] on div at bounding box center [183, 246] width 58 height 66
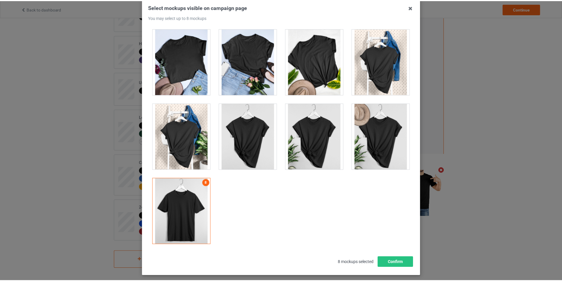
scroll to position [63, 0]
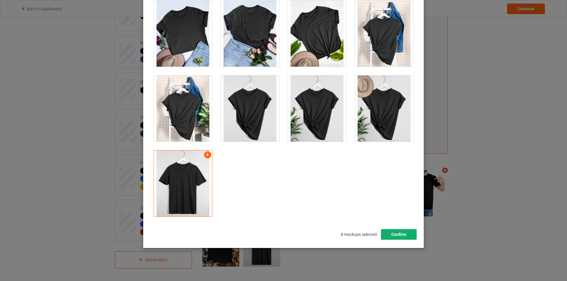
click at [388, 236] on button "Confirm" at bounding box center [399, 234] width 36 height 11
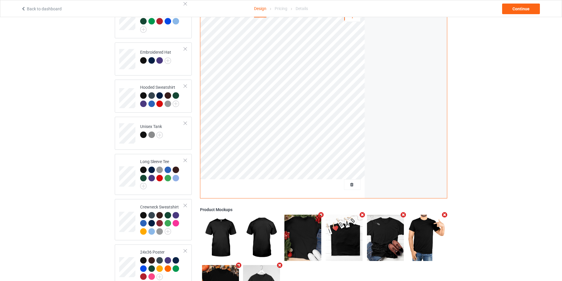
scroll to position [45, 0]
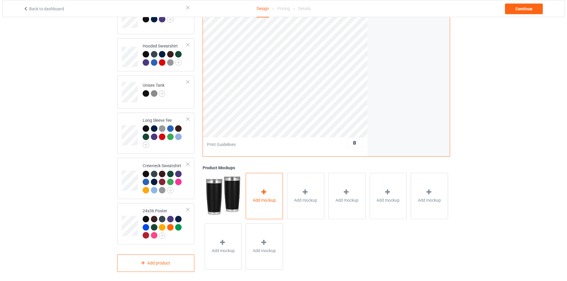
scroll to position [163, 0]
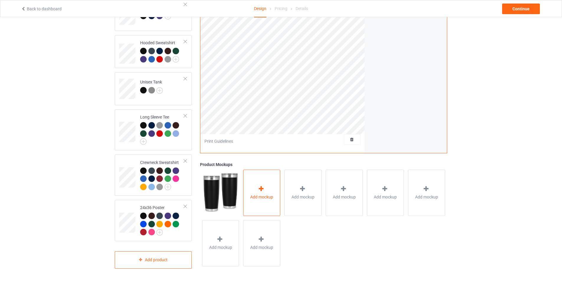
click at [264, 194] on span "Add mockup" at bounding box center [261, 197] width 23 height 6
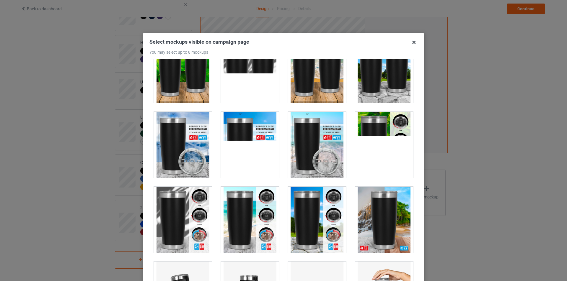
scroll to position [177, 0]
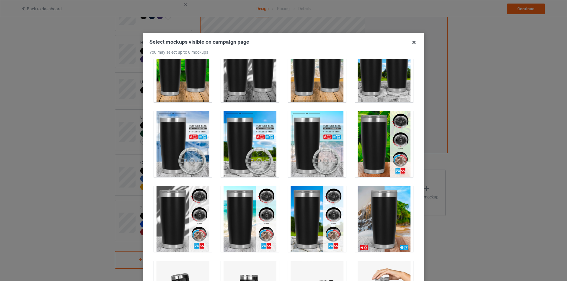
click at [366, 151] on div at bounding box center [384, 144] width 58 height 66
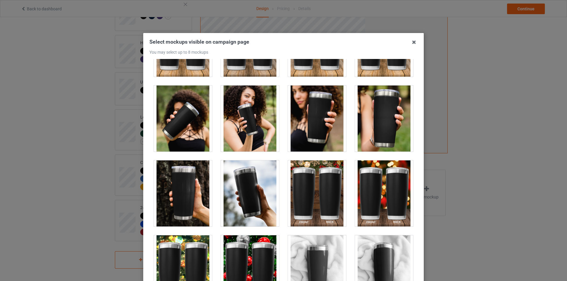
scroll to position [1505, 0]
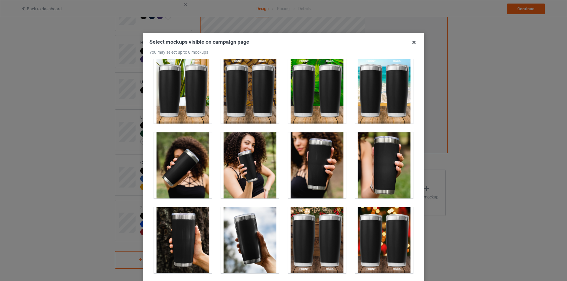
click at [368, 179] on div at bounding box center [384, 166] width 58 height 66
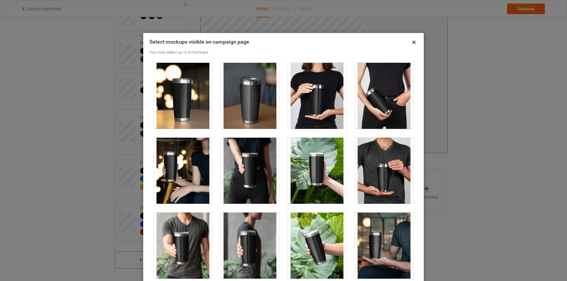
scroll to position [603, 0]
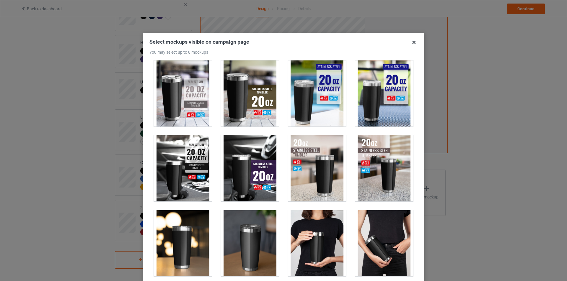
click at [299, 182] on div at bounding box center [317, 168] width 58 height 66
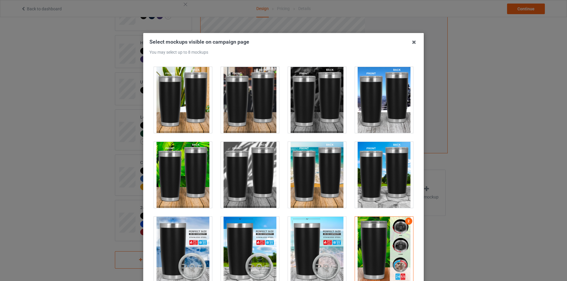
scroll to position [0, 0]
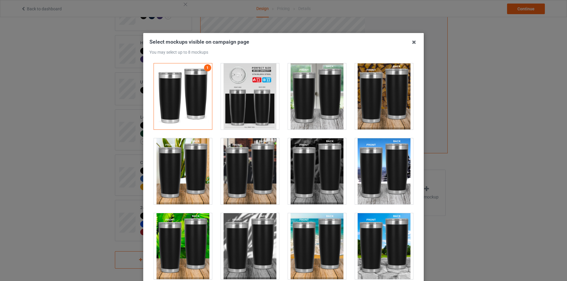
click at [305, 173] on div at bounding box center [317, 171] width 58 height 66
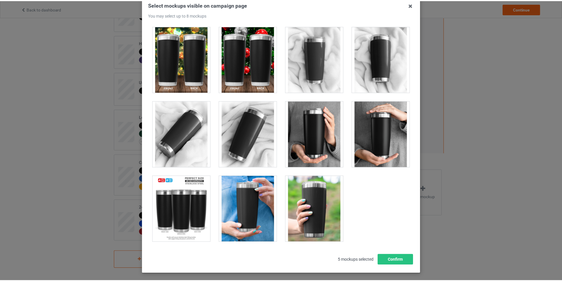
scroll to position [33, 0]
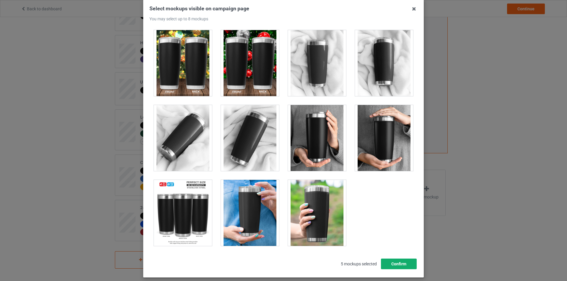
click at [391, 264] on button "Confirm" at bounding box center [399, 264] width 36 height 11
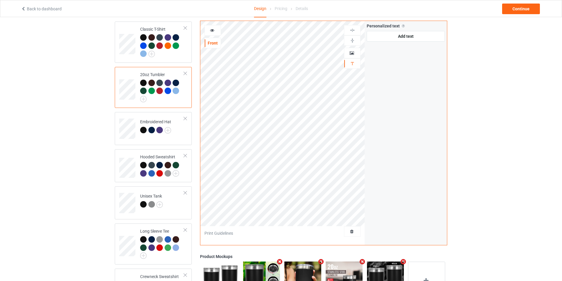
scroll to position [15, 0]
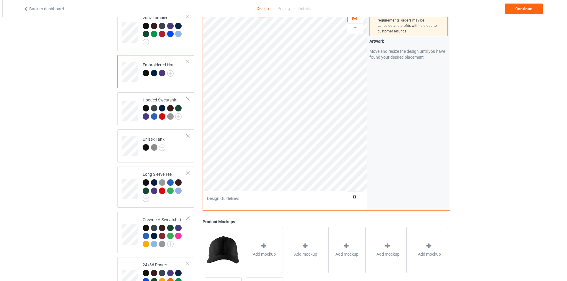
scroll to position [104, 0]
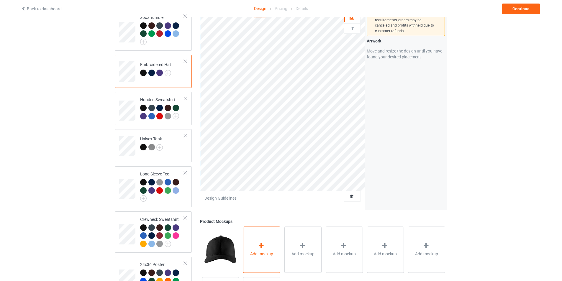
click at [263, 244] on div "Add mockup" at bounding box center [261, 250] width 37 height 46
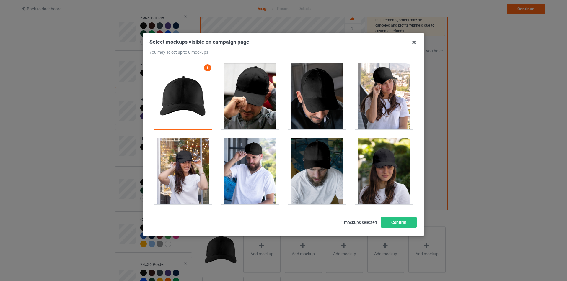
click at [259, 110] on div at bounding box center [250, 96] width 58 height 66
click at [193, 176] on div at bounding box center [183, 171] width 58 height 66
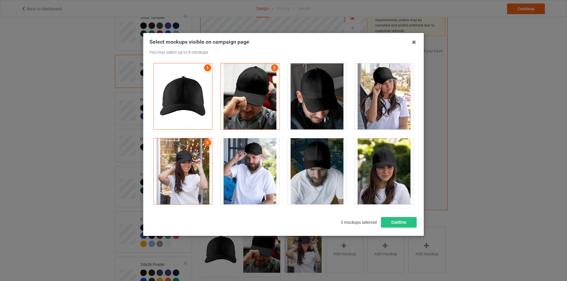
click at [318, 112] on div at bounding box center [317, 96] width 58 height 66
click at [381, 117] on div at bounding box center [384, 96] width 58 height 66
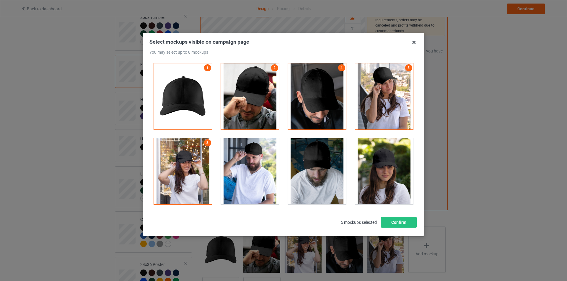
click at [399, 230] on div "Select mockups visible on campaign page You may select up to 8 mockups 1 2 4 5 …" at bounding box center [283, 134] width 280 height 203
click at [388, 223] on button "Confirm" at bounding box center [399, 222] width 36 height 11
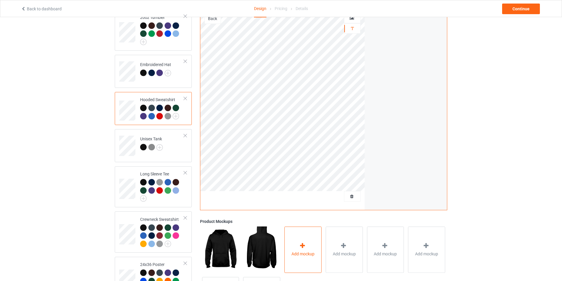
click at [308, 246] on div "Add mockup" at bounding box center [302, 250] width 37 height 46
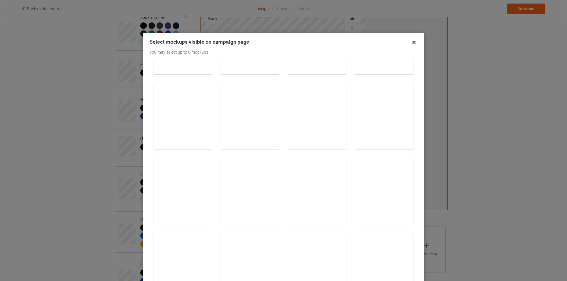
scroll to position [1180, 0]
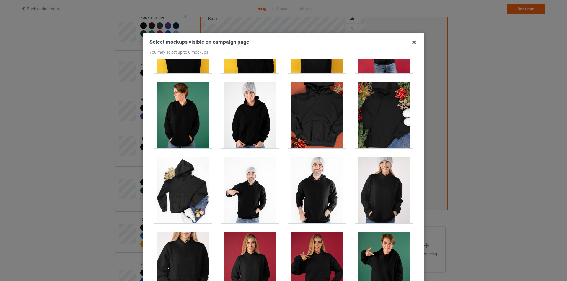
click at [201, 190] on div at bounding box center [183, 190] width 58 height 66
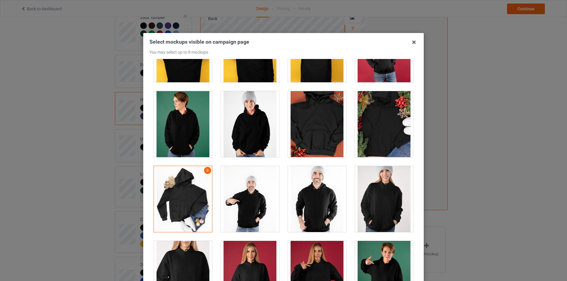
scroll to position [1151, 0]
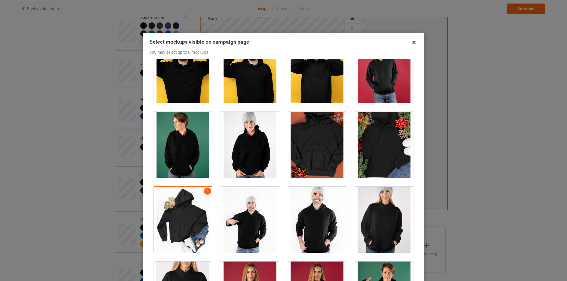
click at [179, 215] on div at bounding box center [183, 220] width 58 height 66
click at [301, 148] on div at bounding box center [317, 145] width 58 height 66
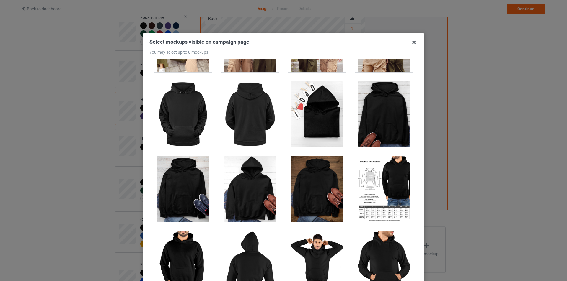
scroll to position [2833, 0]
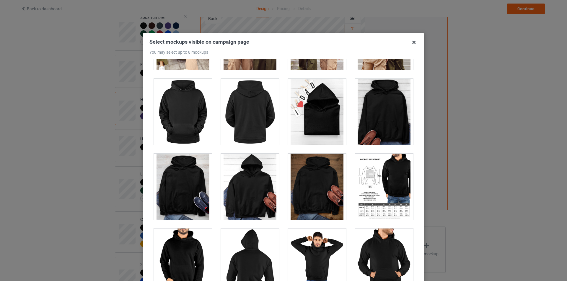
click at [309, 127] on div at bounding box center [317, 112] width 58 height 66
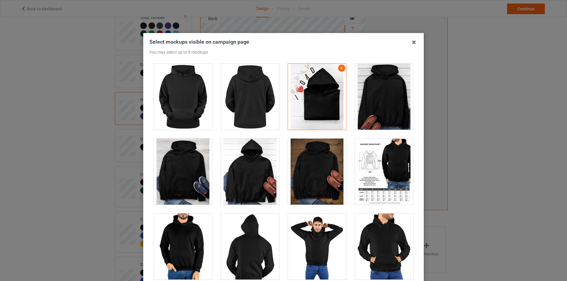
scroll to position [2863, 0]
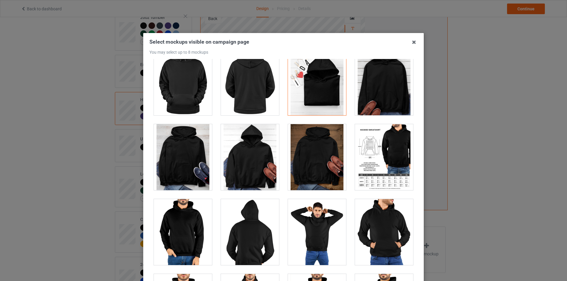
click at [364, 164] on div at bounding box center [384, 157] width 58 height 66
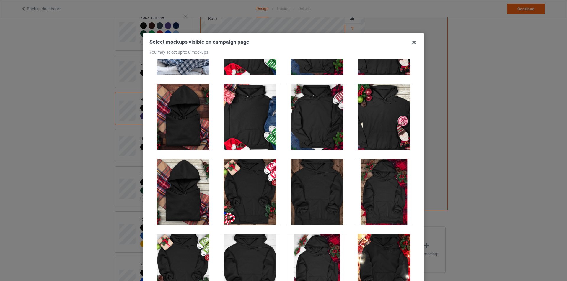
scroll to position [4132, 0]
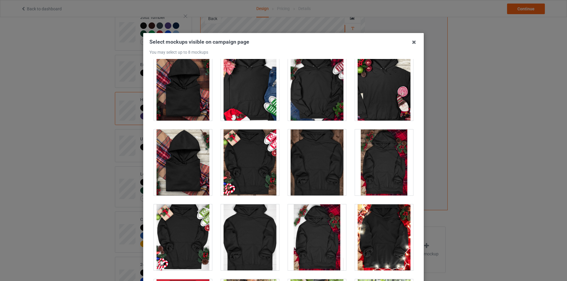
click at [255, 169] on div at bounding box center [250, 163] width 58 height 66
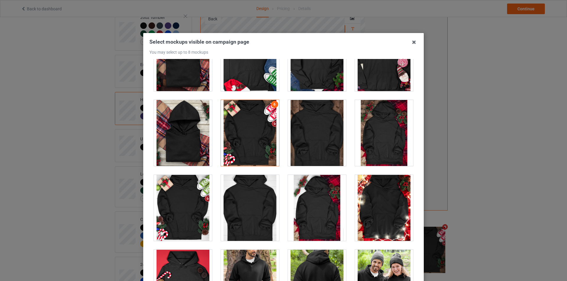
click at [254, 134] on div at bounding box center [250, 133] width 58 height 66
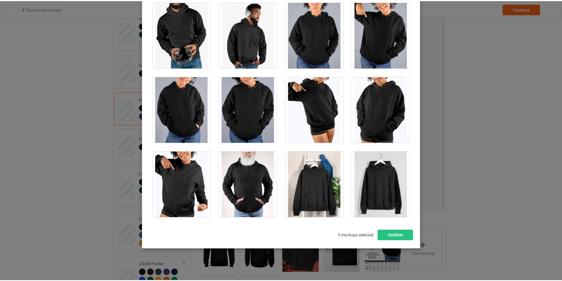
scroll to position [63, 0]
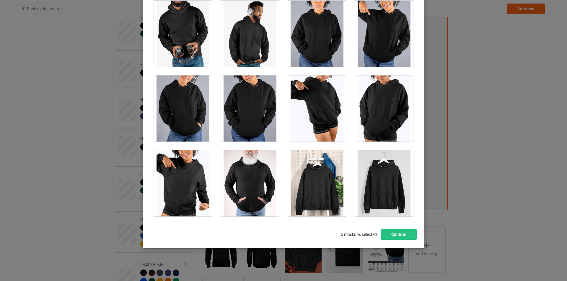
click at [377, 190] on div at bounding box center [384, 184] width 58 height 66
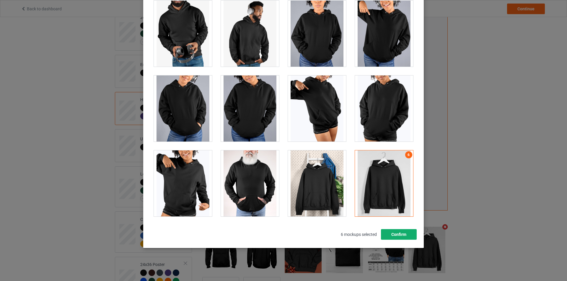
click at [393, 238] on button "Confirm" at bounding box center [399, 234] width 36 height 11
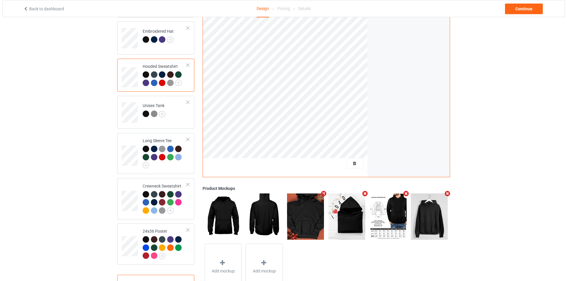
scroll to position [104, 0]
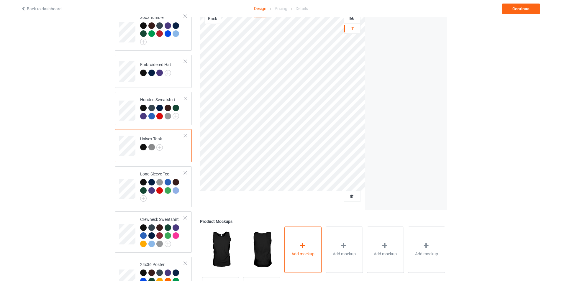
click at [292, 241] on div "Add mockup" at bounding box center [302, 250] width 37 height 46
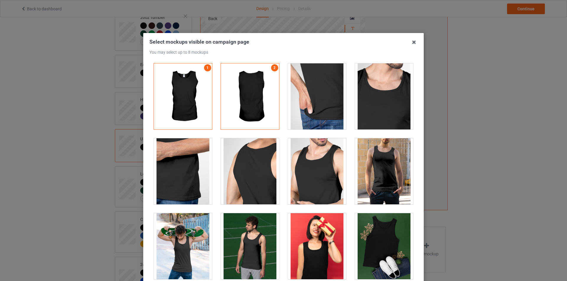
click at [381, 174] on div at bounding box center [384, 171] width 58 height 66
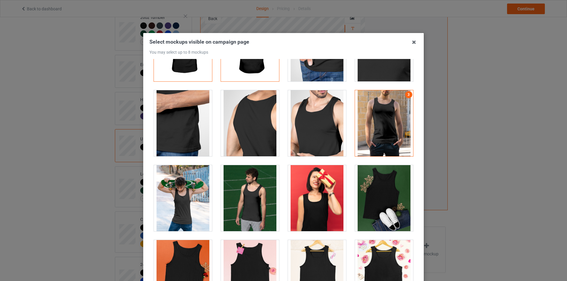
scroll to position [89, 0]
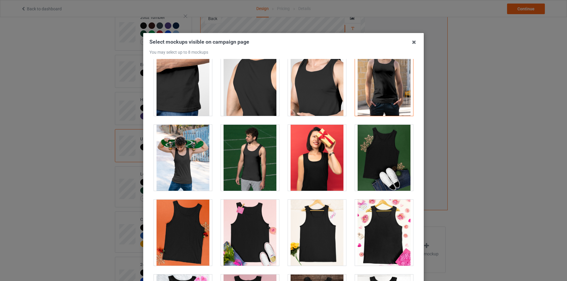
click at [373, 159] on div at bounding box center [384, 158] width 58 height 66
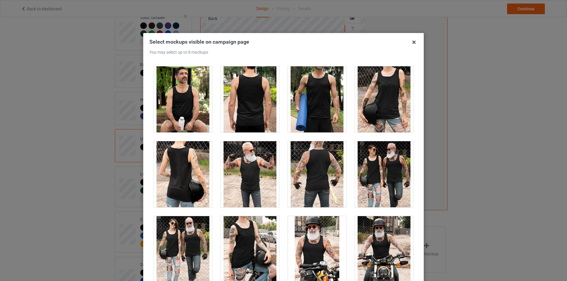
scroll to position [1033, 0]
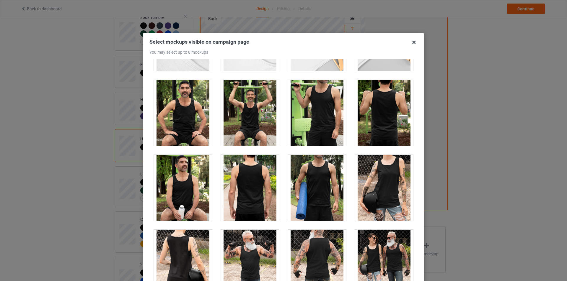
click at [315, 110] on div at bounding box center [317, 113] width 58 height 66
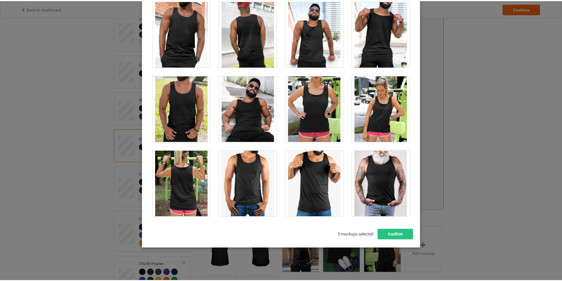
scroll to position [63, 0]
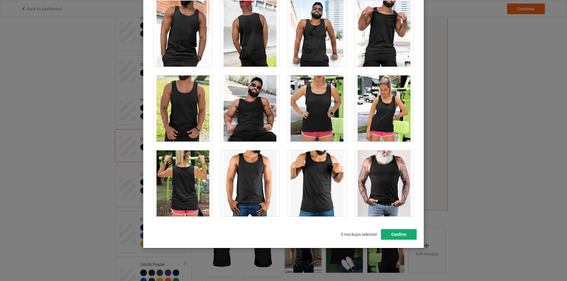
click at [398, 232] on button "Confirm" at bounding box center [399, 234] width 36 height 11
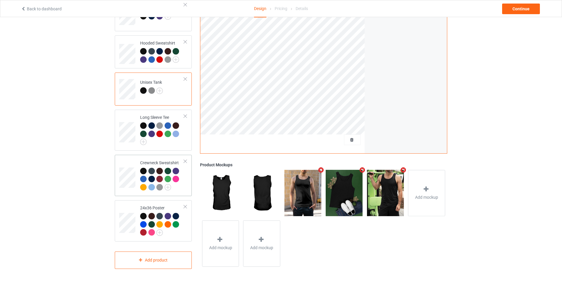
scroll to position [163, 0]
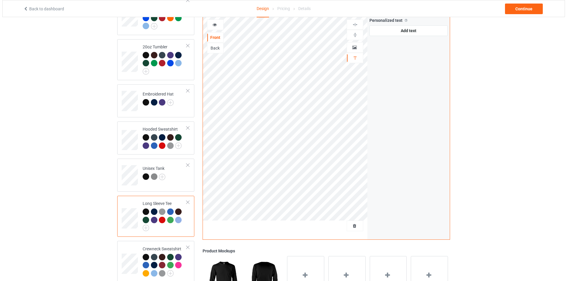
scroll to position [163, 0]
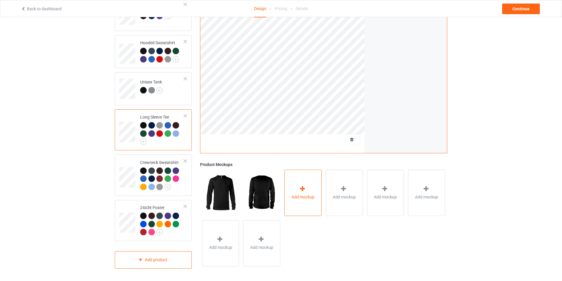
click at [299, 189] on icon at bounding box center [302, 189] width 7 height 6
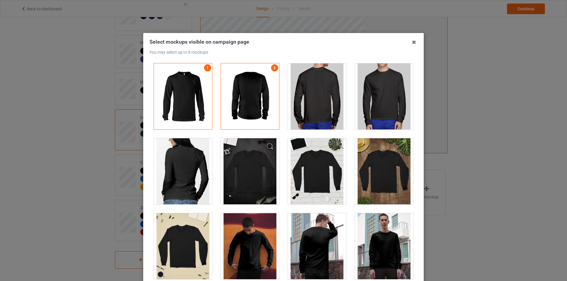
click at [377, 168] on div at bounding box center [384, 171] width 58 height 66
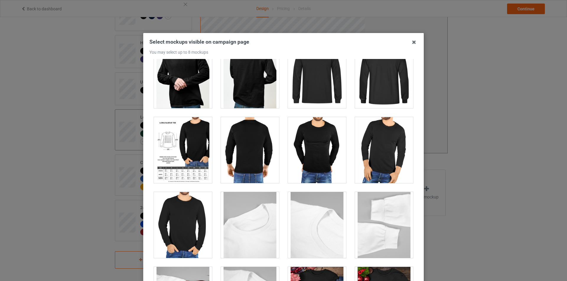
scroll to position [1239, 0]
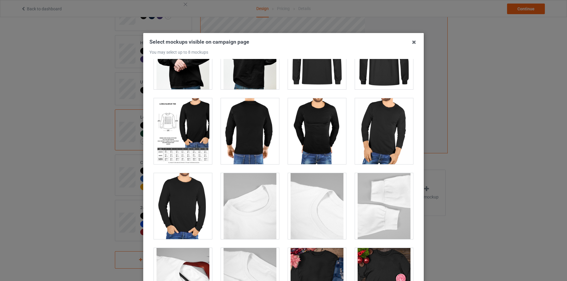
click at [183, 138] on div at bounding box center [183, 131] width 58 height 66
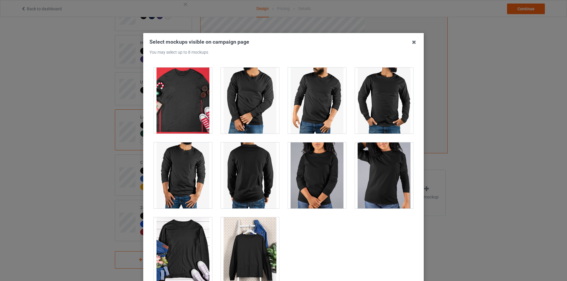
scroll to position [1574, 0]
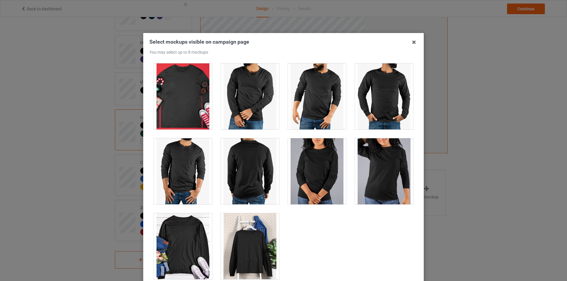
click at [191, 236] on div at bounding box center [183, 246] width 58 height 66
click at [251, 238] on div at bounding box center [250, 246] width 58 height 66
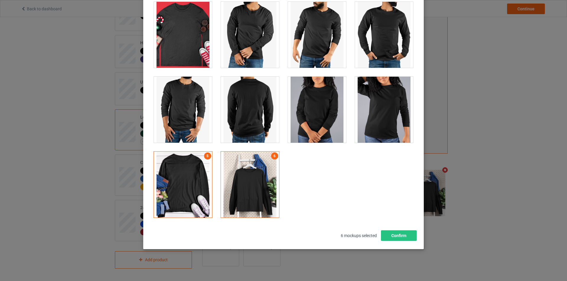
scroll to position [63, 0]
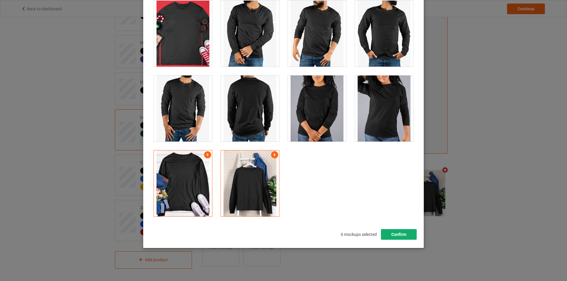
click at [389, 236] on button "Confirm" at bounding box center [399, 234] width 36 height 11
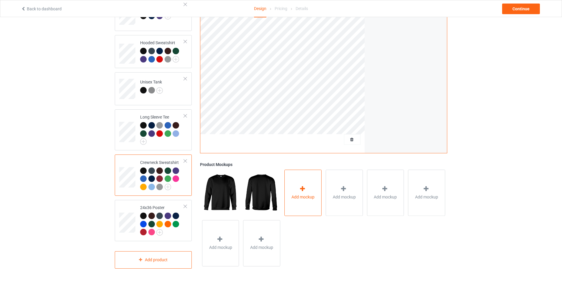
click at [298, 193] on div "Add mockup" at bounding box center [302, 193] width 37 height 46
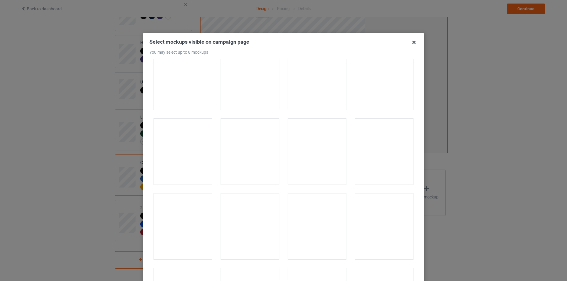
scroll to position [620, 0]
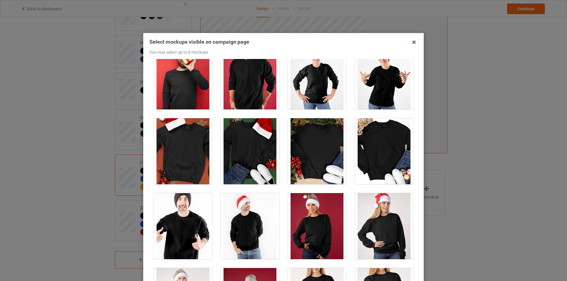
click at [310, 138] on div at bounding box center [317, 151] width 58 height 66
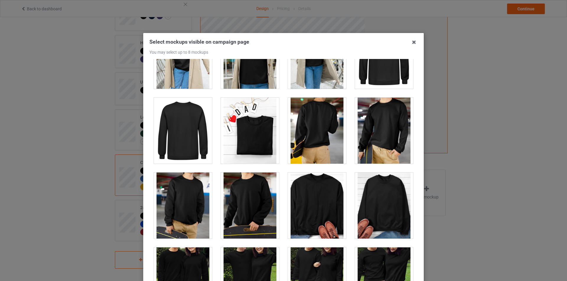
scroll to position [1712, 0]
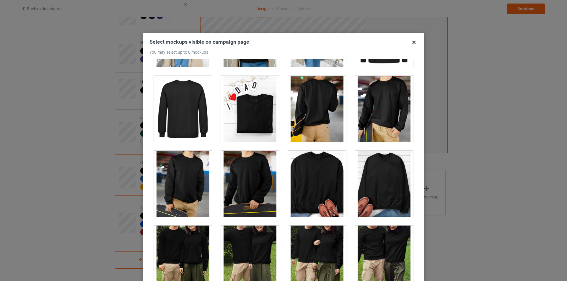
click at [259, 127] on div at bounding box center [250, 109] width 58 height 66
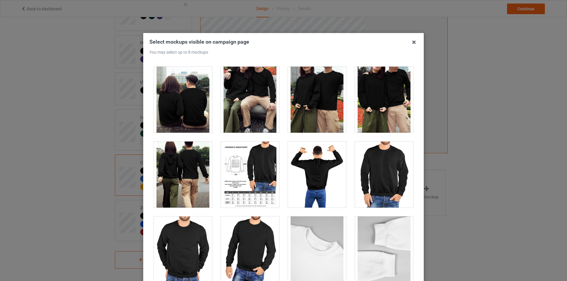
scroll to position [1948, 0]
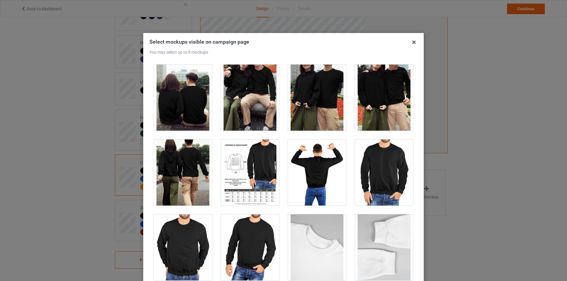
click at [244, 165] on div at bounding box center [250, 173] width 58 height 66
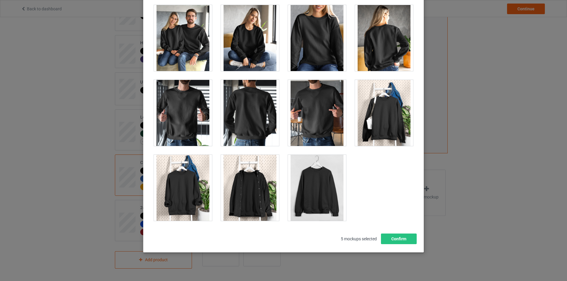
scroll to position [63, 0]
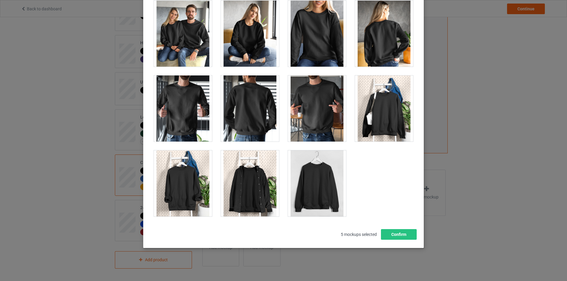
click at [305, 174] on div at bounding box center [317, 184] width 58 height 66
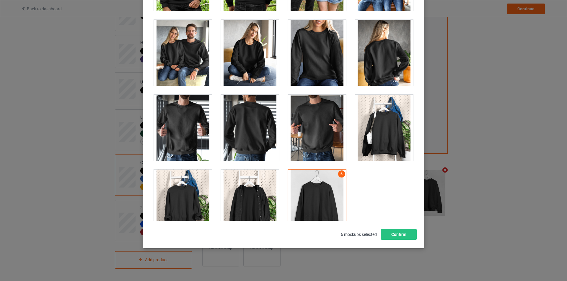
scroll to position [2819, 0]
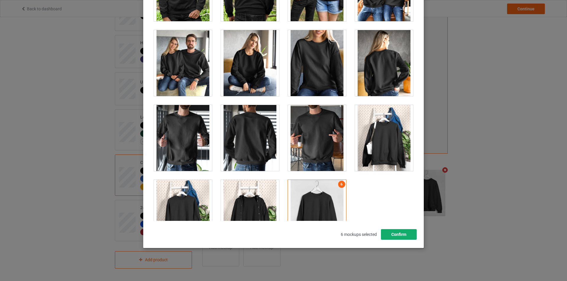
click at [390, 235] on button "Confirm" at bounding box center [399, 234] width 36 height 11
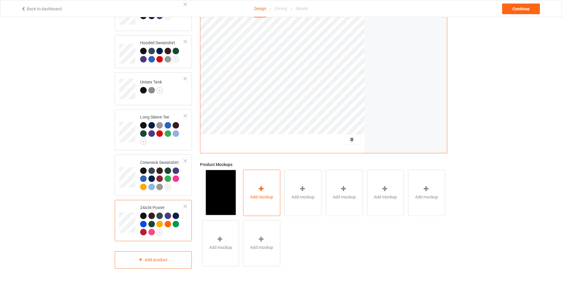
click at [264, 197] on span "Add mockup" at bounding box center [261, 197] width 23 height 6
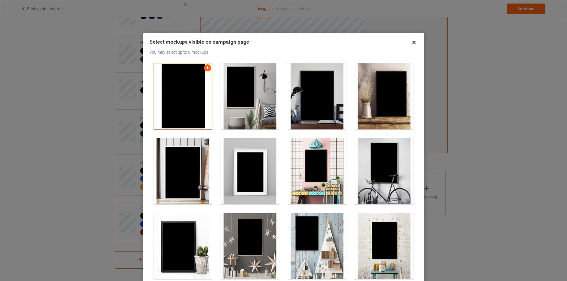
click at [259, 111] on div at bounding box center [250, 96] width 58 height 66
click at [313, 108] on div at bounding box center [317, 96] width 58 height 66
click at [192, 180] on div at bounding box center [183, 171] width 58 height 66
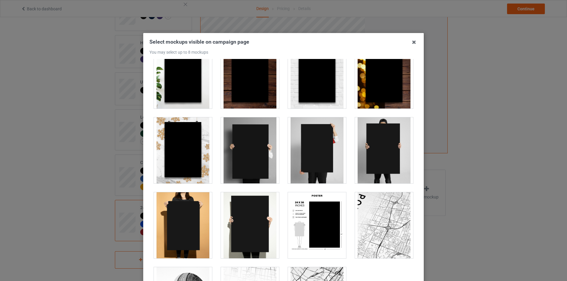
scroll to position [391, 0]
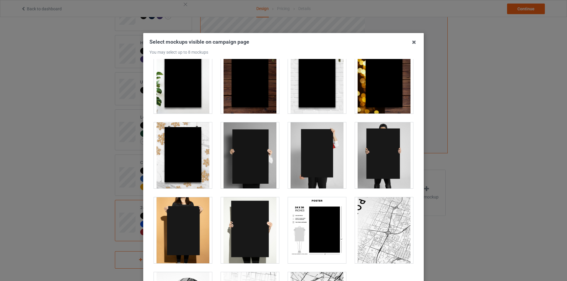
click at [313, 219] on div at bounding box center [317, 230] width 58 height 66
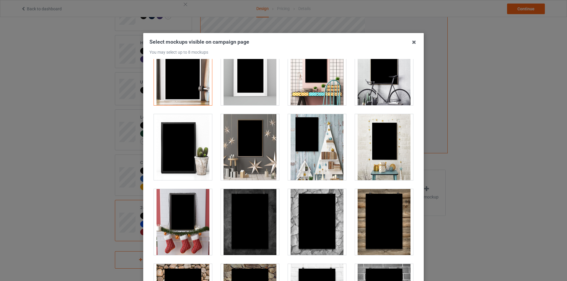
scroll to position [96, 0]
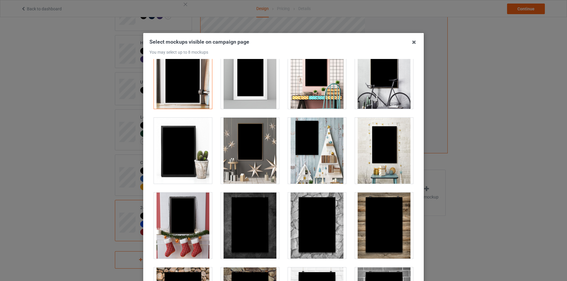
click at [246, 165] on div at bounding box center [250, 151] width 58 height 66
click at [388, 167] on div at bounding box center [384, 151] width 58 height 66
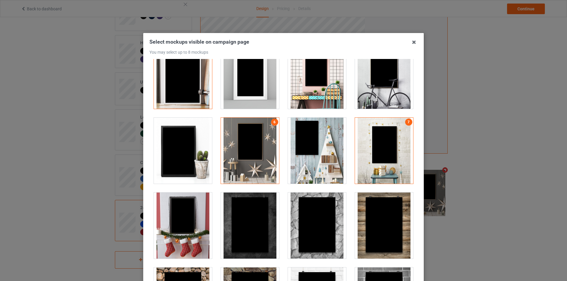
scroll to position [7, 0]
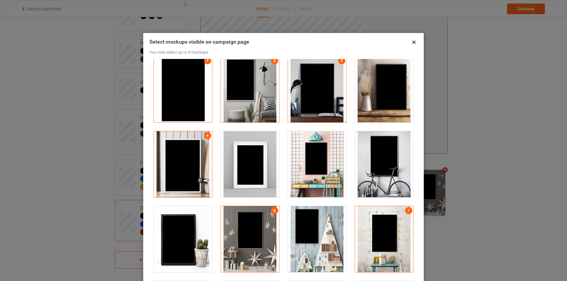
click at [372, 154] on div at bounding box center [384, 164] width 58 height 66
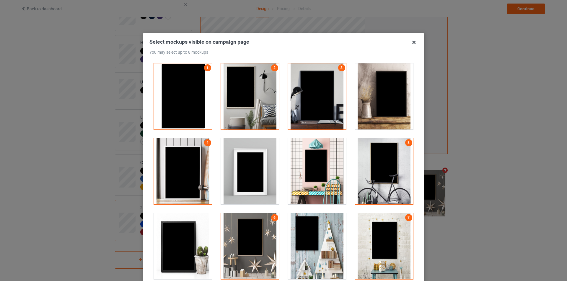
click at [374, 108] on div at bounding box center [384, 96] width 58 height 66
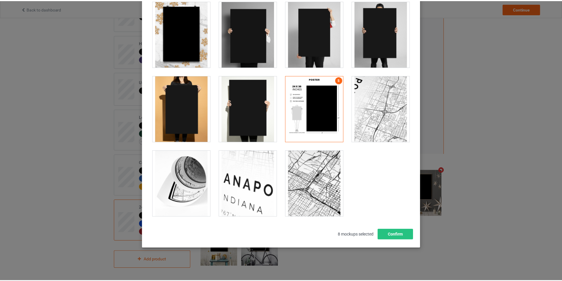
scroll to position [81, 0]
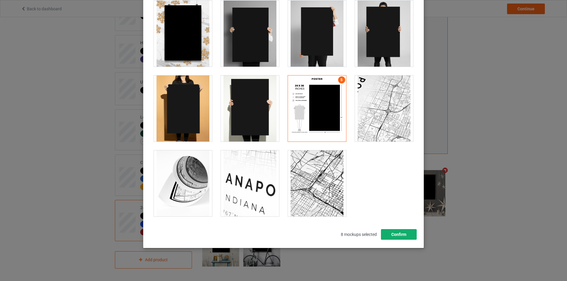
click at [393, 237] on button "Confirm" at bounding box center [399, 234] width 36 height 11
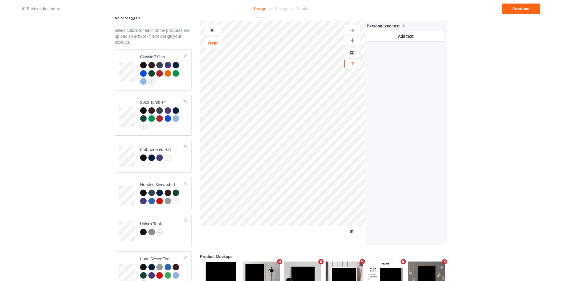
scroll to position [0, 0]
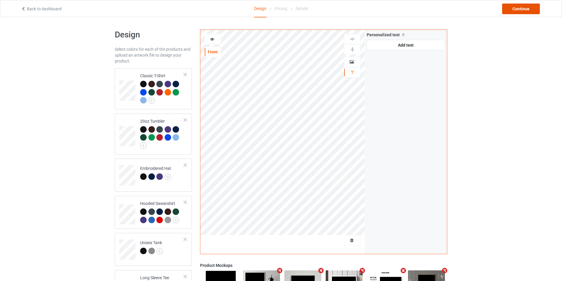
click at [516, 10] on div "Continue" at bounding box center [521, 9] width 38 height 11
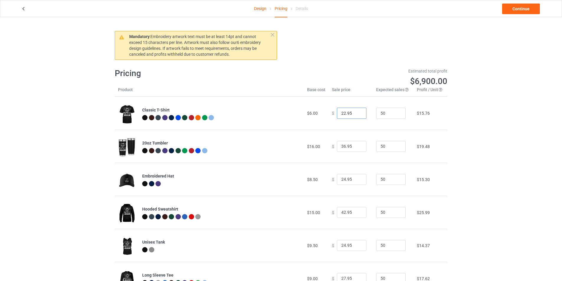
drag, startPoint x: 350, startPoint y: 113, endPoint x: 333, endPoint y: 113, distance: 16.8
click at [333, 113] on div "$ 22.95" at bounding box center [351, 113] width 38 height 11
click at [464, 118] on div "Design Pricing Details Continue Mandatory : Embroidery artwork text must be at …" at bounding box center [281, 195] width 562 height 356
drag, startPoint x: 352, startPoint y: 113, endPoint x: 323, endPoint y: 113, distance: 28.9
click at [323, 113] on tr "Classic T-Shirt $6.00 $ 2499.00 50 $2,318.49" at bounding box center [281, 113] width 333 height 33
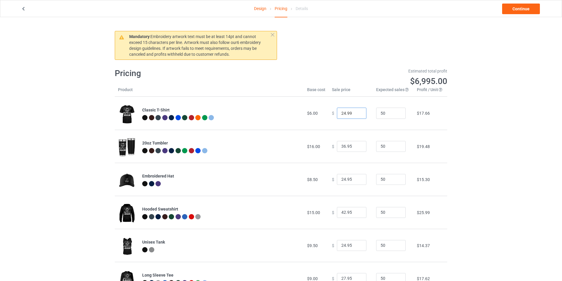
type input "24.99"
click at [487, 122] on div "Design Pricing Details Continue Mandatory : Embroidery artwork text must be at …" at bounding box center [281, 195] width 562 height 356
drag, startPoint x: 348, startPoint y: 146, endPoint x: 327, endPoint y: 146, distance: 21.0
click at [329, 146] on td "$ 36.95" at bounding box center [351, 146] width 44 height 33
type input "29.99"
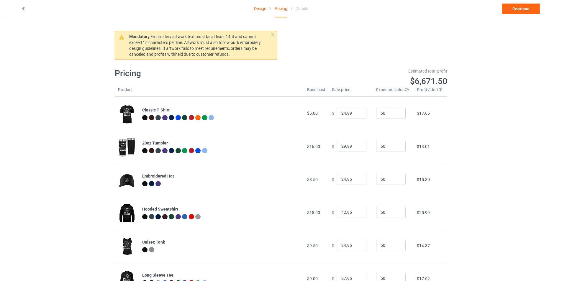
click at [457, 146] on div "Design Pricing Details Continue Mandatory : Embroidery artwork text must be at …" at bounding box center [281, 195] width 562 height 356
drag, startPoint x: 349, startPoint y: 180, endPoint x: 326, endPoint y: 181, distance: 23.3
click at [329, 180] on td "$ 24.95" at bounding box center [351, 179] width 44 height 33
type input "19.99"
drag, startPoint x: 456, startPoint y: 186, endPoint x: 453, endPoint y: 186, distance: 3.5
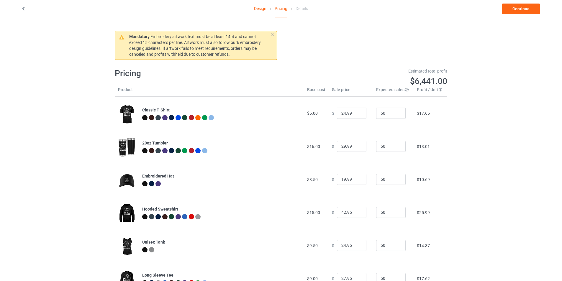
click at [457, 186] on div "Design Pricing Details Continue Mandatory : Embroidery artwork text must be at …" at bounding box center [281, 195] width 562 height 356
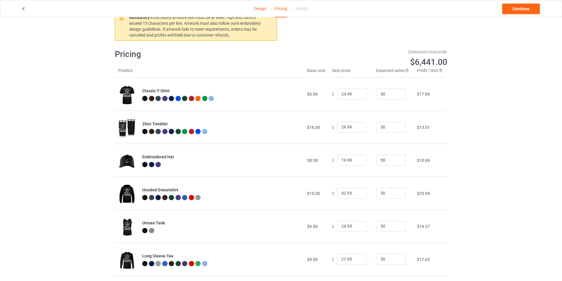
scroll to position [30, 0]
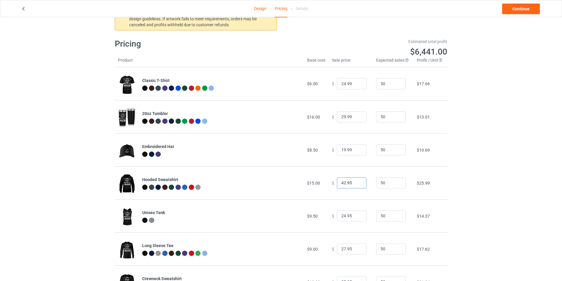
drag, startPoint x: 349, startPoint y: 183, endPoint x: 324, endPoint y: 183, distance: 24.8
click at [324, 183] on tr "Hooded Sweatshirt $15.00 $ 42.95 50 $25.99" at bounding box center [281, 182] width 333 height 33
drag, startPoint x: 342, startPoint y: 183, endPoint x: 339, endPoint y: 183, distance: 3.3
click at [339, 183] on input "29.99" at bounding box center [352, 183] width 30 height 11
click at [341, 183] on input "32.99" at bounding box center [352, 183] width 30 height 11
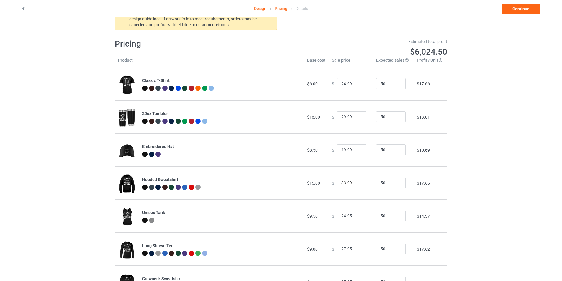
type input "33.99"
click at [468, 184] on div "Design Pricing Details Continue Mandatory : Embroidery artwork text must be at …" at bounding box center [281, 166] width 562 height 356
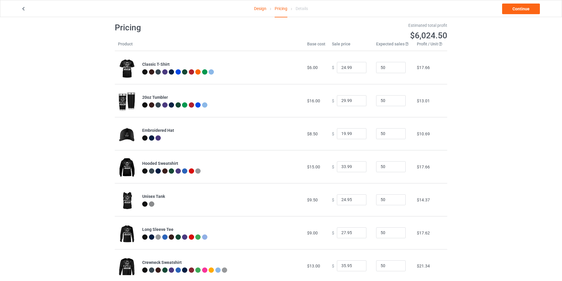
scroll to position [59, 0]
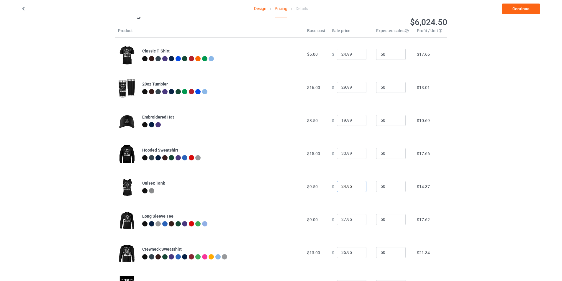
drag, startPoint x: 349, startPoint y: 187, endPoint x: 326, endPoint y: 187, distance: 23.0
click at [329, 187] on td "$ 24.95" at bounding box center [351, 186] width 44 height 33
click at [341, 186] on input "26.99" at bounding box center [352, 186] width 30 height 11
type input "27.99"
click at [485, 181] on div "Design Pricing Details Continue Mandatory : Embroidery artwork text must be at …" at bounding box center [281, 136] width 562 height 356
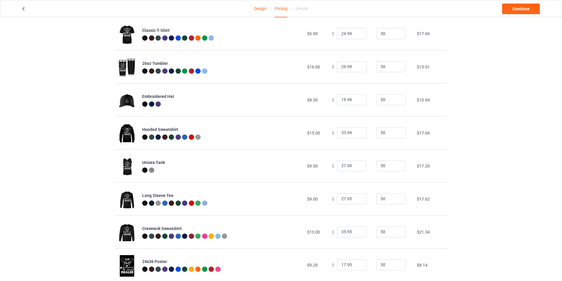
scroll to position [89, 0]
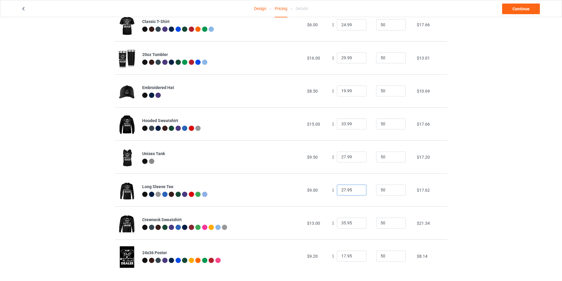
click at [346, 189] on input "27.95" at bounding box center [352, 190] width 30 height 11
type input "28.99"
click at [484, 169] on div "Design Pricing Details Continue Mandatory : Embroidery artwork text must be at …" at bounding box center [281, 107] width 562 height 356
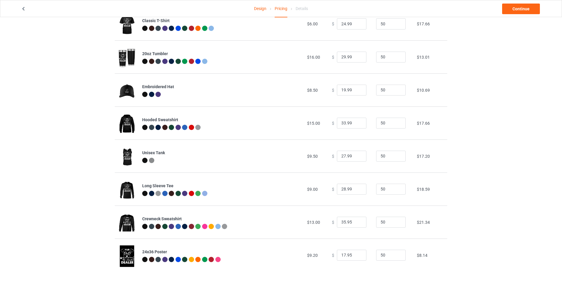
scroll to position [93, 0]
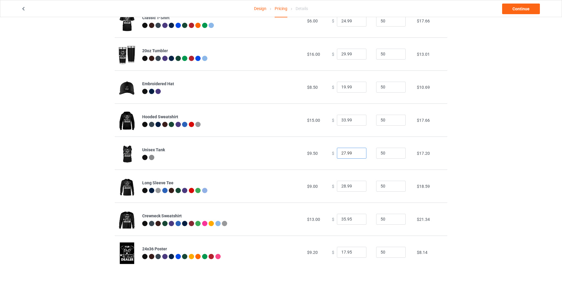
click at [342, 153] on input "27.99" at bounding box center [352, 153] width 30 height 11
type input "26.99"
click at [488, 159] on div "Design Pricing Details Continue Mandatory : Embroidery artwork text must be at …" at bounding box center [281, 103] width 562 height 356
click at [342, 219] on input "35.95" at bounding box center [352, 219] width 30 height 11
click at [347, 219] on input "33.95" at bounding box center [352, 219] width 30 height 11
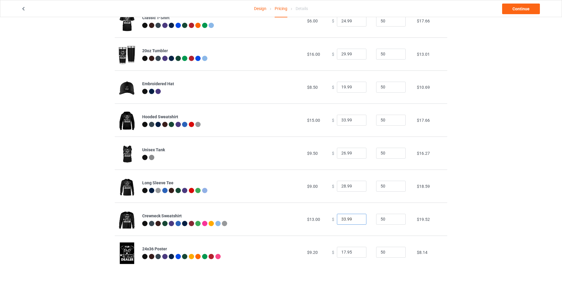
type input "33.99"
click at [462, 203] on div "Design Pricing Details Continue Mandatory : Embroidery artwork text must be at …" at bounding box center [281, 103] width 562 height 356
drag, startPoint x: 348, startPoint y: 251, endPoint x: 325, endPoint y: 251, distance: 23.6
click at [325, 251] on tr "24x36 Poster $9.20 $ 17.95 50 $8.14" at bounding box center [281, 252] width 333 height 33
type input "20.99"
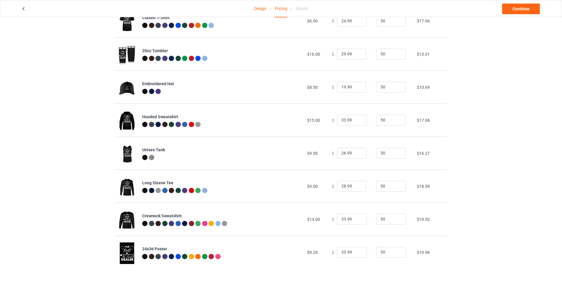
click at [456, 224] on div "Design Pricing Details Continue Mandatory : Embroidery artwork text must be at …" at bounding box center [281, 103] width 562 height 356
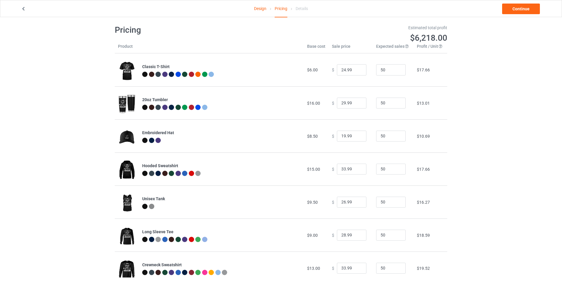
scroll to position [0, 0]
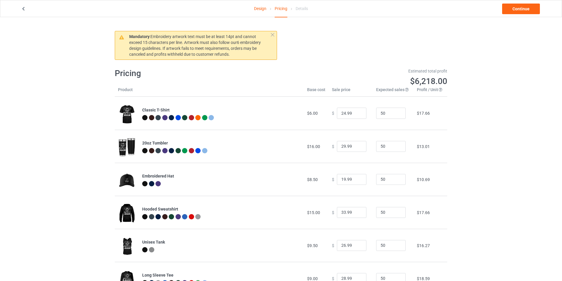
click at [528, 1] on div "Design Pricing Details Continue" at bounding box center [281, 8] width 529 height 17
click at [523, 7] on link "Continue" at bounding box center [521, 9] width 38 height 11
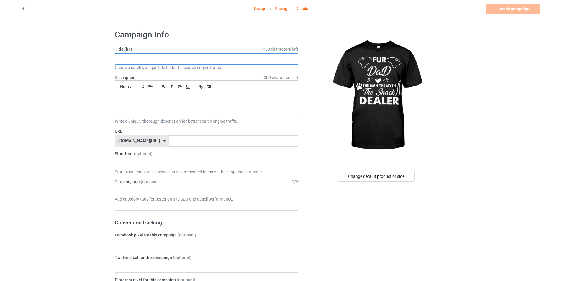
click at [236, 60] on input "text" at bounding box center [207, 58] width 184 height 11
paste input "Fathers Day Dog Best Dog Dad Ever"
type input "Fathers Day Dog Best Dog Dad Ever"
click at [210, 106] on div at bounding box center [206, 105] width 183 height 25
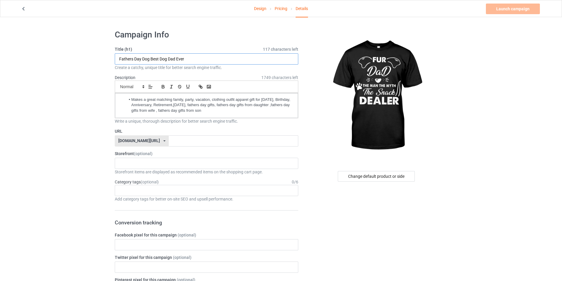
drag, startPoint x: 184, startPoint y: 58, endPoint x: 94, endPoint y: 60, distance: 89.4
click at [187, 142] on input "text" at bounding box center [233, 140] width 129 height 11
paste input "Fathers Day Dog Best Dog Dad Ever"
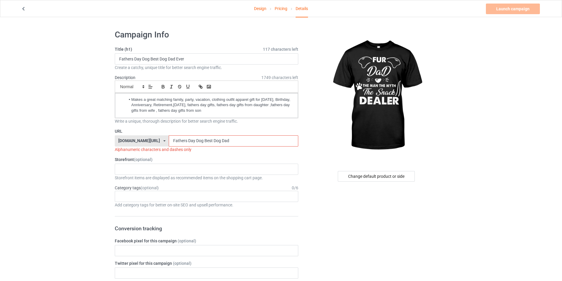
type input "Fathers Day Dog Best Dog Dad"
drag, startPoint x: 192, startPoint y: 140, endPoint x: 235, endPoint y: 140, distance: 42.8
click at [235, 140] on input "Fathers Day Dog Best Dog Dad" at bounding box center [233, 140] width 129 height 11
click at [248, 140] on input "Fathers Day Dog Best Dog Dad" at bounding box center [233, 140] width 129 height 11
drag, startPoint x: 256, startPoint y: 139, endPoint x: 153, endPoint y: 138, distance: 103.0
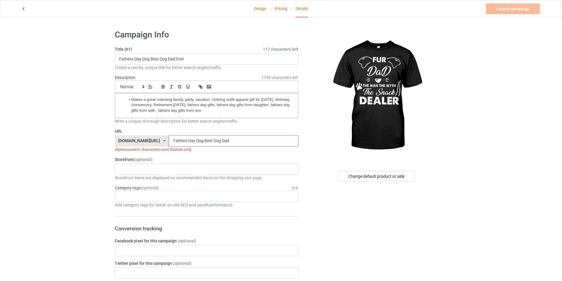
click at [143, 140] on div "[DOMAIN_NAME][URL] [DOMAIN_NAME][URL] [DOMAIN_NAME][URL] 68c7cfb19ae914002f37fa…" at bounding box center [207, 140] width 184 height 11
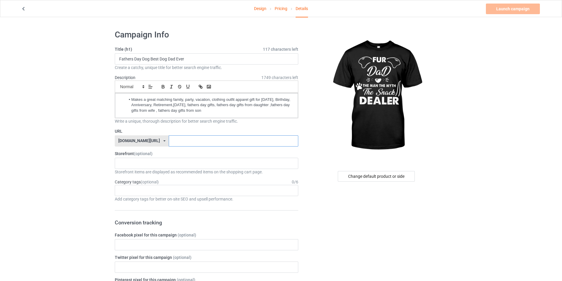
paste input "Fathers Day Dog Best Dog Dad Ever"
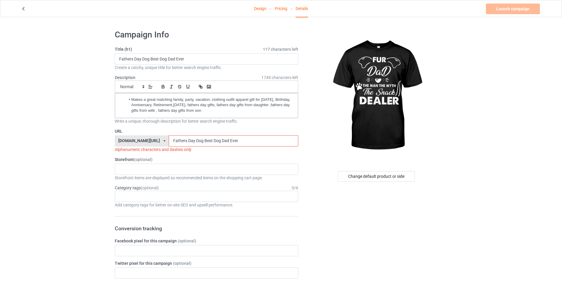
click at [177, 139] on input "Fathers Day Dog Best Dog Dad Ever" at bounding box center [233, 140] width 129 height 11
click at [184, 140] on input "FathersDay Dog Best Dog Dad Ever" at bounding box center [233, 140] width 129 height 11
click at [192, 139] on input "FathersDayDog Best Dog Dad Ever" at bounding box center [233, 140] width 129 height 11
click at [200, 140] on input "FathersDayDogBest Dog Dad Ever" at bounding box center [233, 140] width 129 height 11
click at [207, 141] on input "FathersDayDogBestDog Dad Ever" at bounding box center [233, 140] width 129 height 11
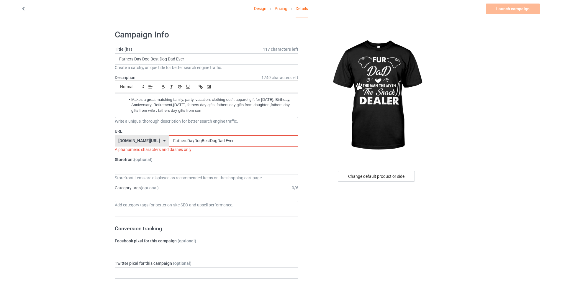
click at [214, 140] on input "FathersDayDogBestDogDad Ever" at bounding box center [233, 140] width 129 height 11
drag, startPoint x: 230, startPoint y: 140, endPoint x: 134, endPoint y: 138, distance: 95.6
click at [129, 140] on div "[DOMAIN_NAME][URL] [DOMAIN_NAME][URL] [DOMAIN_NAME][URL] 68c7cfb19ae914002f37fa…" at bounding box center [207, 140] width 184 height 11
click at [157, 149] on div "Alphanumeric characters and dashes only" at bounding box center [207, 150] width 184 height 6
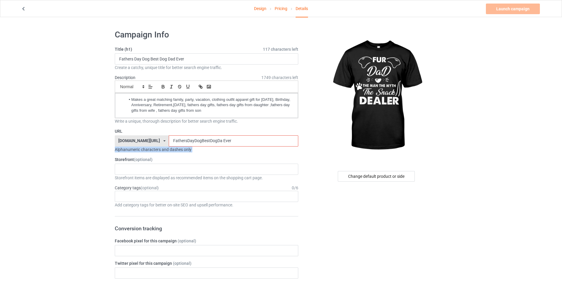
click at [157, 149] on div "Alphanumeric characters and dashes only" at bounding box center [207, 150] width 184 height 6
click at [215, 140] on input "FathersDayDogBestDogDa Ever" at bounding box center [233, 140] width 129 height 11
paste input "Day Dog Best Dog Dad"
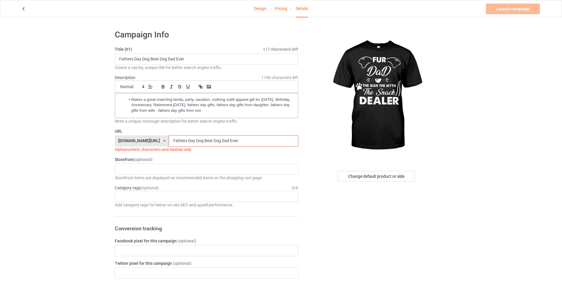
click at [178, 140] on input "Fathers Day Dog Best Dog Dad Ever" at bounding box center [233, 140] width 129 height 11
click at [186, 139] on input "Fathers-Day Dog Best Dog Dad Ever" at bounding box center [233, 140] width 129 height 11
click at [194, 142] on input "Fathers-Day-Dog Best Dog Dad Ever" at bounding box center [233, 140] width 129 height 11
click at [203, 141] on input "Fathers-Day-Dog-Best Dog Dad Ever" at bounding box center [233, 140] width 129 height 11
click at [211, 139] on input "Fathers-Day-Dog-Best-Dog Dad Ever" at bounding box center [233, 140] width 129 height 11
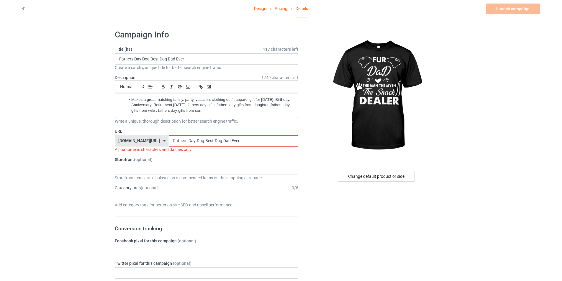
click at [221, 139] on input "Fathers-Day-Dog-Best-Dog-Dad Ever" at bounding box center [233, 140] width 129 height 11
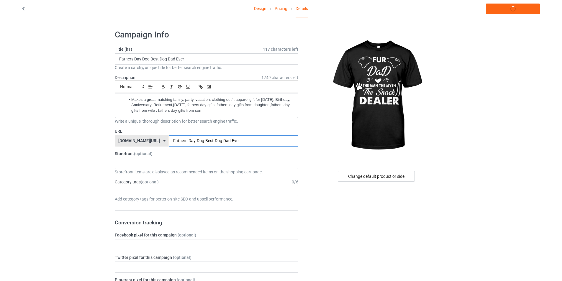
click at [244, 140] on input "Fathers-Day-Dog-Best-Dog-Dad-Ever" at bounding box center [233, 140] width 129 height 11
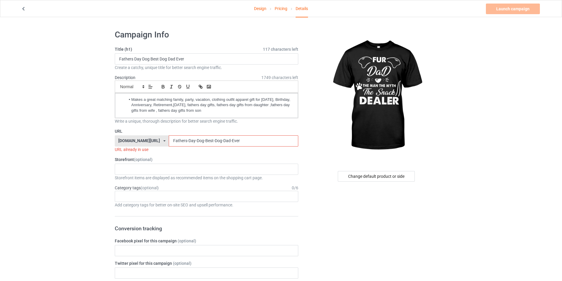
click at [219, 141] on input "Fathers-Day-Dog-Best-Dog-Dad-Ever" at bounding box center [233, 140] width 129 height 11
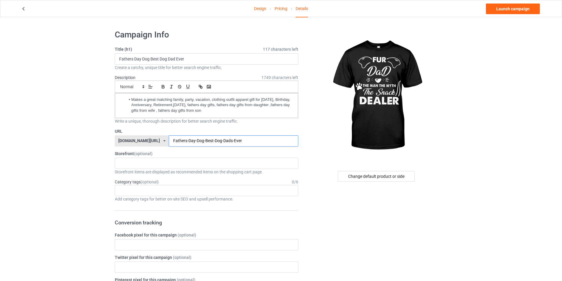
type input "Fathers-Day-Dog-Best-Dog-Dads-Ever"
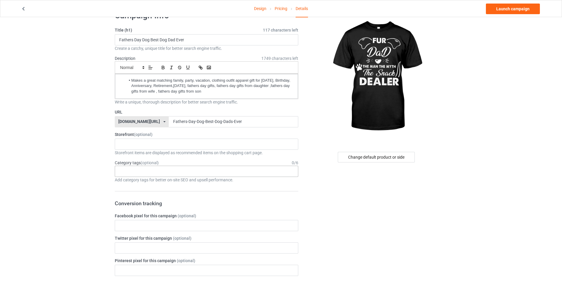
scroll to position [30, 0]
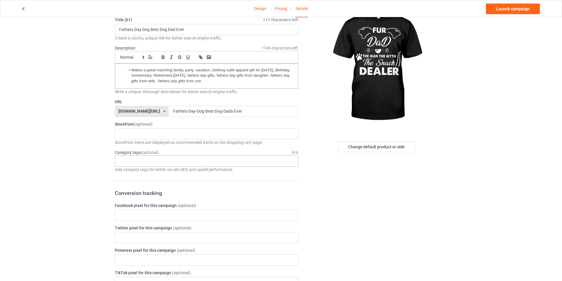
click at [189, 160] on div "Age > [DEMOGRAPHIC_DATA] > 1 Age > [DEMOGRAPHIC_DATA] Months > 1 Month Age > [D…" at bounding box center [207, 161] width 184 height 11
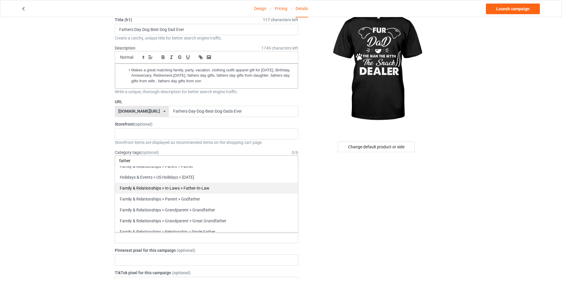
scroll to position [10, 0]
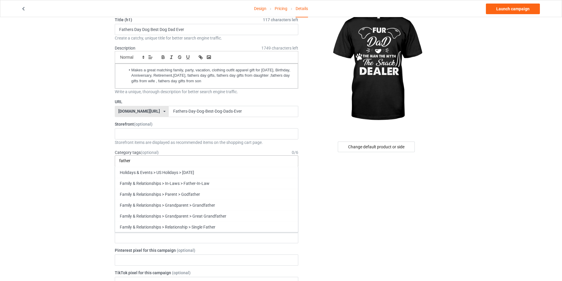
type input "father"
click at [151, 249] on div "Father" at bounding box center [206, 248] width 183 height 11
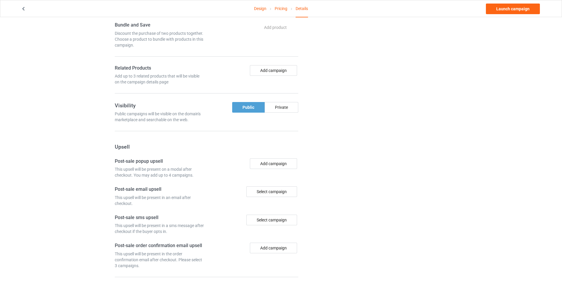
scroll to position [259, 0]
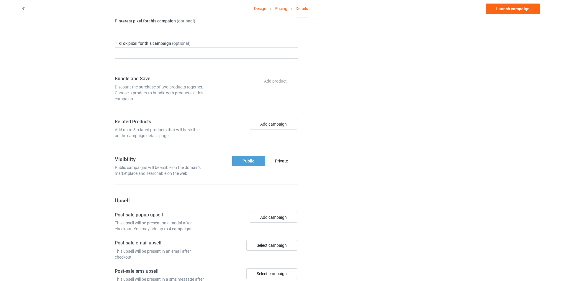
click at [268, 125] on button "Add campaign" at bounding box center [273, 124] width 47 height 11
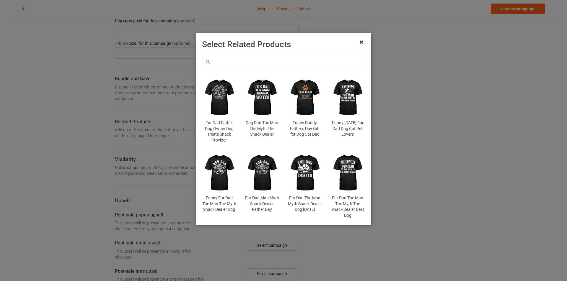
click at [361, 43] on icon at bounding box center [360, 41] width 9 height 9
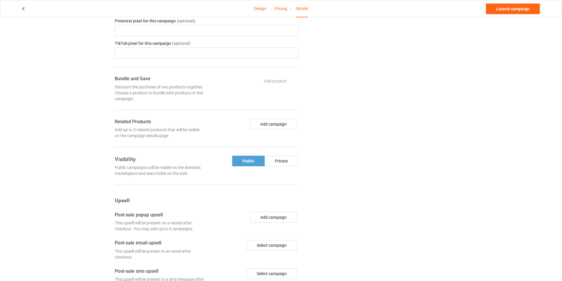
click at [187, 129] on div "Add up to 3 related products that will be visible on the campaign details page" at bounding box center [160, 133] width 90 height 12
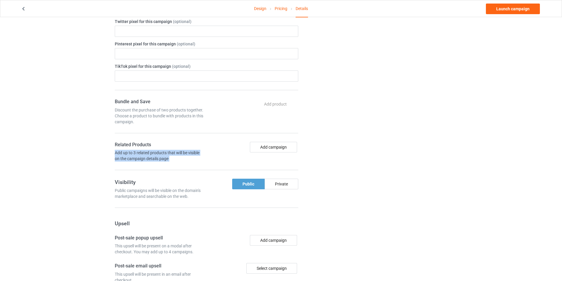
scroll to position [348, 0]
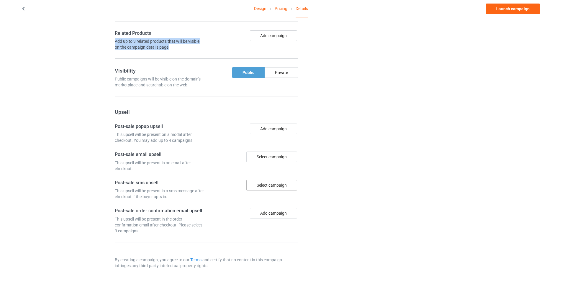
click at [277, 186] on div "Select campaign" at bounding box center [271, 185] width 51 height 11
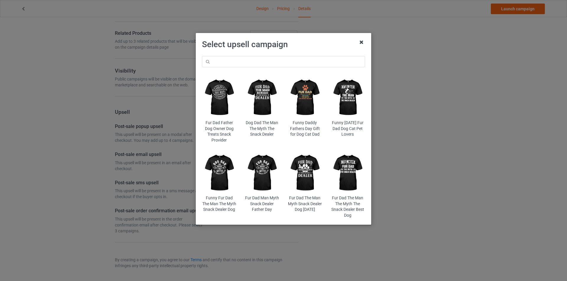
click at [361, 43] on icon at bounding box center [360, 41] width 9 height 9
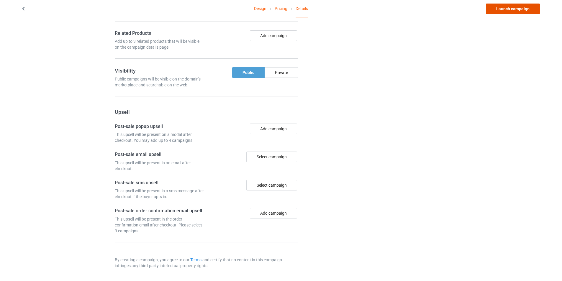
click at [509, 11] on link "Launch campaign" at bounding box center [513, 9] width 54 height 11
